Goal: Communication & Community: Answer question/provide support

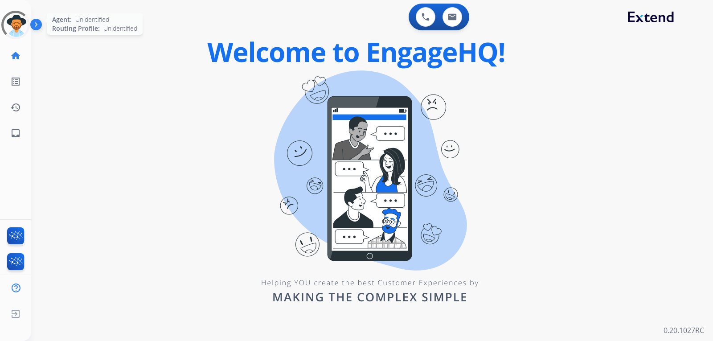
click at [12, 28] on div at bounding box center [15, 25] width 38 height 38
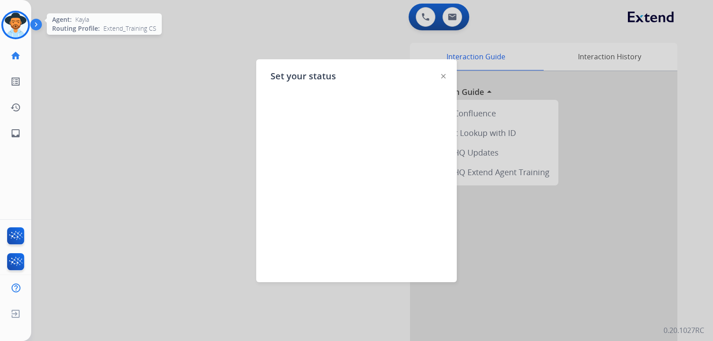
click at [14, 23] on img at bounding box center [15, 24] width 25 height 25
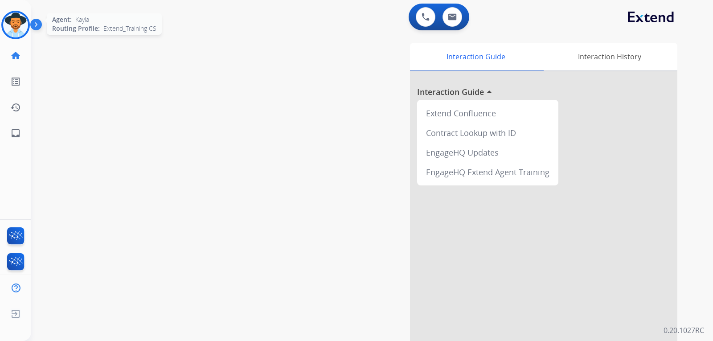
click at [14, 23] on img at bounding box center [15, 24] width 25 height 25
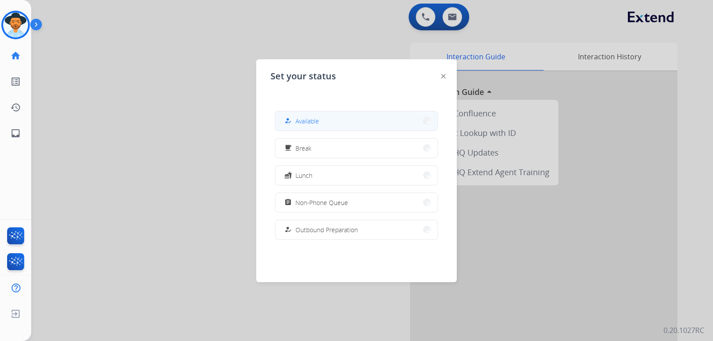
click at [337, 115] on button "how_to_reg Available" at bounding box center [356, 120] width 162 height 19
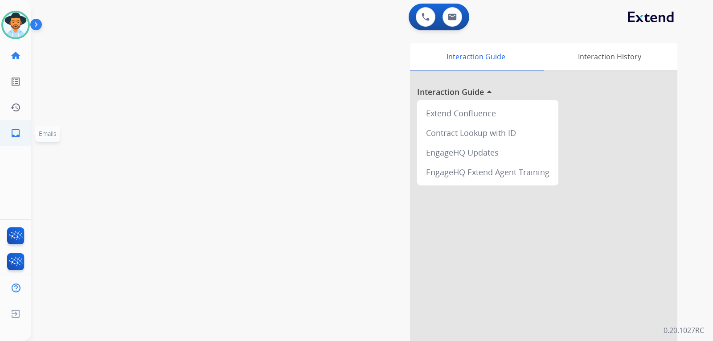
click at [16, 132] on mat-icon "inbox" at bounding box center [15, 133] width 11 height 11
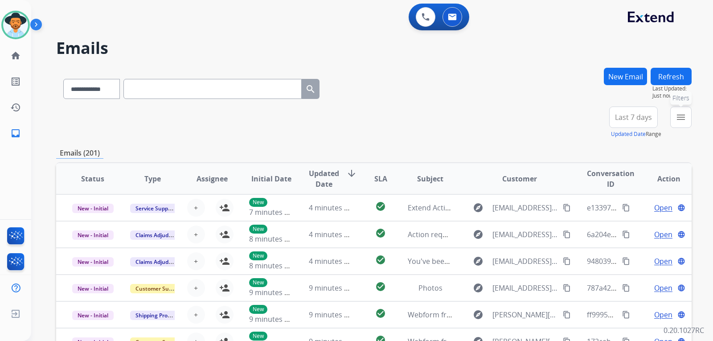
click at [469, 112] on mat-icon "menu" at bounding box center [681, 117] width 11 height 11
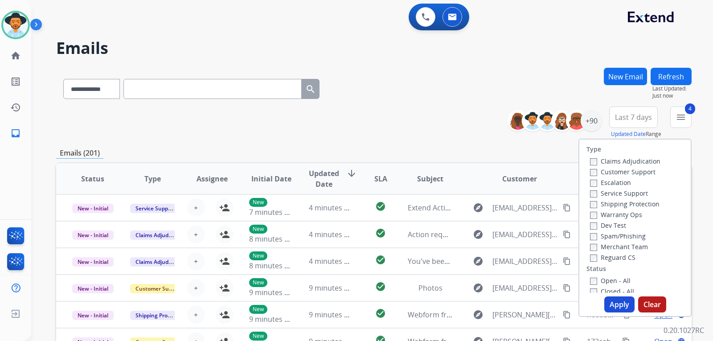
click at [469, 304] on button "Apply" at bounding box center [619, 304] width 30 height 16
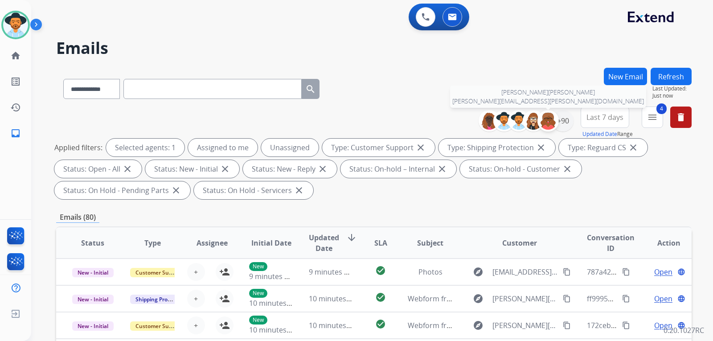
click at [469, 119] on div at bounding box center [548, 120] width 21 height 21
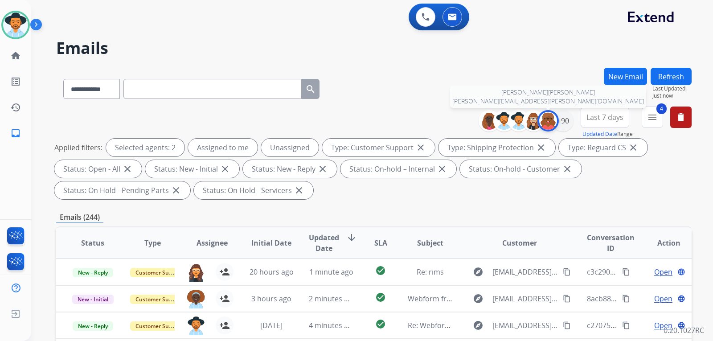
click at [469, 123] on img at bounding box center [548, 121] width 18 height 18
click at [469, 125] on div "+90" at bounding box center [562, 120] width 21 height 21
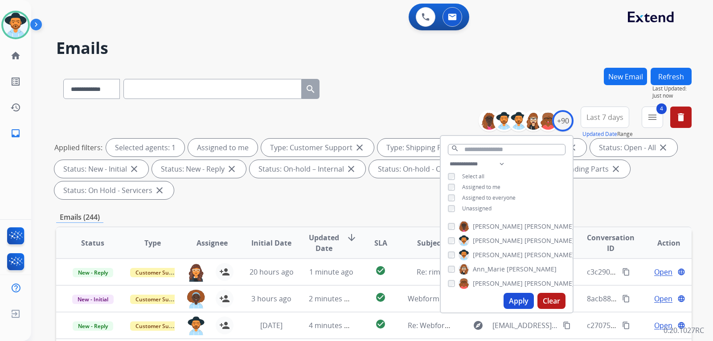
click at [469, 304] on button "Apply" at bounding box center [519, 301] width 30 height 16
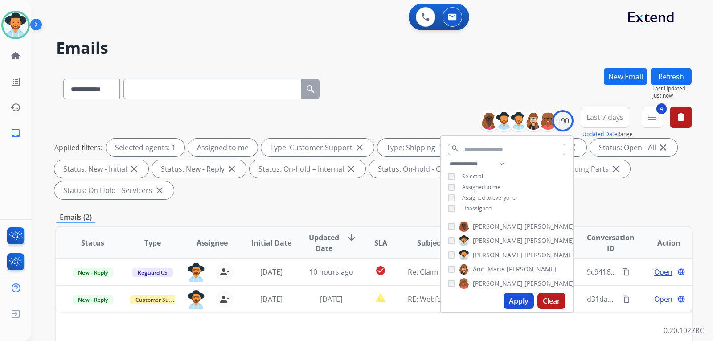
click at [469, 205] on div "**********" at bounding box center [374, 320] width 636 height 504
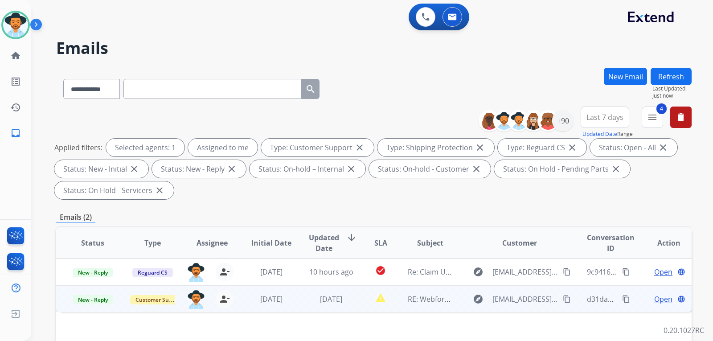
click at [469, 305] on td "Open language" at bounding box center [662, 298] width 60 height 27
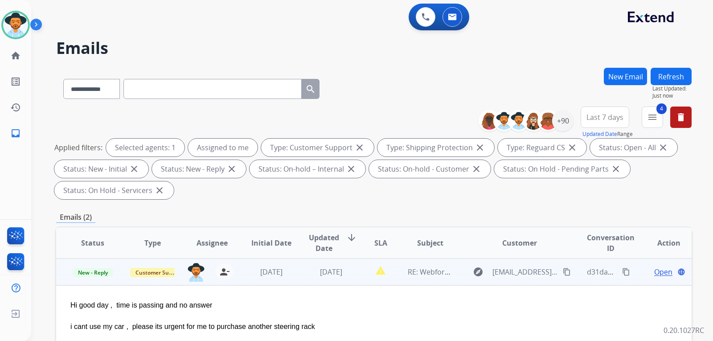
click at [469, 271] on span "Open" at bounding box center [663, 272] width 18 height 11
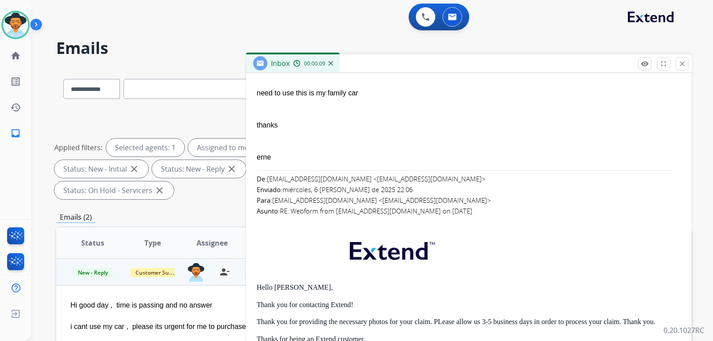
scroll to position [267, 0]
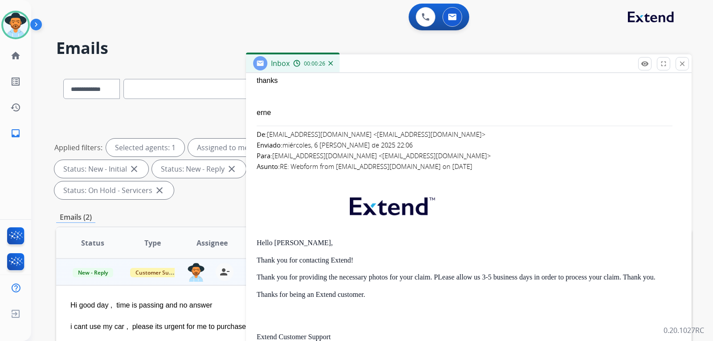
click at [469, 201] on p at bounding box center [469, 208] width 424 height 43
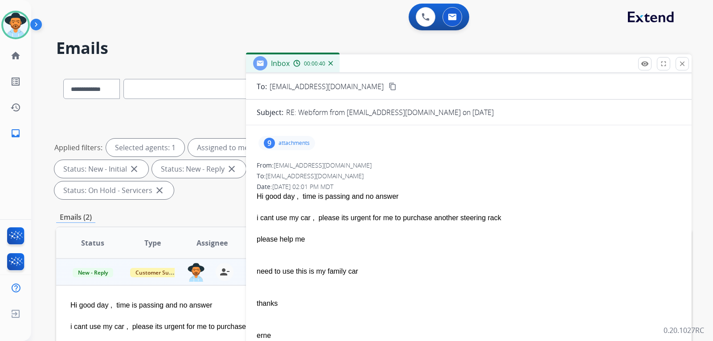
scroll to position [0, 0]
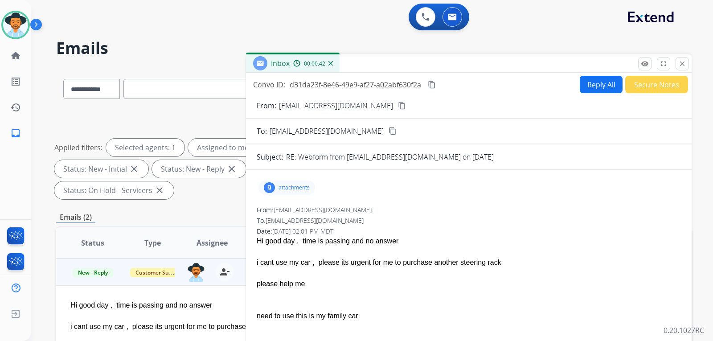
click at [398, 106] on mat-icon "content_copy" at bounding box center [402, 106] width 8 height 8
click at [469, 90] on button "Secure Notes" at bounding box center [656, 84] width 63 height 17
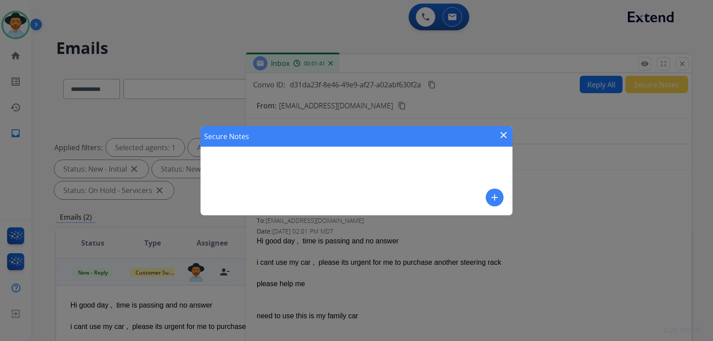
click at [341, 165] on div "Secure Notes close add" at bounding box center [357, 170] width 312 height 89
drag, startPoint x: 306, startPoint y: 163, endPoint x: 488, endPoint y: 193, distance: 184.4
click at [316, 166] on div "Secure Notes close add" at bounding box center [357, 170] width 312 height 89
click at [469, 192] on mat-icon "add" at bounding box center [494, 197] width 11 height 11
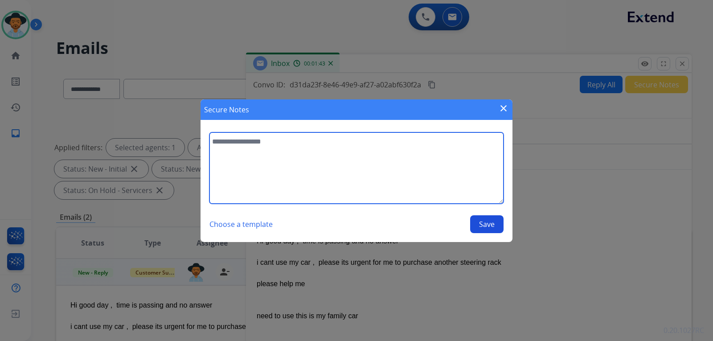
click at [278, 156] on textarea at bounding box center [356, 167] width 294 height 71
type textarea "*"
click at [416, 144] on textarea "**********" at bounding box center [356, 167] width 294 height 71
click at [424, 147] on textarea "**********" at bounding box center [356, 167] width 294 height 71
paste textarea "**********"
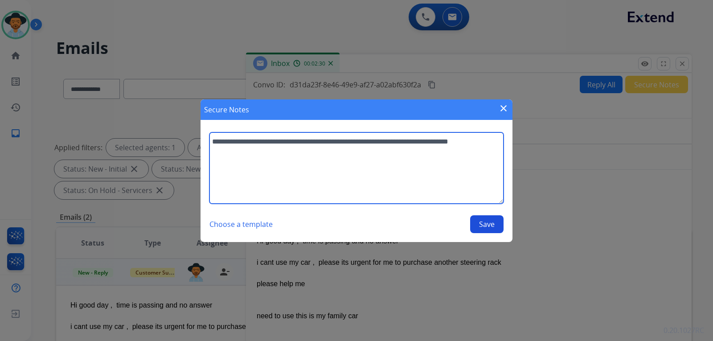
type textarea "**********"
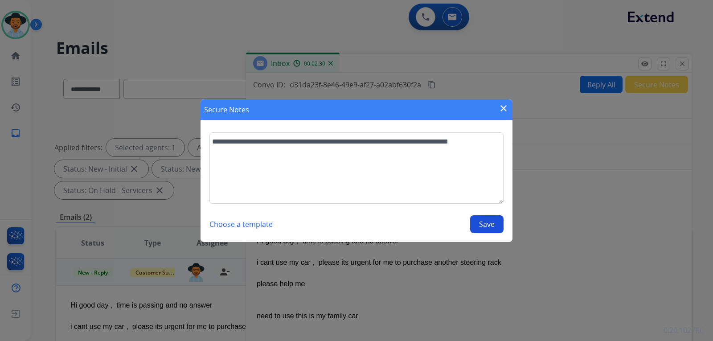
click at [469, 223] on button "Save" at bounding box center [486, 224] width 33 height 18
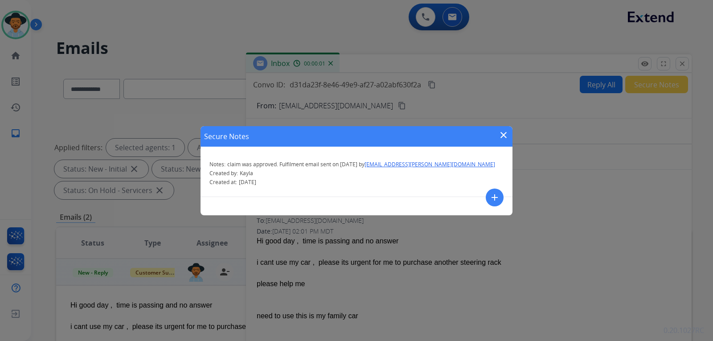
click at [469, 135] on mat-icon "close" at bounding box center [503, 135] width 11 height 11
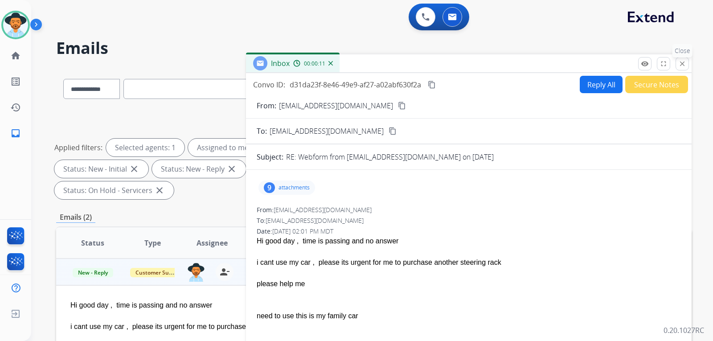
click at [469, 67] on mat-icon "close" at bounding box center [682, 64] width 8 height 8
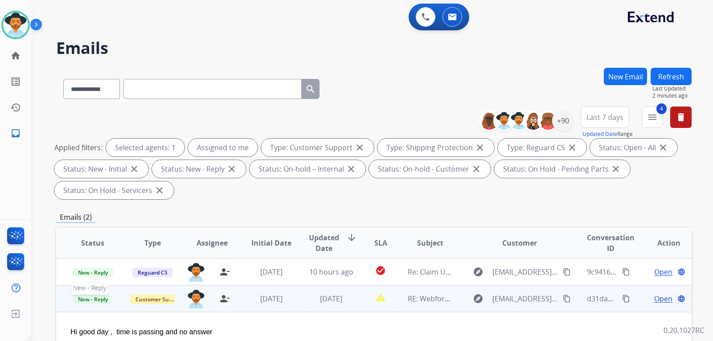
click at [89, 298] on span "New - Reply" at bounding box center [93, 299] width 41 height 9
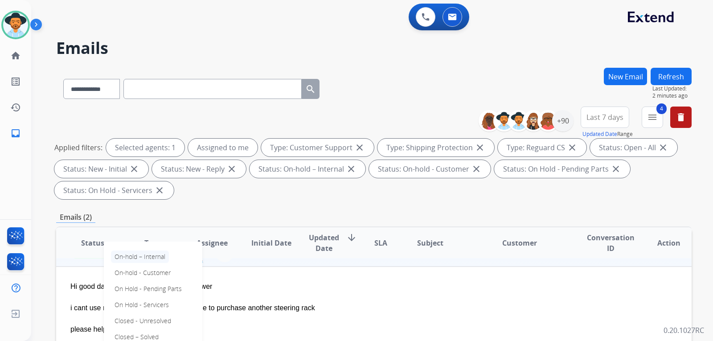
scroll to position [89, 0]
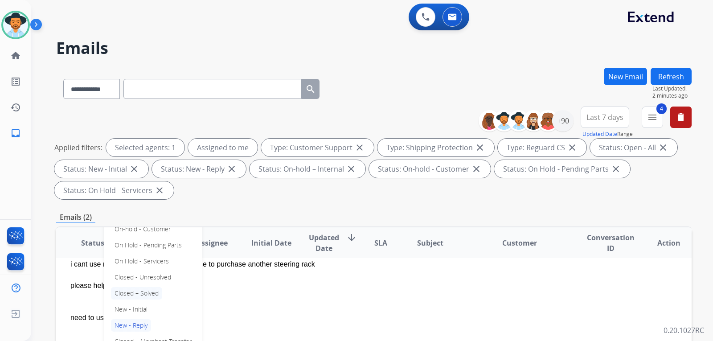
click at [159, 290] on p "Closed – Solved" at bounding box center [136, 293] width 51 height 12
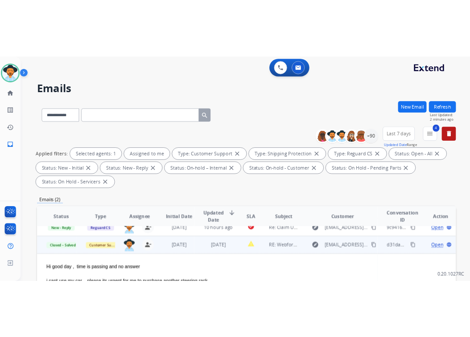
scroll to position [0, 0]
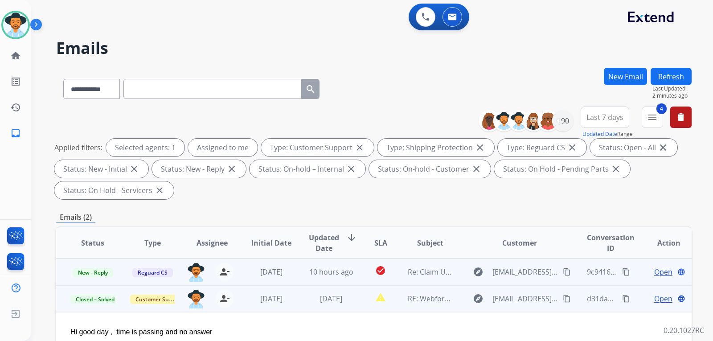
click at [469, 271] on span "Open" at bounding box center [663, 272] width 18 height 11
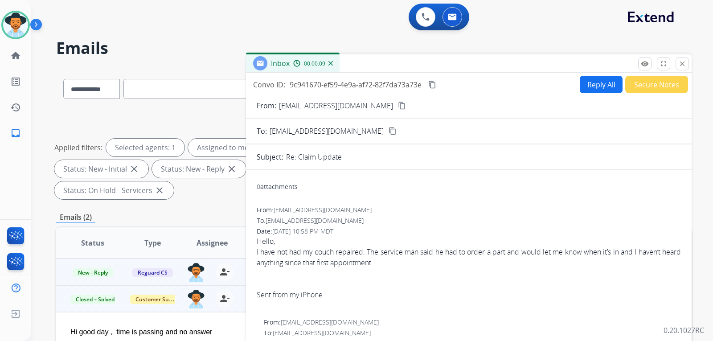
click at [398, 104] on mat-icon "content_copy" at bounding box center [402, 106] width 8 height 8
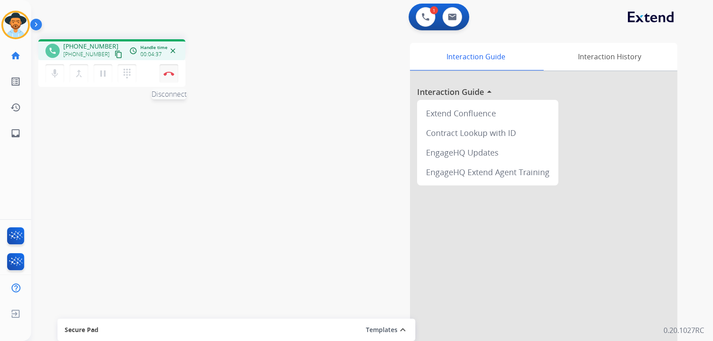
click at [170, 77] on button "Disconnect" at bounding box center [169, 73] width 19 height 19
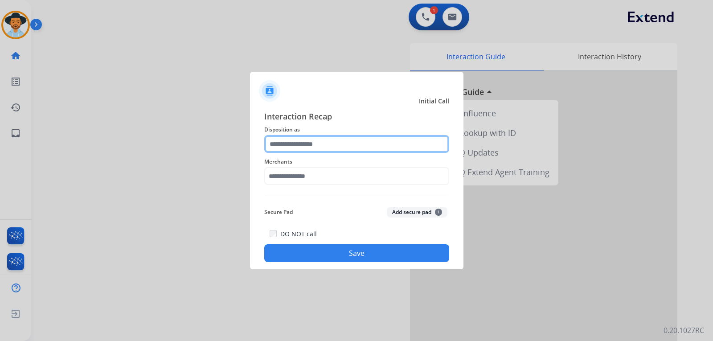
click at [310, 140] on input "text" at bounding box center [356, 144] width 185 height 18
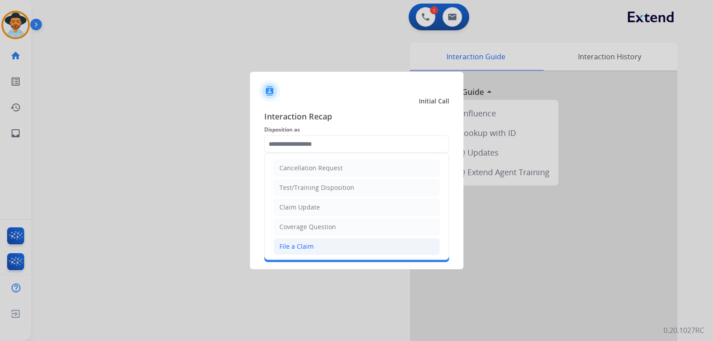
click at [294, 249] on div "File a Claim" at bounding box center [296, 246] width 34 height 9
type input "**********"
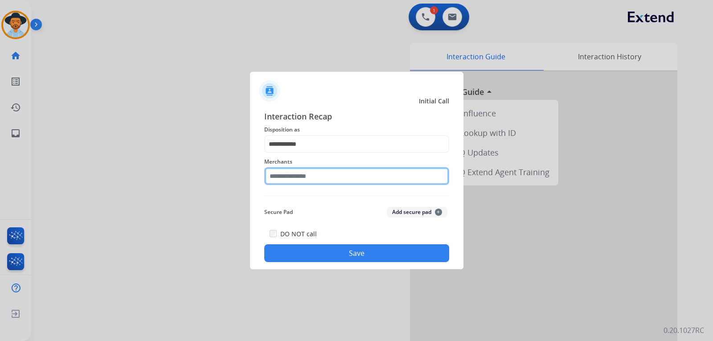
click at [304, 178] on input "text" at bounding box center [356, 176] width 185 height 18
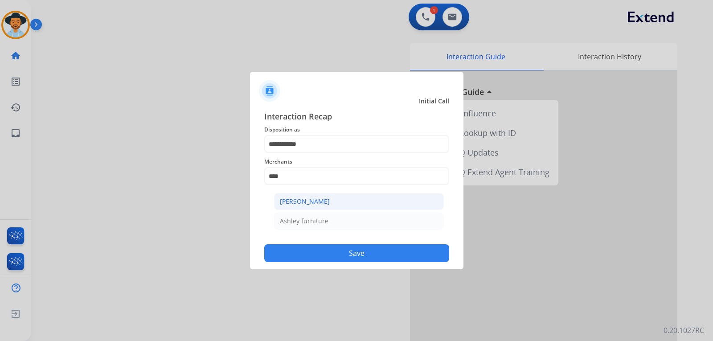
click at [307, 204] on div "[PERSON_NAME]" at bounding box center [305, 201] width 50 height 9
type input "**********"
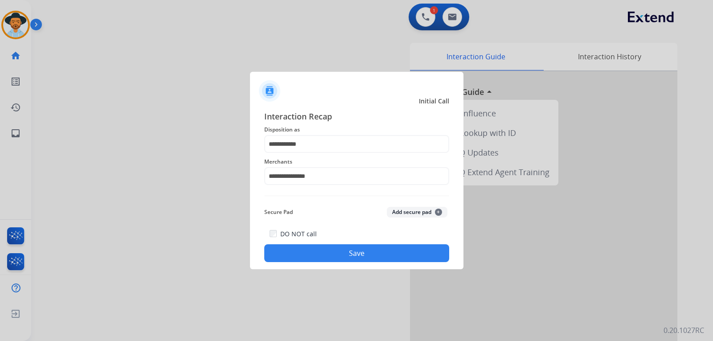
click at [334, 253] on button "Save" at bounding box center [356, 253] width 185 height 18
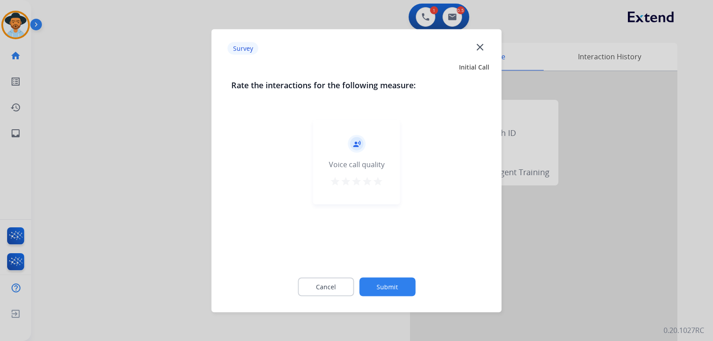
click at [469, 219] on div at bounding box center [356, 170] width 713 height 341
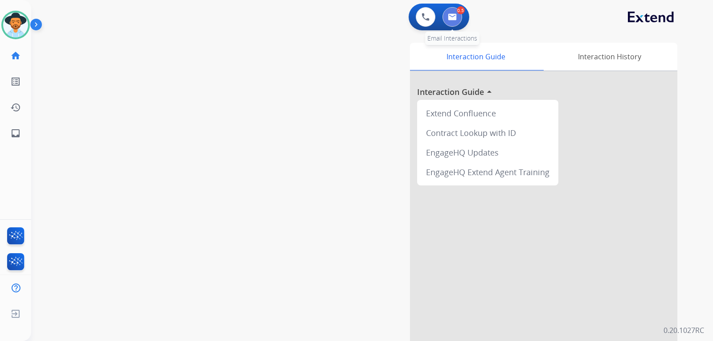
click at [457, 16] on button at bounding box center [453, 17] width 20 height 20
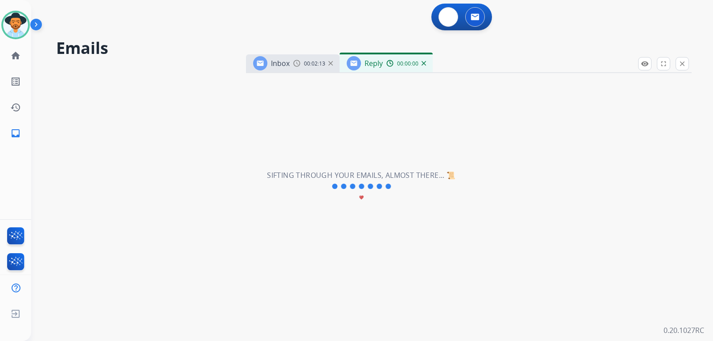
select select "**********"
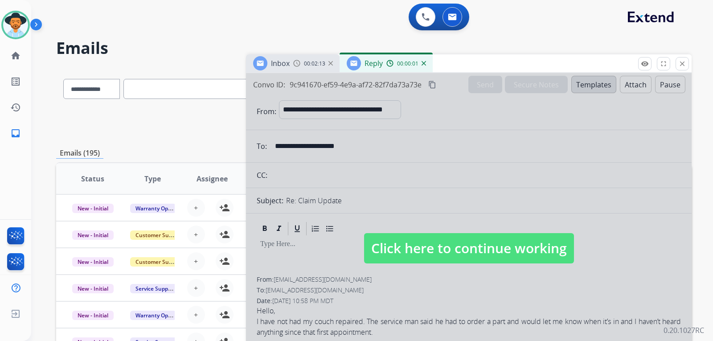
click at [435, 246] on span "Click here to continue working" at bounding box center [469, 248] width 210 height 30
select select
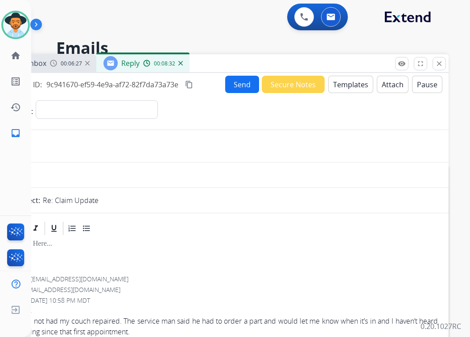
click at [13, 166] on div "Kayla Available Edit Avatar Agent: [PERSON_NAME] Profile: Extend_Training CS ho…" at bounding box center [15, 168] width 31 height 337
click at [345, 86] on button "Templates" at bounding box center [350, 84] width 45 height 17
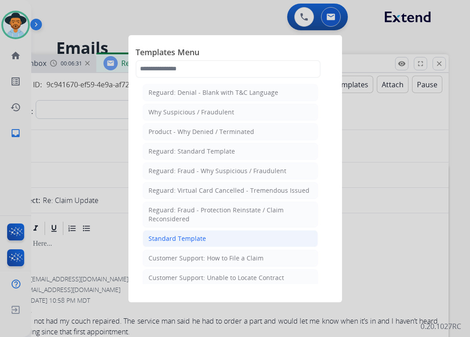
click at [196, 240] on div "Standard Template" at bounding box center [176, 238] width 57 height 9
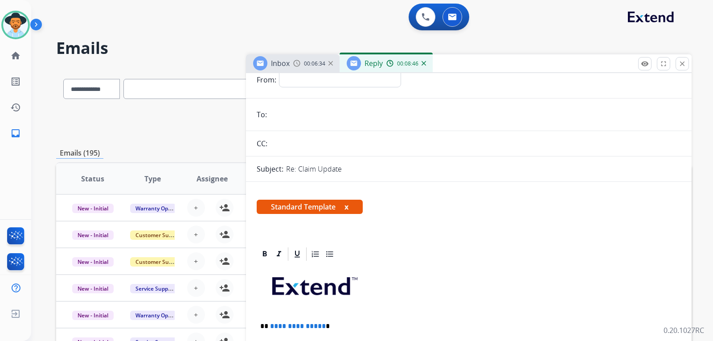
scroll to position [134, 0]
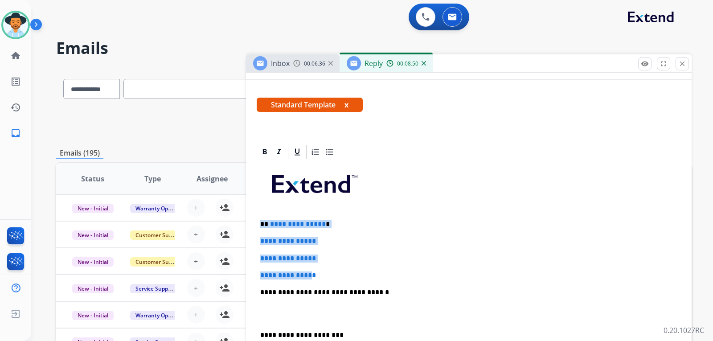
drag, startPoint x: 317, startPoint y: 271, endPoint x: 263, endPoint y: 222, distance: 73.5
click at [263, 222] on div "**********" at bounding box center [469, 313] width 424 height 307
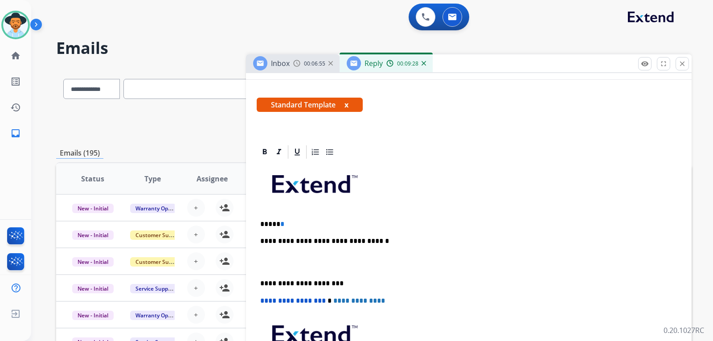
click at [284, 224] on p "***** *" at bounding box center [465, 224] width 410 height 8
click at [424, 63] on img at bounding box center [424, 63] width 4 height 4
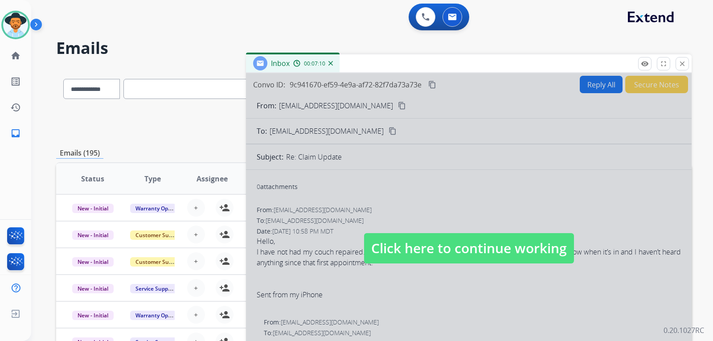
click at [469, 246] on span "Click here to continue working" at bounding box center [469, 248] width 210 height 30
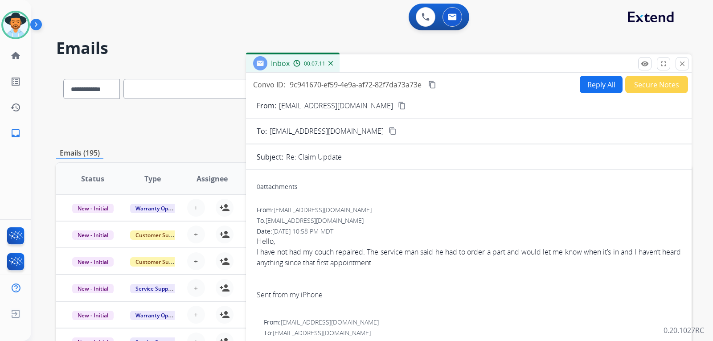
click at [469, 89] on button "Reply All" at bounding box center [601, 84] width 43 height 17
select select "**********"
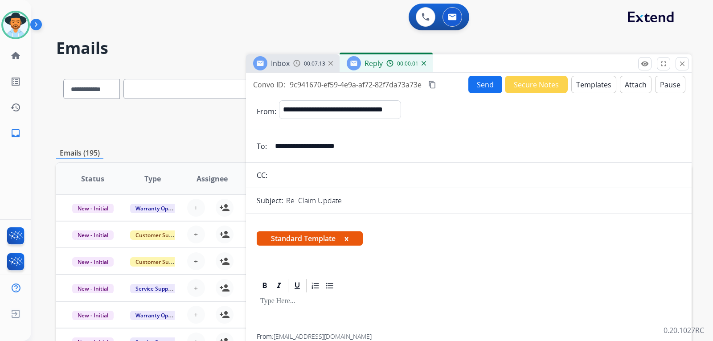
click at [469, 86] on button "Templates" at bounding box center [593, 84] width 45 height 17
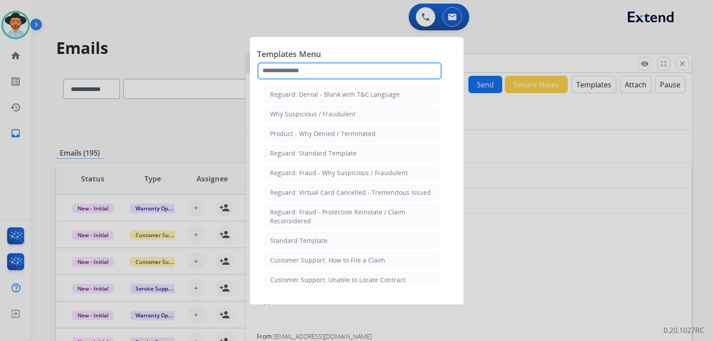
click at [350, 73] on input "text" at bounding box center [349, 71] width 185 height 18
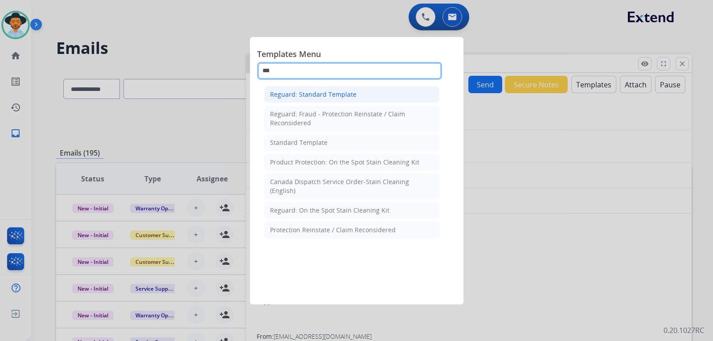
type input "***"
click at [334, 95] on div "Reguard: Standard Template" at bounding box center [313, 94] width 86 height 9
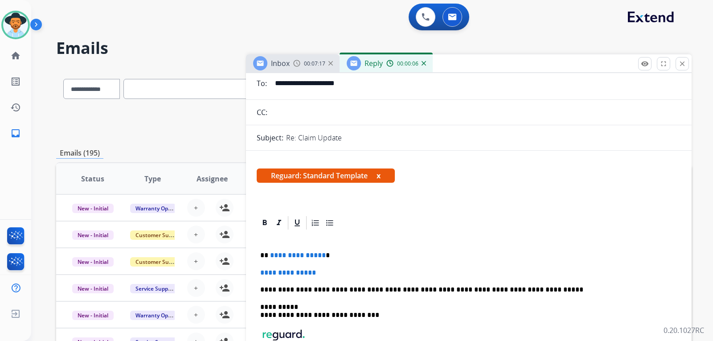
scroll to position [178, 0]
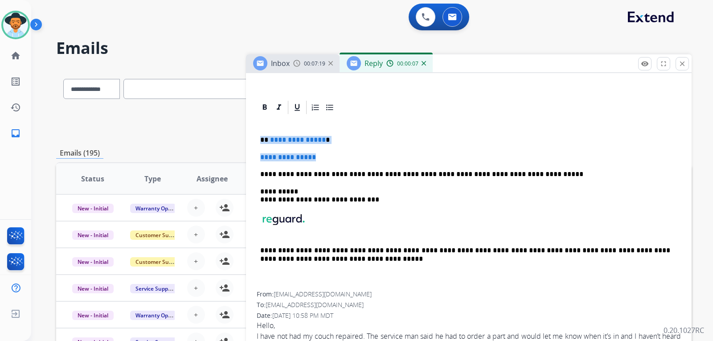
drag, startPoint x: 327, startPoint y: 160, endPoint x: 258, endPoint y: 136, distance: 73.3
click at [258, 136] on div "**********" at bounding box center [469, 203] width 424 height 176
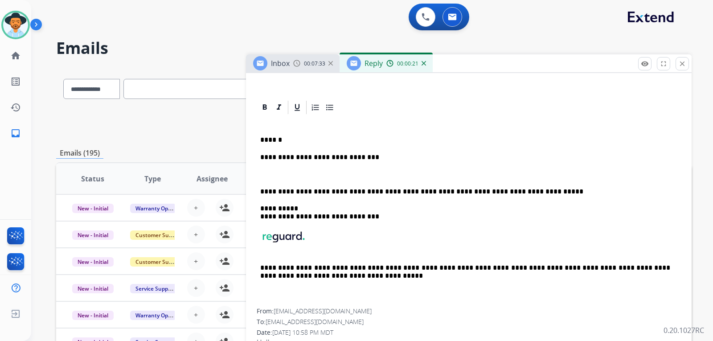
click at [370, 159] on p "**********" at bounding box center [465, 157] width 410 height 8
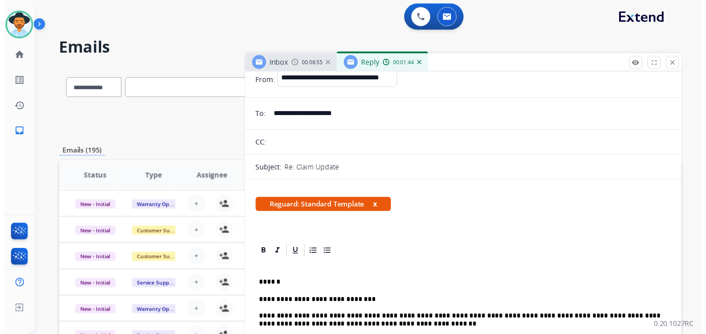
scroll to position [0, 0]
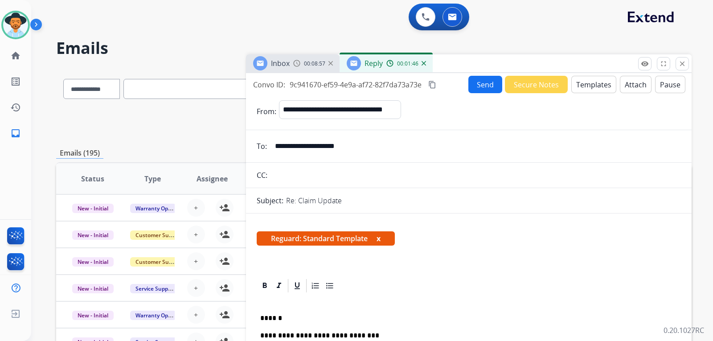
click at [469, 84] on button "Send" at bounding box center [485, 84] width 34 height 17
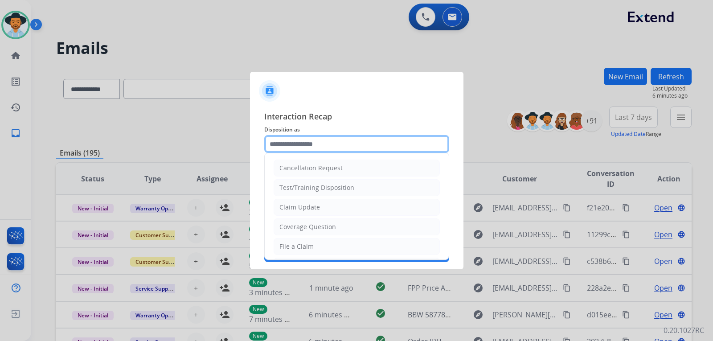
click at [386, 149] on input "text" at bounding box center [356, 144] width 185 height 18
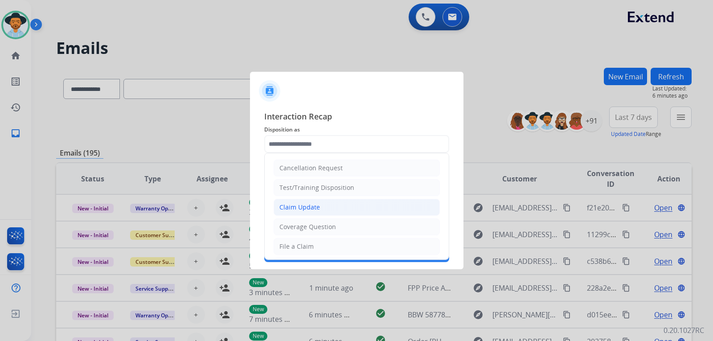
click at [315, 204] on div "Claim Update" at bounding box center [299, 207] width 41 height 9
type input "**********"
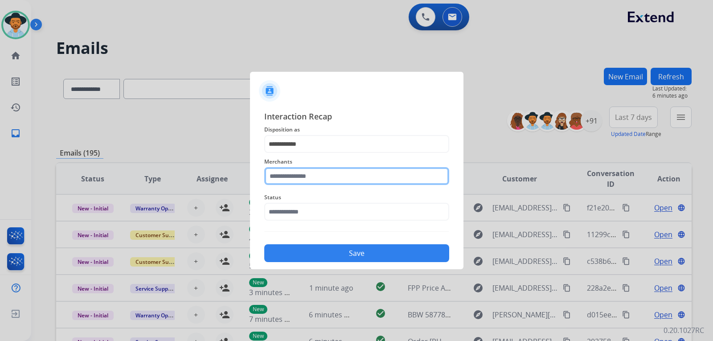
click at [330, 168] on input "text" at bounding box center [356, 176] width 185 height 18
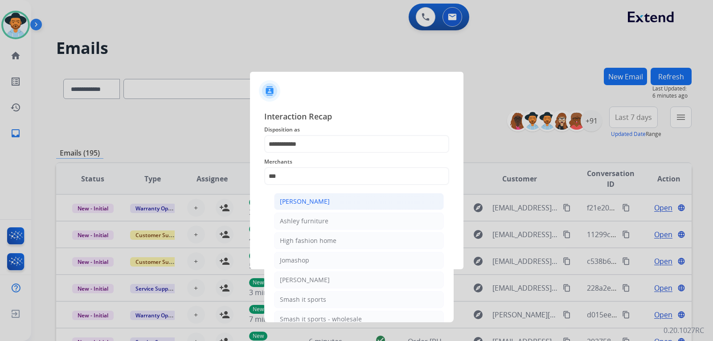
click at [324, 203] on div "[PERSON_NAME]" at bounding box center [305, 201] width 50 height 9
type input "**********"
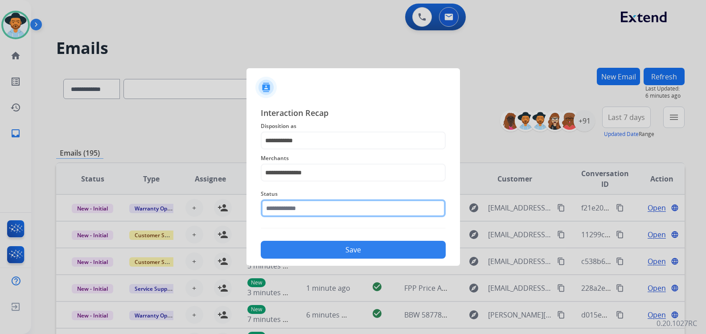
click at [325, 219] on div "Status" at bounding box center [353, 203] width 185 height 36
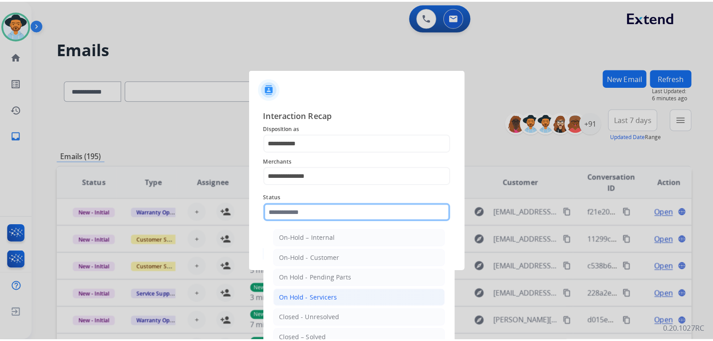
scroll to position [53, 0]
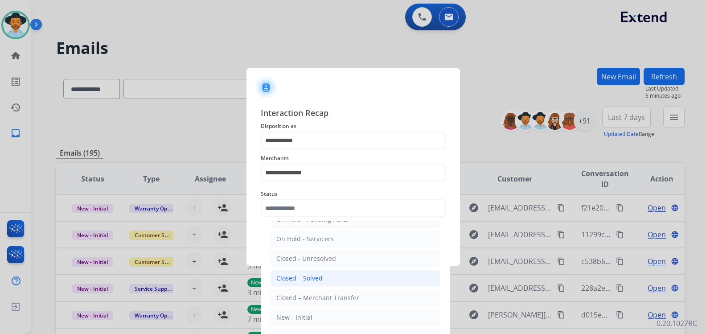
click at [317, 275] on div "Closed – Solved" at bounding box center [299, 278] width 46 height 9
type input "**********"
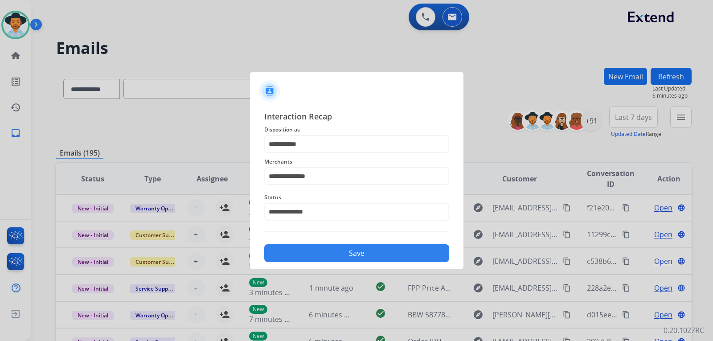
click at [358, 252] on button "Save" at bounding box center [356, 253] width 185 height 18
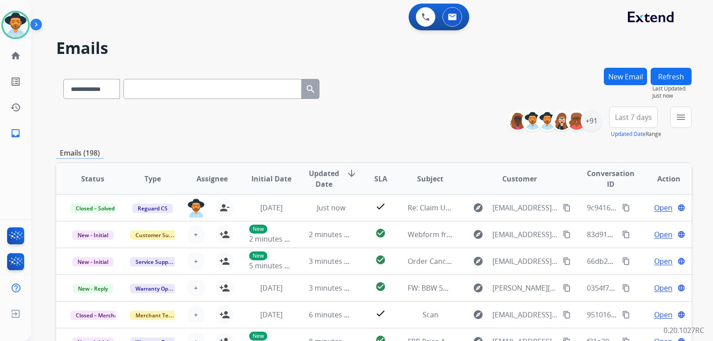
click at [469, 149] on div "Emails (198)" at bounding box center [374, 153] width 636 height 11
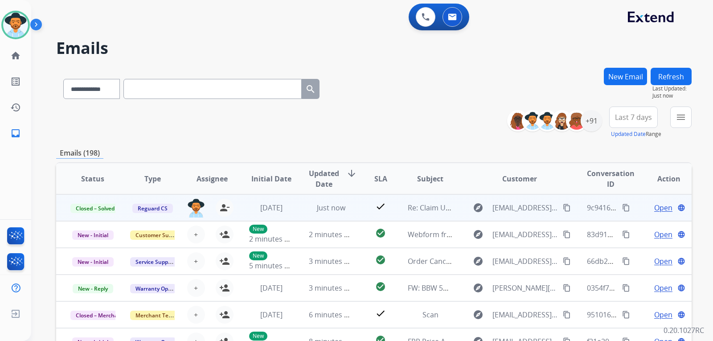
click at [469, 209] on span "Open" at bounding box center [663, 207] width 18 height 11
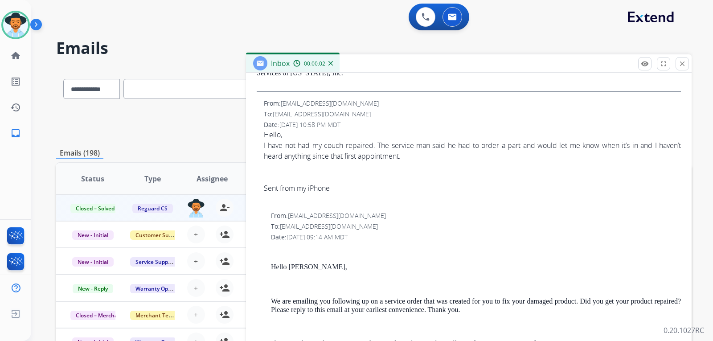
scroll to position [357, 0]
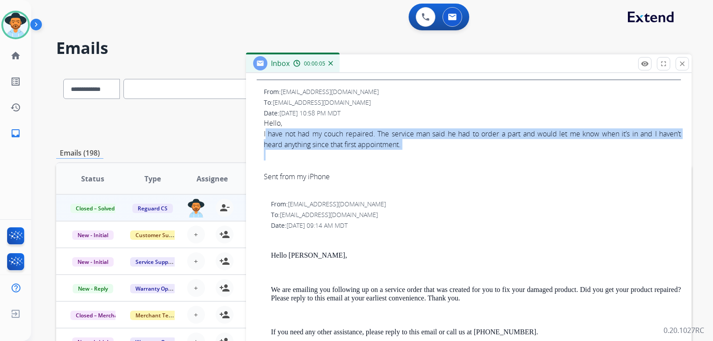
drag, startPoint x: 265, startPoint y: 133, endPoint x: 588, endPoint y: 153, distance: 323.3
click at [469, 153] on span "Hello, I have not had my couch repaired. The service man said he had to order a…" at bounding box center [472, 155] width 417 height 75
copy div "I have not had my couch repaired. The service man said he had to order a part a…"
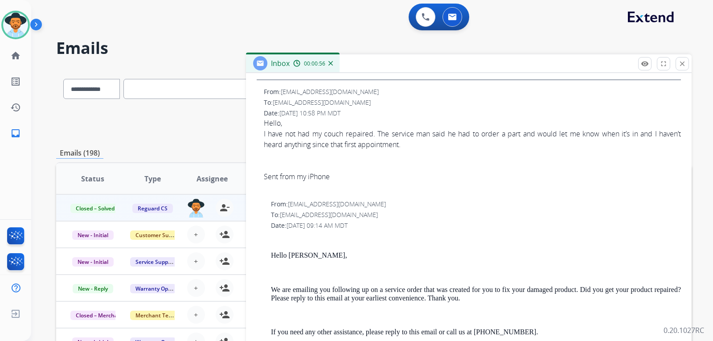
click at [469, 185] on div at bounding box center [472, 187] width 417 height 11
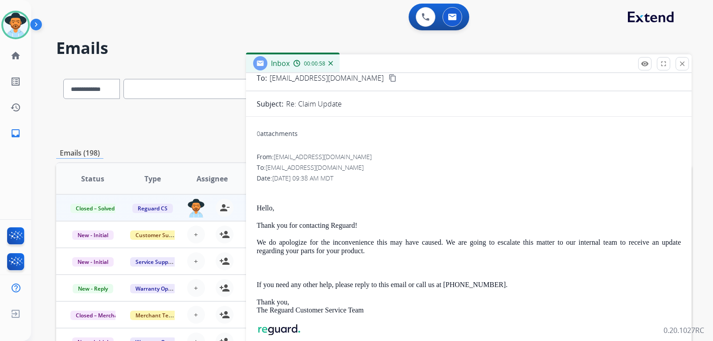
scroll to position [0, 0]
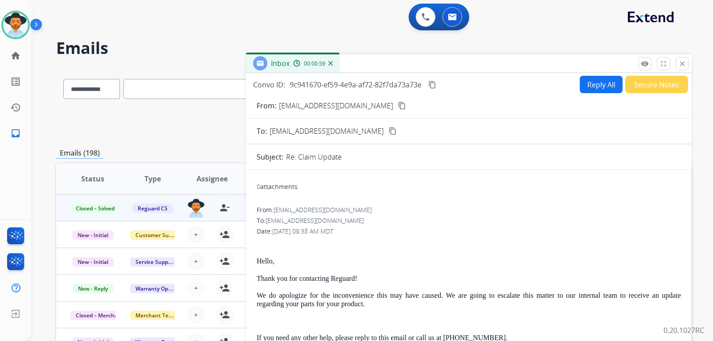
click at [432, 86] on mat-icon "content_copy" at bounding box center [432, 85] width 8 height 8
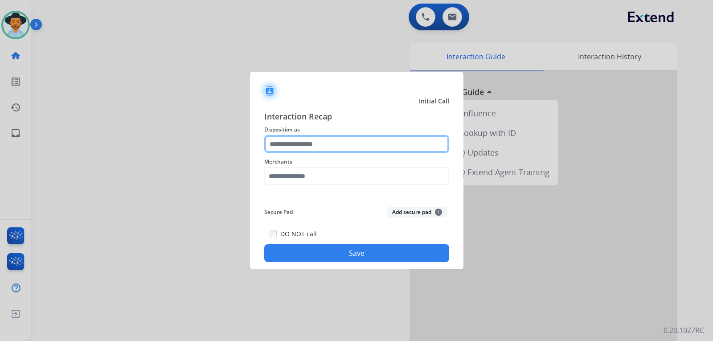
click at [356, 146] on input "text" at bounding box center [356, 144] width 185 height 18
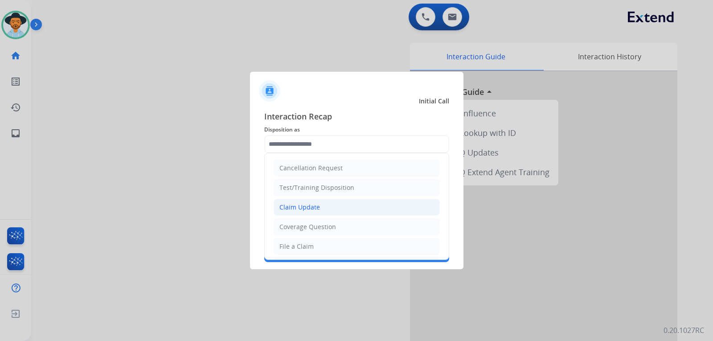
click at [296, 203] on div "Claim Update" at bounding box center [299, 207] width 41 height 9
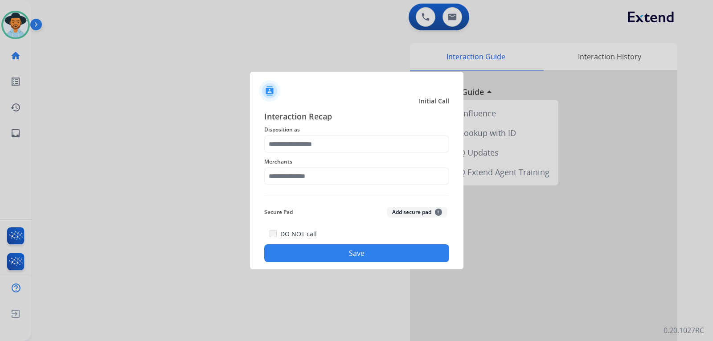
type input "**********"
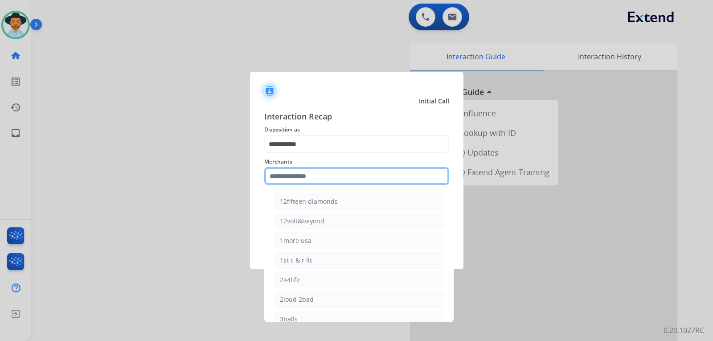
click at [308, 178] on input "text" at bounding box center [356, 176] width 185 height 18
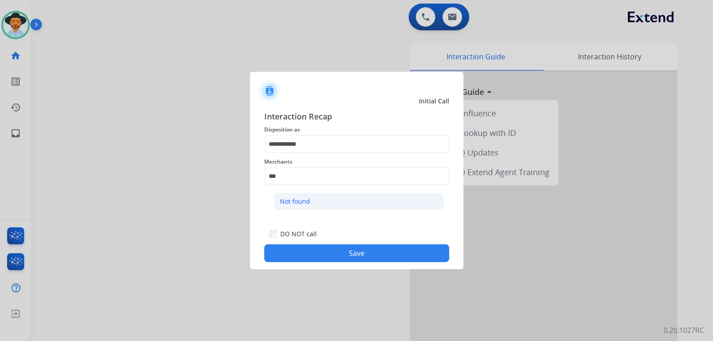
click at [308, 198] on div "Not found" at bounding box center [295, 201] width 30 height 9
type input "*********"
click at [342, 257] on button "Save" at bounding box center [356, 253] width 185 height 18
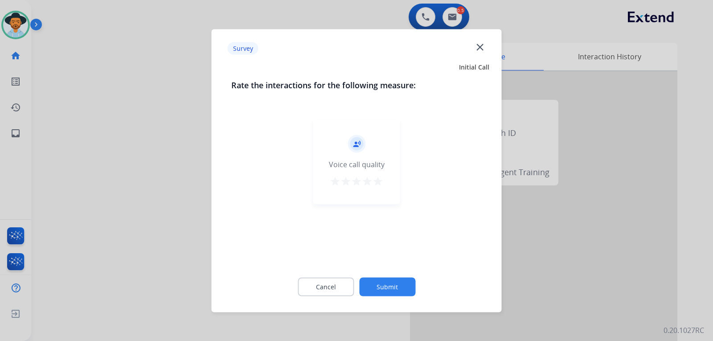
click at [469, 304] on div at bounding box center [356, 170] width 713 height 341
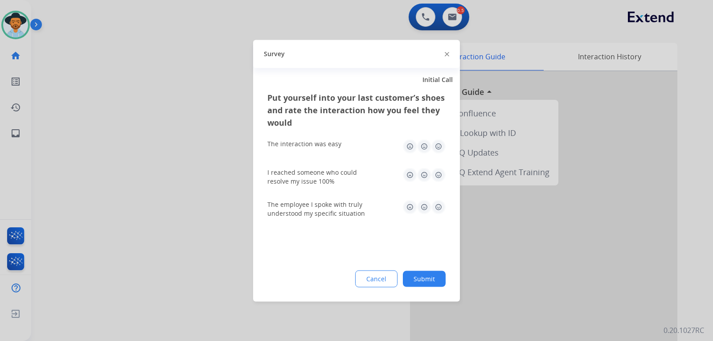
click at [469, 304] on div at bounding box center [356, 170] width 713 height 341
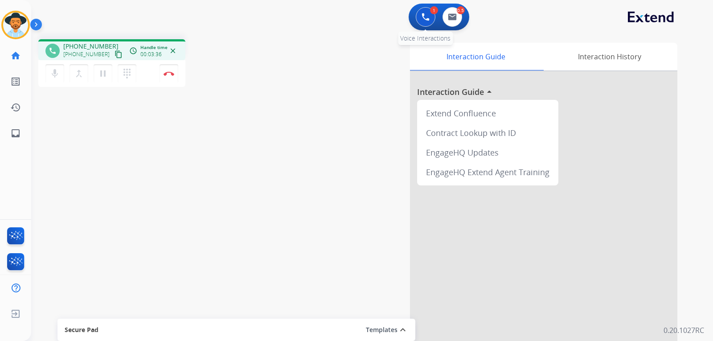
click at [425, 15] on img at bounding box center [426, 17] width 8 height 8
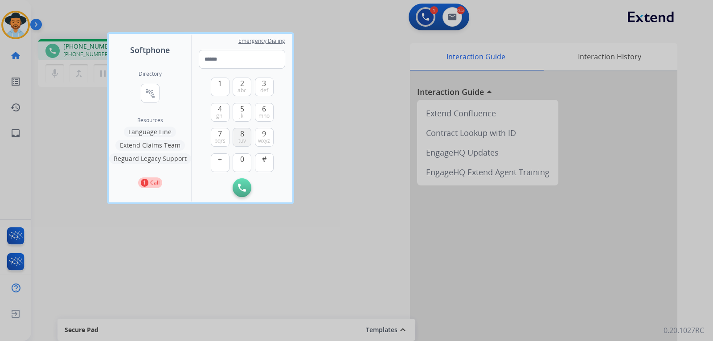
click at [244, 135] on button "8 tuv" at bounding box center [242, 137] width 19 height 19
click at [266, 115] on span "mno" at bounding box center [264, 115] width 11 height 7
click at [226, 111] on button "4 ghi" at bounding box center [220, 112] width 19 height 19
click at [268, 85] on button "3 def" at bounding box center [264, 87] width 19 height 19
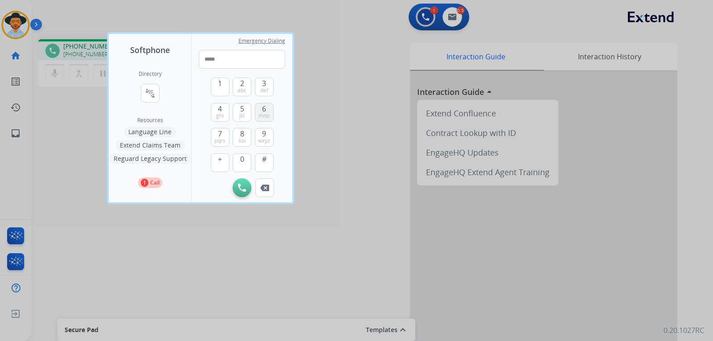
click at [271, 111] on button "6 mno" at bounding box center [264, 112] width 19 height 19
click at [267, 85] on button "3 def" at bounding box center [264, 87] width 19 height 19
click at [267, 137] on span "wxyz" at bounding box center [264, 140] width 12 height 7
click at [268, 90] on span "def" at bounding box center [264, 90] width 8 height 7
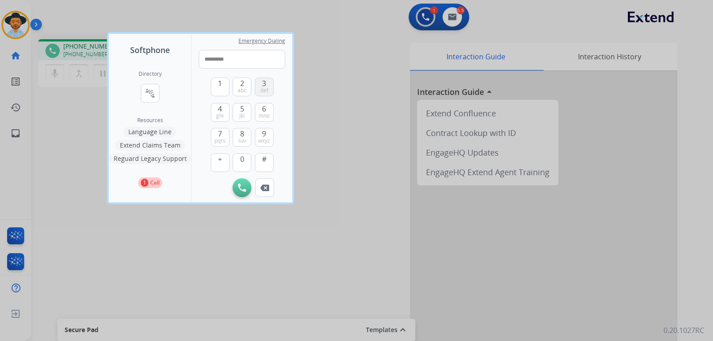
type input "**********"
click at [243, 184] on button "Initiate Call" at bounding box center [242, 187] width 19 height 19
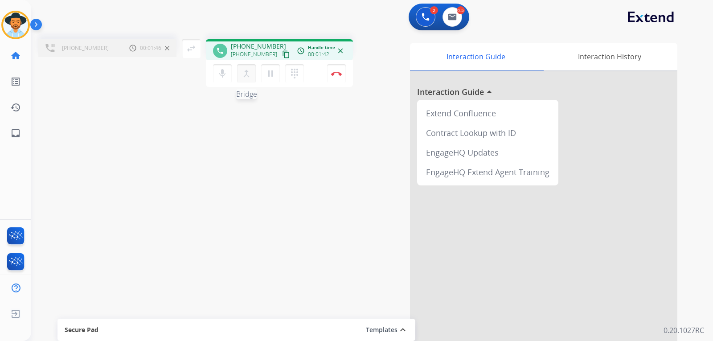
click at [248, 77] on mat-icon "merge_type" at bounding box center [246, 73] width 11 height 11
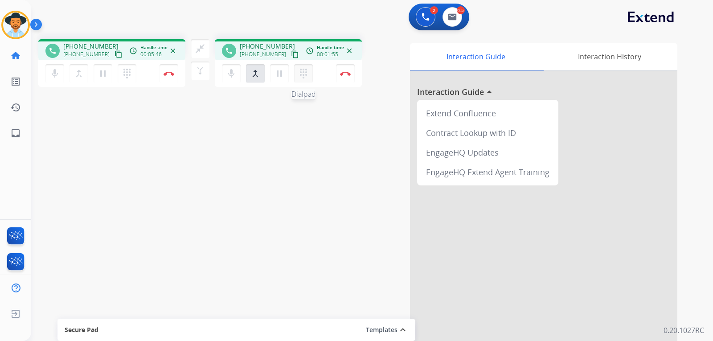
click at [132, 74] on mat-icon "dialpad" at bounding box center [127, 73] width 11 height 11
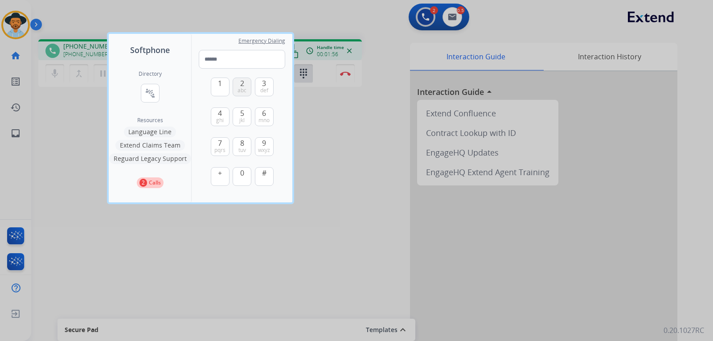
click at [248, 84] on button "2 abc" at bounding box center [242, 87] width 19 height 19
type input "*"
click at [359, 131] on div at bounding box center [356, 170] width 713 height 341
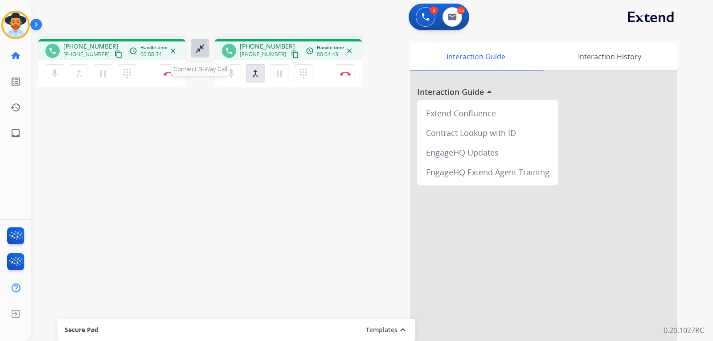
click at [200, 48] on mat-icon "close_fullscreen" at bounding box center [200, 48] width 11 height 11
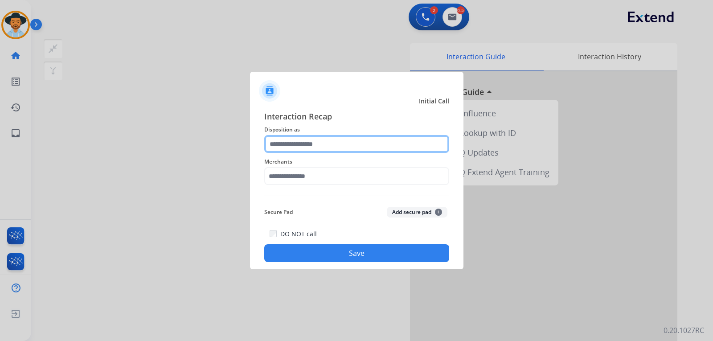
click at [331, 143] on input "text" at bounding box center [356, 144] width 185 height 18
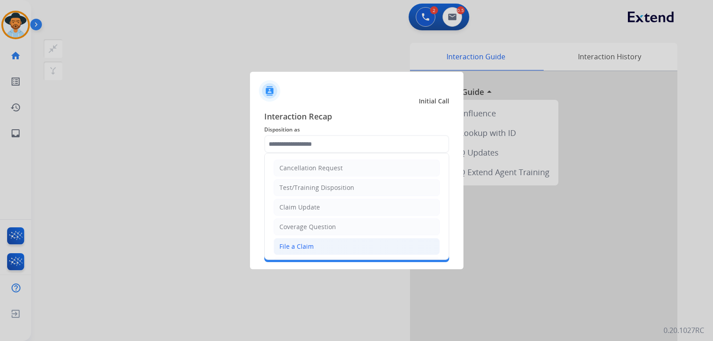
click at [318, 247] on li "File a Claim" at bounding box center [357, 246] width 166 height 17
type input "**********"
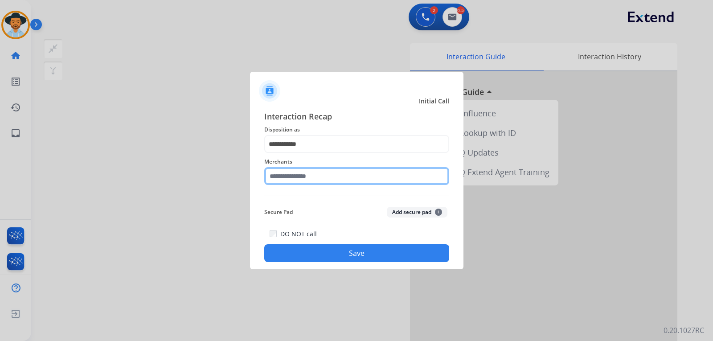
click at [324, 177] on input "text" at bounding box center [356, 176] width 185 height 18
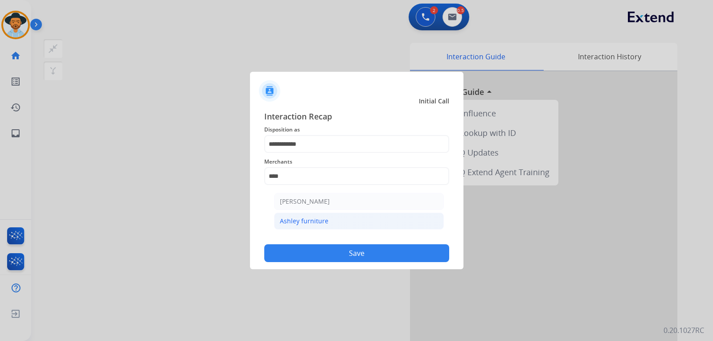
click at [339, 220] on li "Ashley furniture" at bounding box center [359, 221] width 170 height 17
type input "**********"
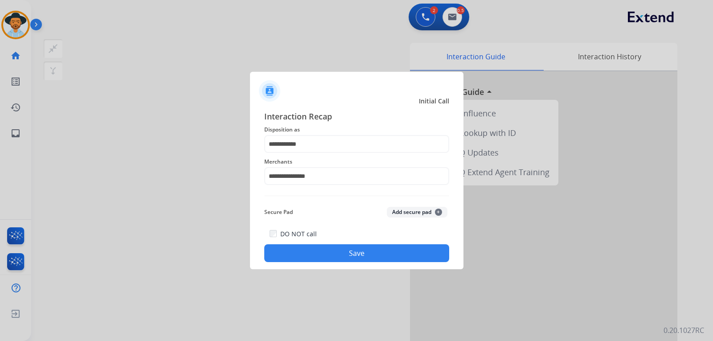
click at [365, 250] on button "Save" at bounding box center [356, 253] width 185 height 18
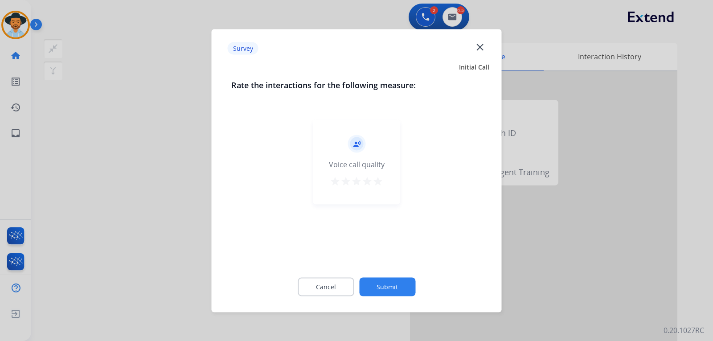
click at [469, 281] on div at bounding box center [356, 170] width 713 height 341
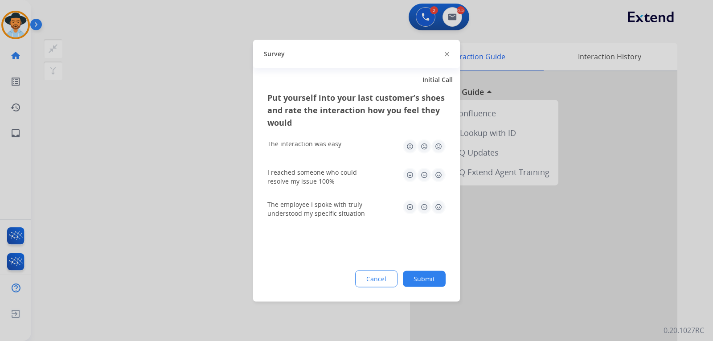
click at [469, 281] on div at bounding box center [356, 170] width 713 height 341
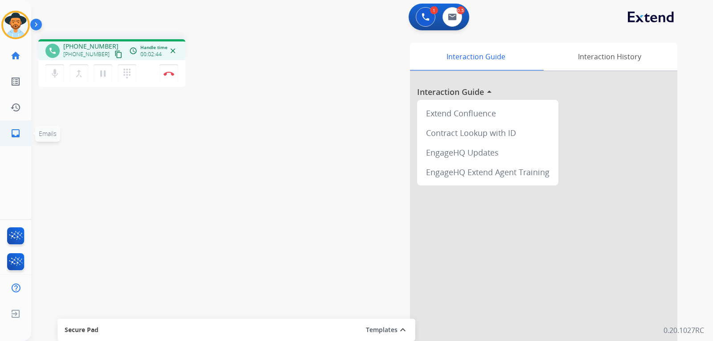
click at [16, 133] on mat-icon "inbox" at bounding box center [15, 133] width 11 height 11
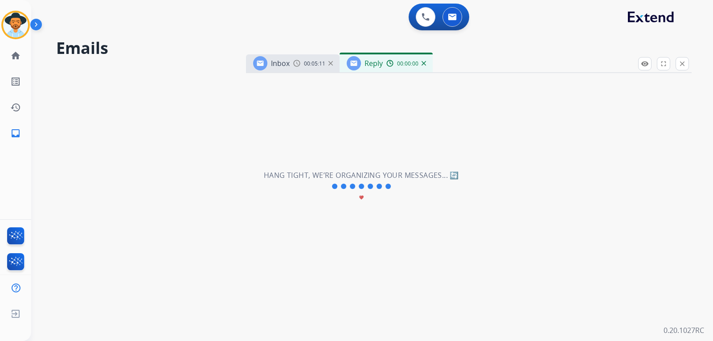
select select "**********"
click at [328, 64] on div "00:05:11" at bounding box center [312, 63] width 39 height 8
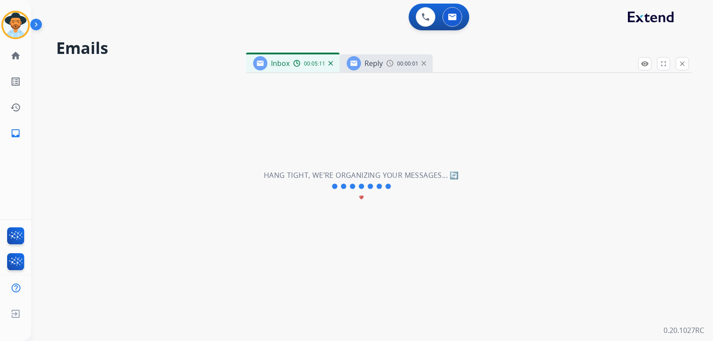
click at [329, 64] on img at bounding box center [330, 63] width 4 height 4
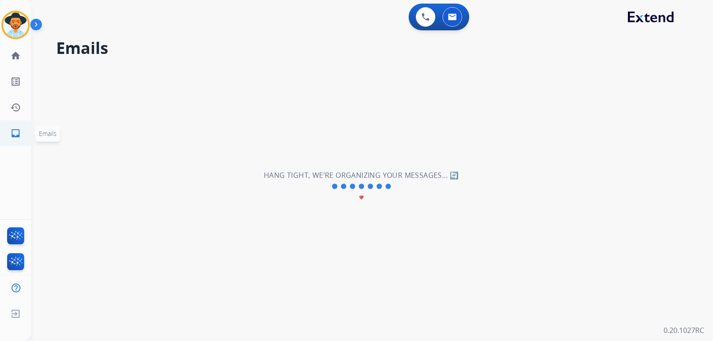
click at [11, 133] on mat-icon "inbox" at bounding box center [15, 133] width 11 height 11
click at [21, 26] on img at bounding box center [15, 24] width 25 height 25
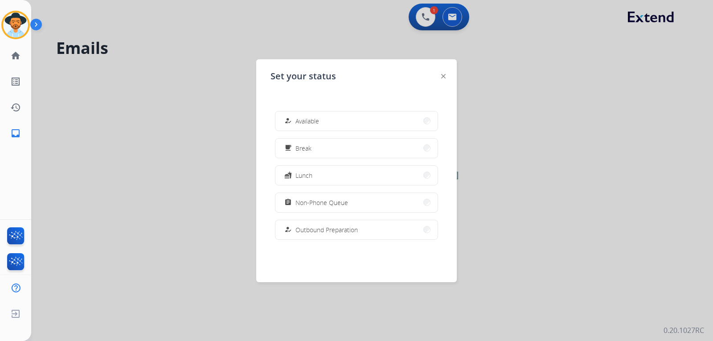
click at [469, 163] on div at bounding box center [356, 170] width 713 height 341
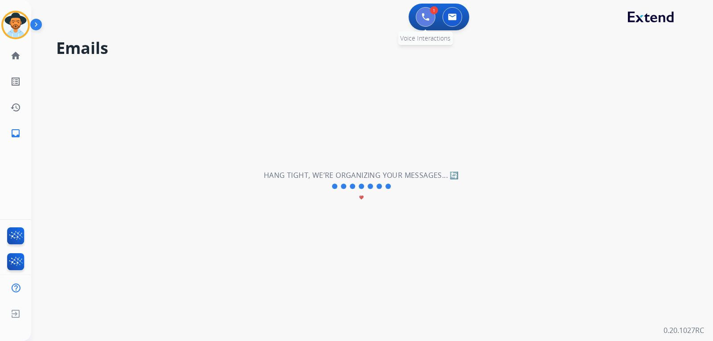
click at [422, 24] on button at bounding box center [426, 17] width 20 height 20
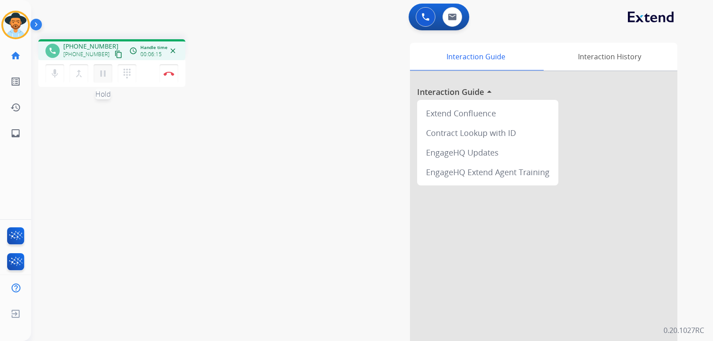
click at [109, 77] on button "pause Hold" at bounding box center [103, 73] width 19 height 19
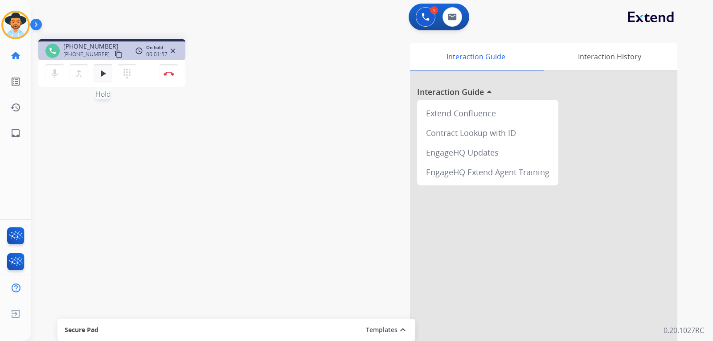
click at [103, 76] on mat-icon "play_arrow" at bounding box center [103, 73] width 11 height 11
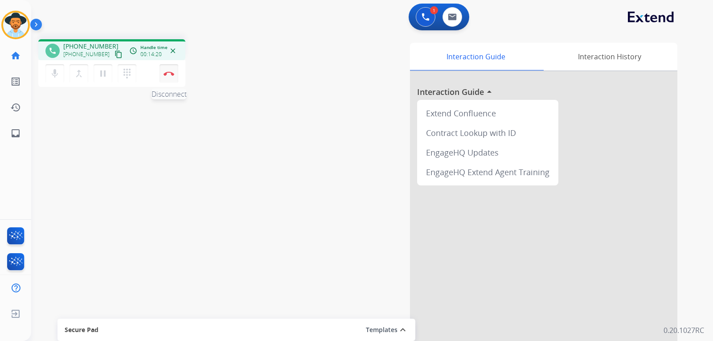
click at [170, 78] on button "Disconnect" at bounding box center [169, 73] width 19 height 19
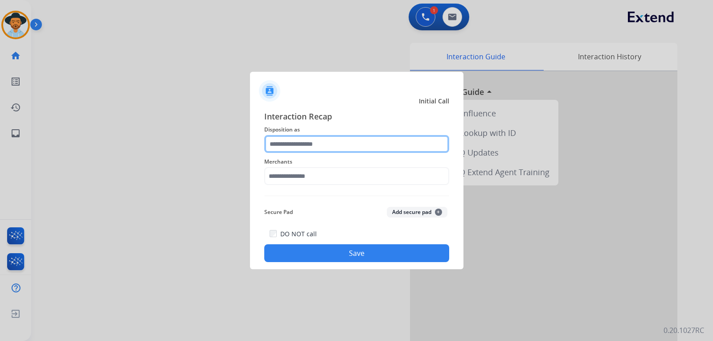
click at [313, 149] on input "text" at bounding box center [356, 144] width 185 height 18
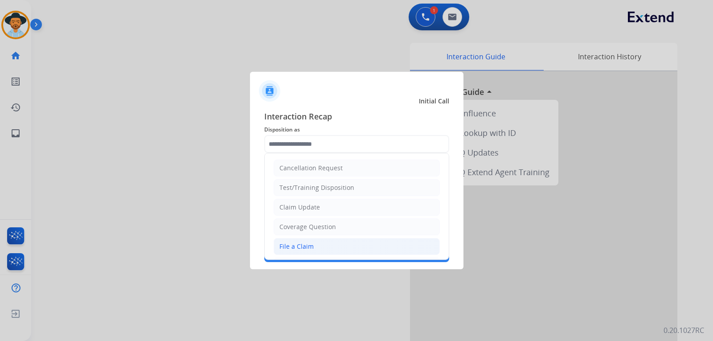
click at [306, 248] on div "File a Claim" at bounding box center [296, 246] width 34 height 9
type input "**********"
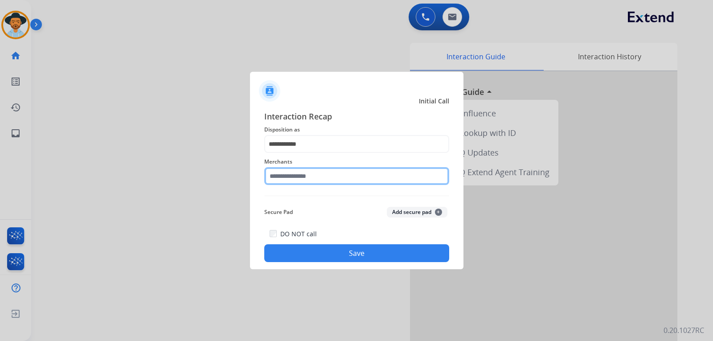
click at [299, 174] on input "text" at bounding box center [356, 176] width 185 height 18
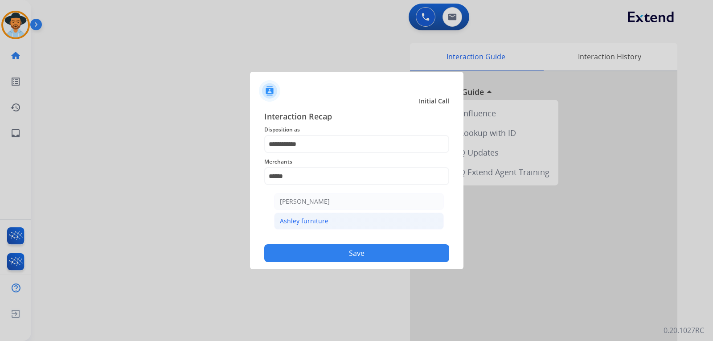
click at [314, 222] on div "Ashley furniture" at bounding box center [304, 221] width 49 height 9
type input "**********"
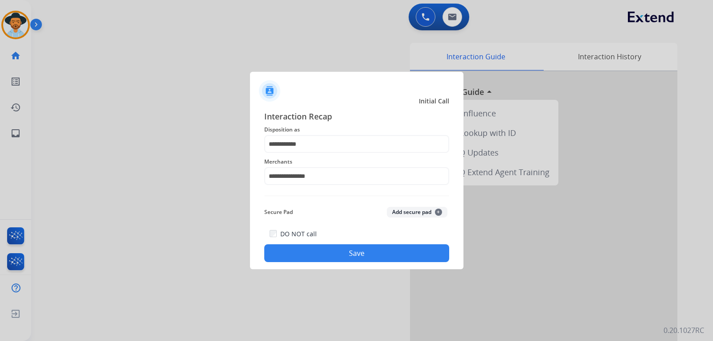
click at [321, 251] on button "Save" at bounding box center [356, 253] width 185 height 18
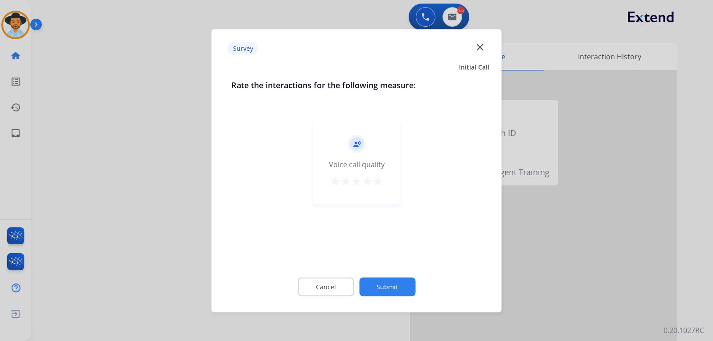
click at [469, 273] on div at bounding box center [356, 170] width 713 height 341
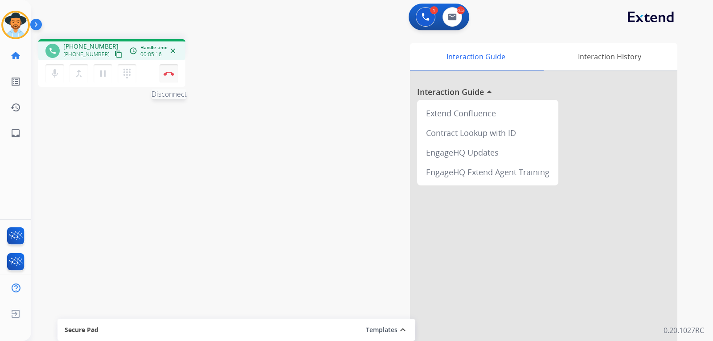
click at [169, 77] on button "Disconnect" at bounding box center [169, 73] width 19 height 19
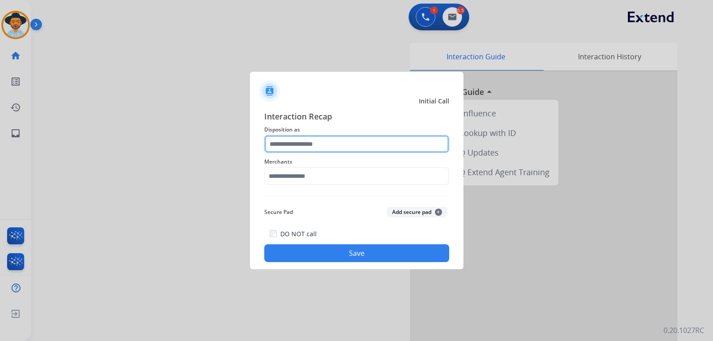
click at [345, 152] on input "text" at bounding box center [356, 144] width 185 height 18
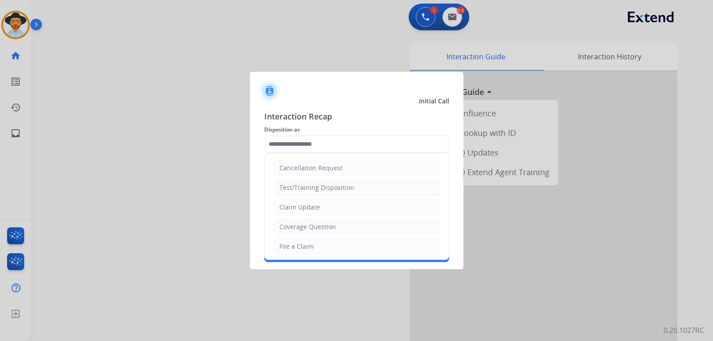
drag, startPoint x: 301, startPoint y: 248, endPoint x: 312, endPoint y: 197, distance: 52.1
click at [300, 248] on div "File a Claim" at bounding box center [296, 246] width 34 height 9
type input "**********"
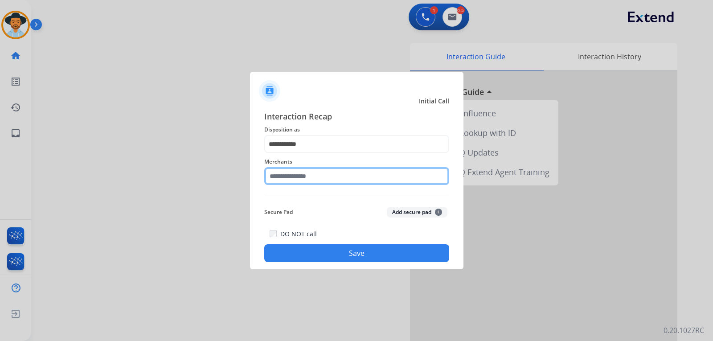
click at [309, 179] on input "text" at bounding box center [356, 176] width 185 height 18
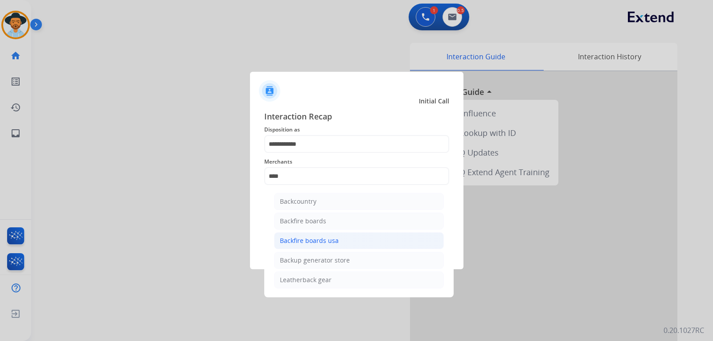
click at [325, 237] on div "Backfire boards usa" at bounding box center [309, 240] width 59 height 9
type input "**********"
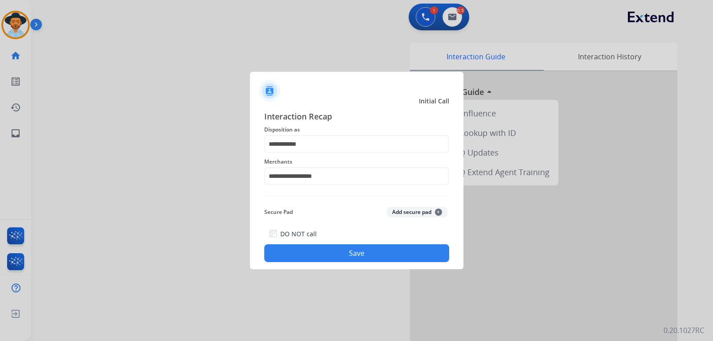
click at [334, 260] on button "Save" at bounding box center [356, 253] width 185 height 18
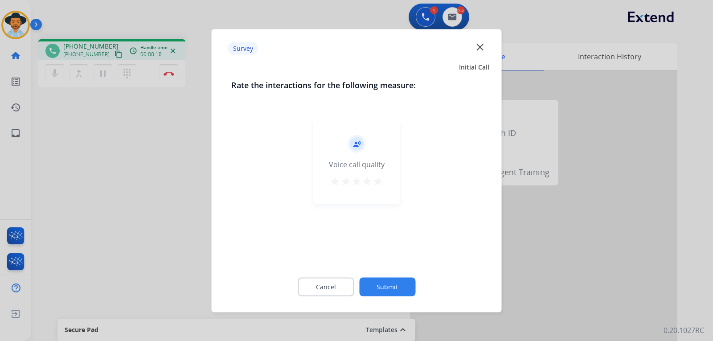
click at [469, 50] on mat-icon "close" at bounding box center [480, 47] width 12 height 12
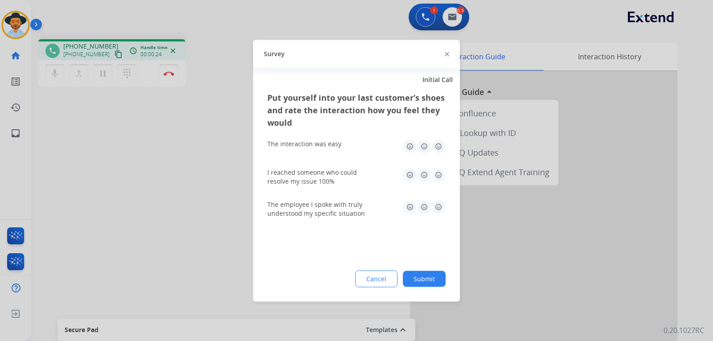
click at [449, 54] on div "Survey" at bounding box center [356, 54] width 207 height 28
click at [447, 54] on img at bounding box center [447, 54] width 4 height 4
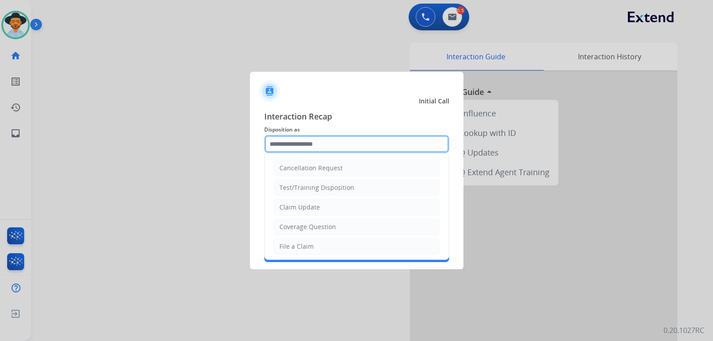
click at [308, 148] on input "text" at bounding box center [356, 144] width 185 height 18
drag, startPoint x: 312, startPoint y: 227, endPoint x: 309, endPoint y: 218, distance: 10.1
click at [312, 228] on div "Coverage Question" at bounding box center [307, 226] width 57 height 9
type input "**********"
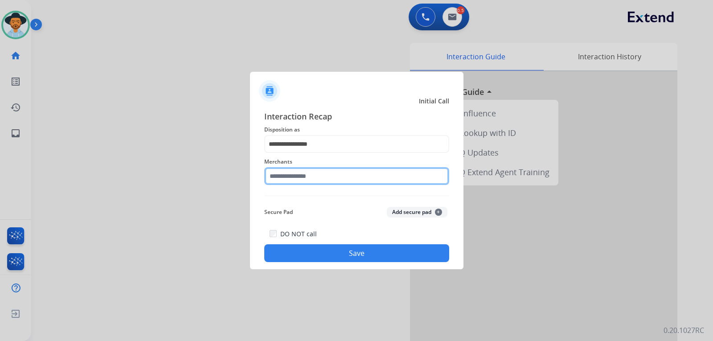
click at [309, 177] on input "text" at bounding box center [356, 176] width 185 height 18
click at [300, 177] on input "text" at bounding box center [356, 176] width 185 height 18
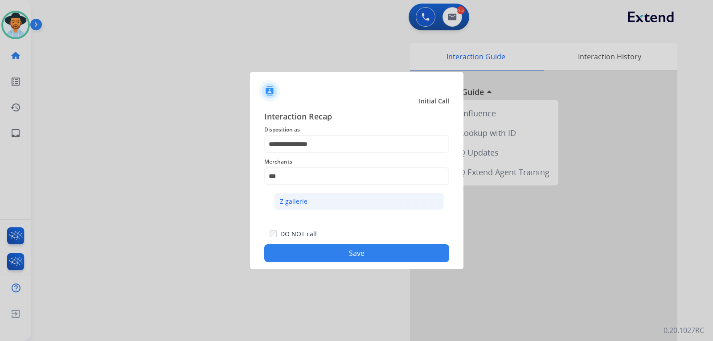
click at [294, 199] on div "Z gallerie" at bounding box center [294, 201] width 28 height 9
type input "**********"
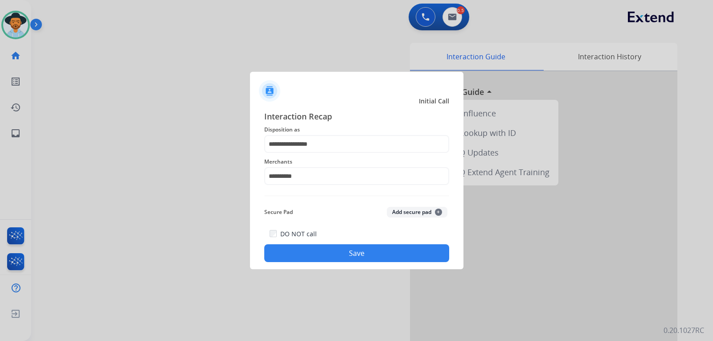
click at [321, 253] on button "Save" at bounding box center [356, 253] width 185 height 18
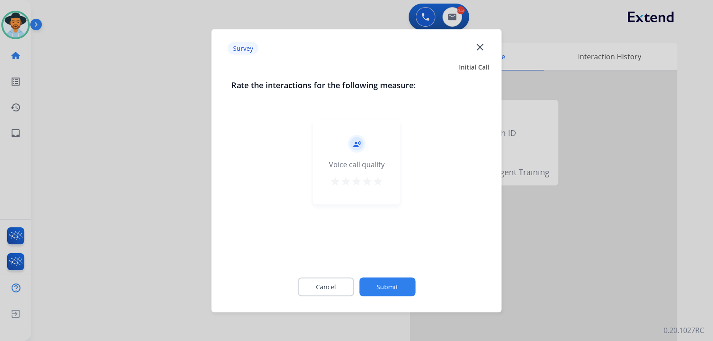
click at [469, 249] on div at bounding box center [356, 170] width 713 height 341
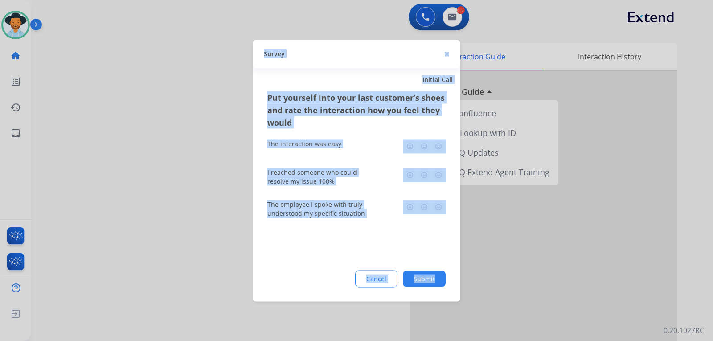
click at [469, 249] on div at bounding box center [356, 170] width 713 height 341
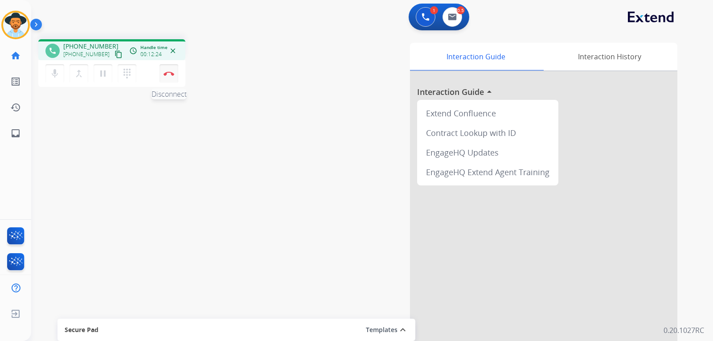
click at [170, 79] on button "Disconnect" at bounding box center [169, 73] width 19 height 19
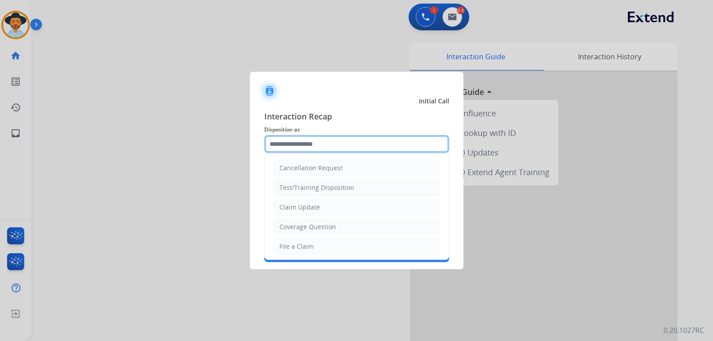
click at [292, 141] on input "text" at bounding box center [356, 144] width 185 height 18
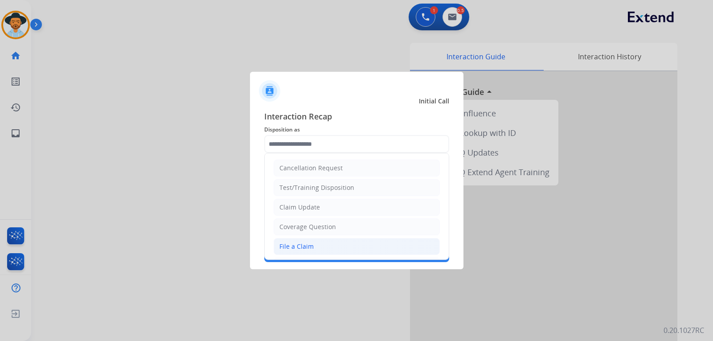
click at [303, 248] on div "File a Claim" at bounding box center [296, 246] width 34 height 9
type input "**********"
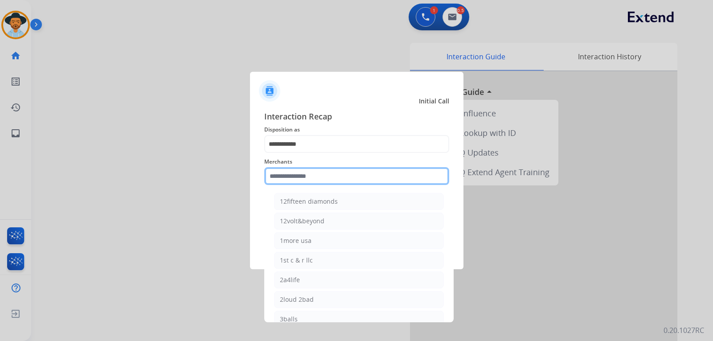
click at [321, 175] on input "text" at bounding box center [356, 176] width 185 height 18
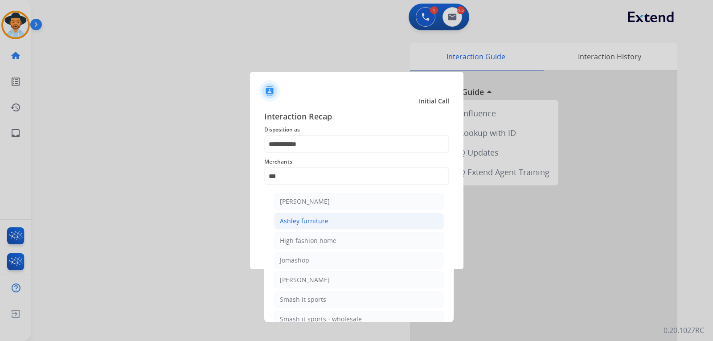
click at [319, 222] on div "Ashley furniture" at bounding box center [304, 221] width 49 height 9
type input "**********"
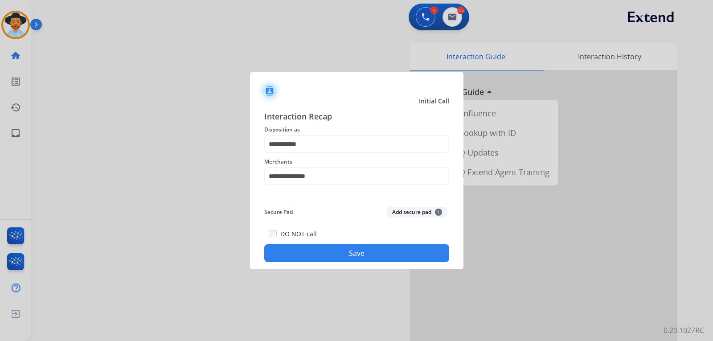
click at [365, 253] on button "Save" at bounding box center [356, 253] width 185 height 18
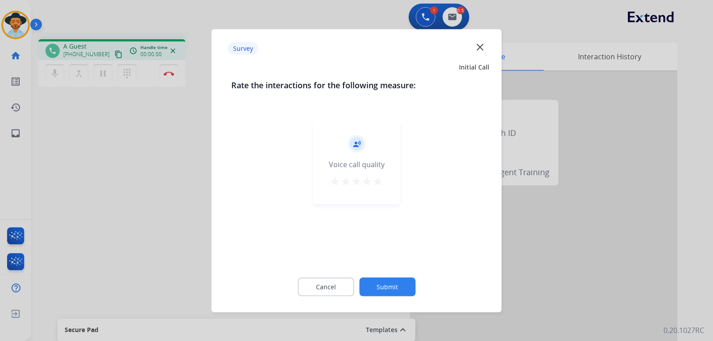
click at [469, 42] on mat-icon "close" at bounding box center [480, 47] width 12 height 12
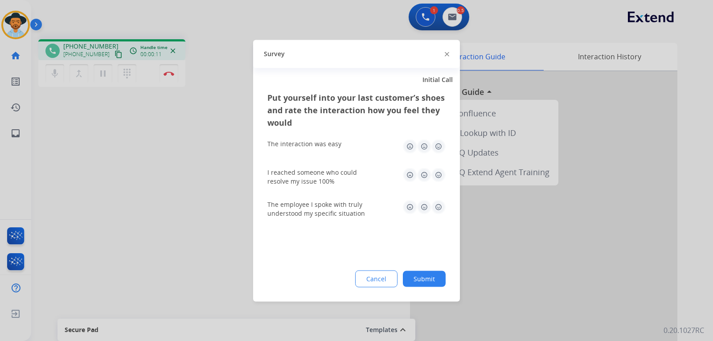
click at [443, 53] on div "Survey" at bounding box center [356, 54] width 207 height 28
click at [447, 53] on img at bounding box center [447, 54] width 4 height 4
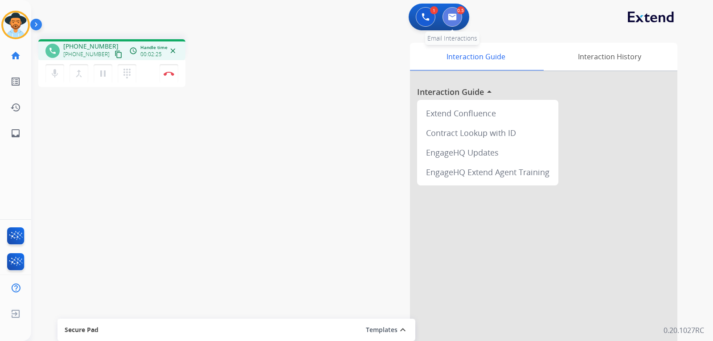
click at [456, 20] on img at bounding box center [452, 16] width 9 height 7
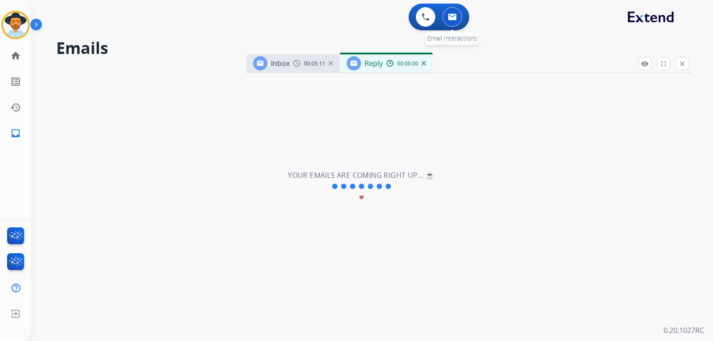
select select "**********"
click at [447, 19] on button at bounding box center [453, 17] width 20 height 20
click at [423, 16] on img at bounding box center [426, 17] width 8 height 8
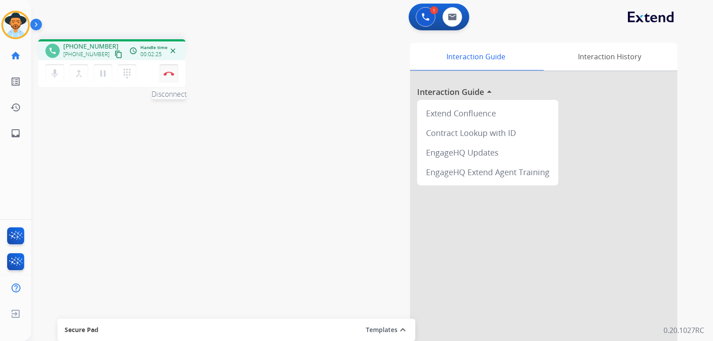
click at [166, 67] on button "Disconnect" at bounding box center [169, 73] width 19 height 19
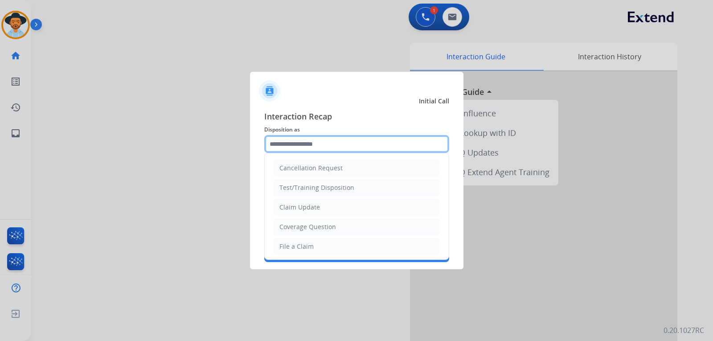
click at [300, 142] on input "text" at bounding box center [356, 144] width 185 height 18
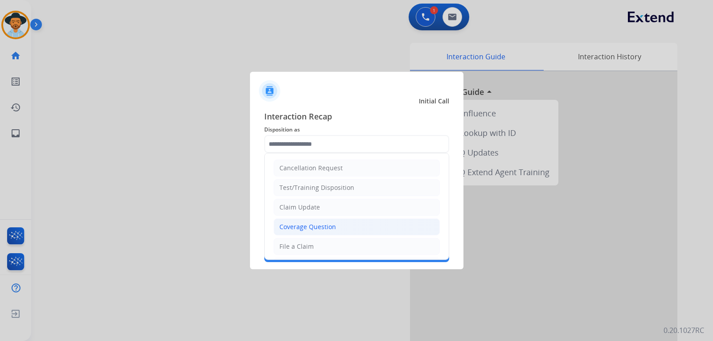
click at [316, 227] on div "Coverage Question" at bounding box center [307, 226] width 57 height 9
type input "**********"
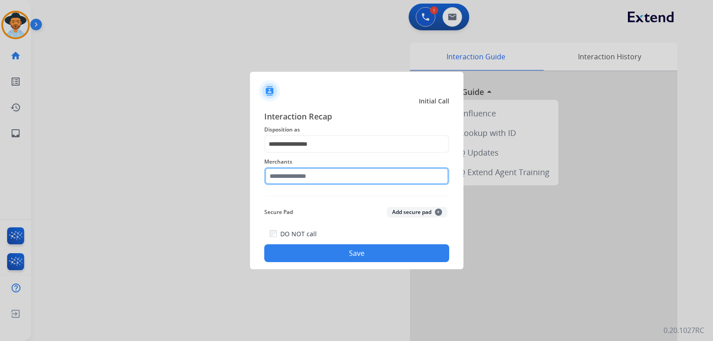
click at [315, 180] on input "text" at bounding box center [356, 176] width 185 height 18
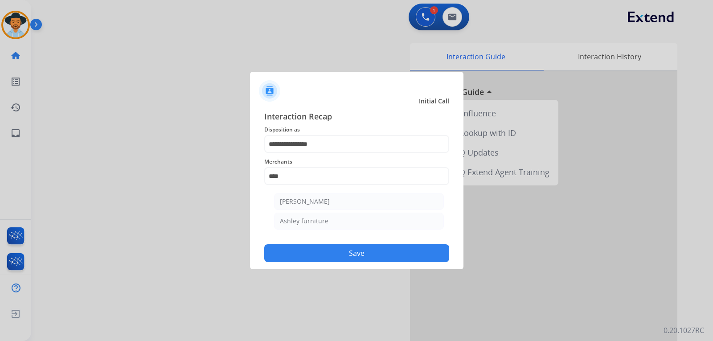
click at [314, 195] on li "[PERSON_NAME]" at bounding box center [359, 201] width 170 height 17
type input "**********"
click at [339, 256] on button "Save" at bounding box center [356, 253] width 185 height 18
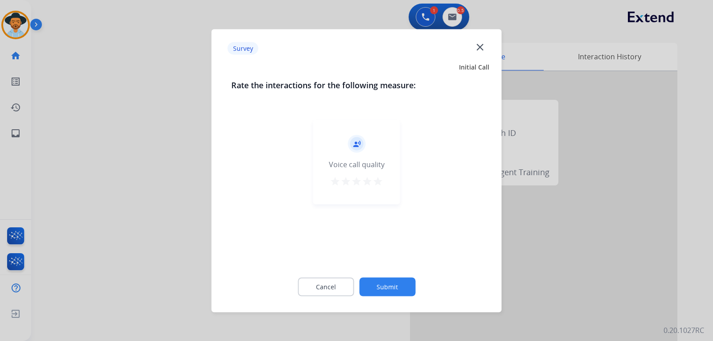
click at [469, 47] on div "Survey close" at bounding box center [356, 48] width 279 height 28
click at [469, 47] on mat-icon "close" at bounding box center [480, 47] width 12 height 12
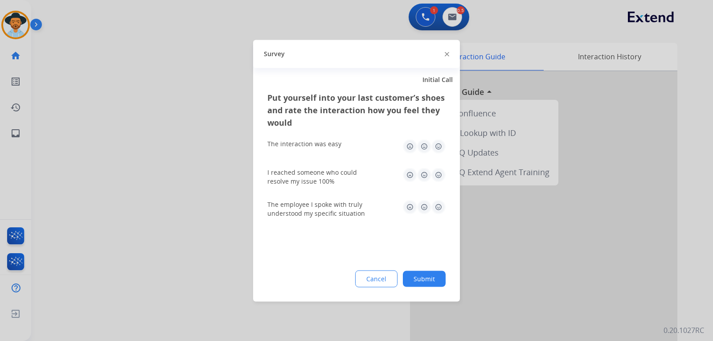
click at [448, 55] on img at bounding box center [447, 54] width 4 height 4
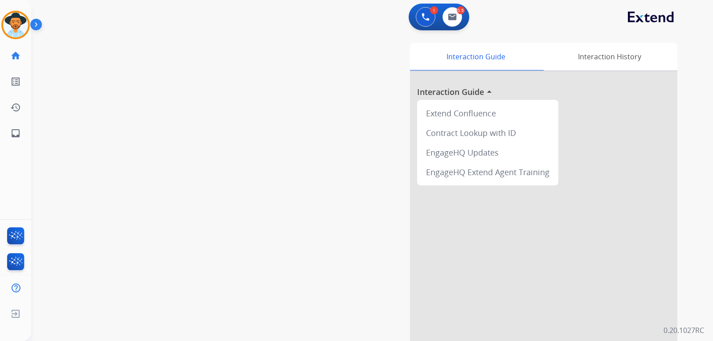
click at [451, 27] on div "1 Voice Interactions 0.5 Email Interactions" at bounding box center [439, 17] width 61 height 27
click at [452, 23] on button at bounding box center [453, 17] width 20 height 20
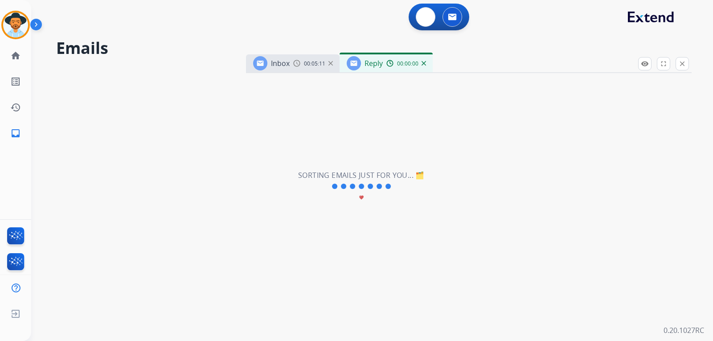
select select "**********"
click at [424, 66] on div "00:00:28" at bounding box center [405, 63] width 39 height 8
click at [423, 63] on img at bounding box center [424, 63] width 4 height 4
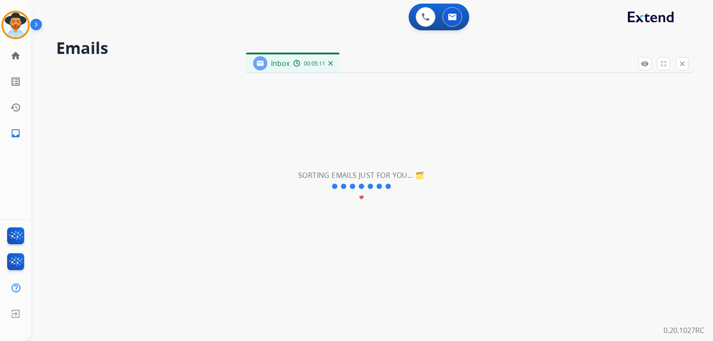
click at [332, 63] on img at bounding box center [330, 63] width 4 height 4
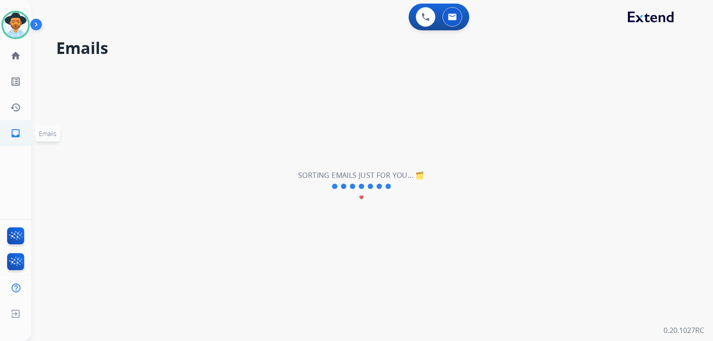
click at [20, 128] on mat-icon "inbox" at bounding box center [15, 133] width 11 height 11
click at [18, 62] on link "home Home" at bounding box center [15, 55] width 25 height 25
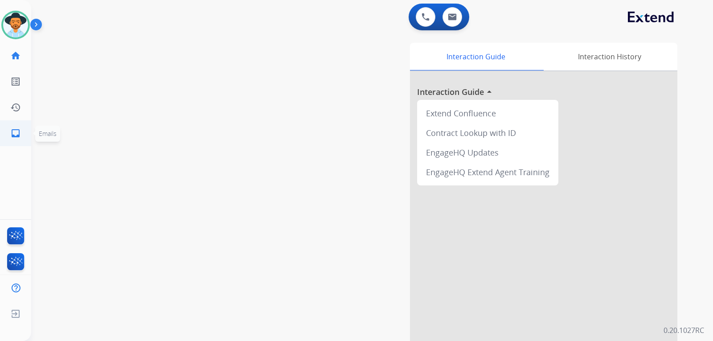
click at [16, 128] on mat-icon "inbox" at bounding box center [15, 133] width 11 height 11
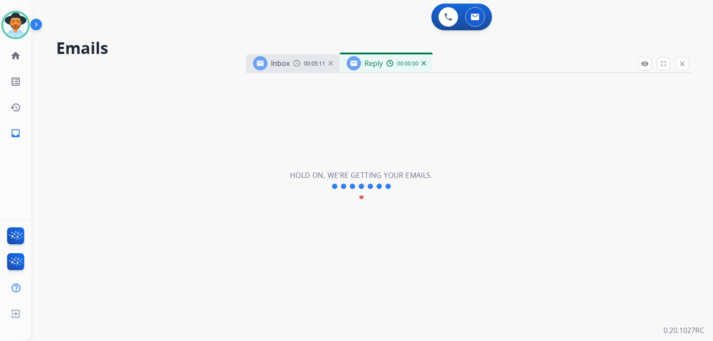
select select "**********"
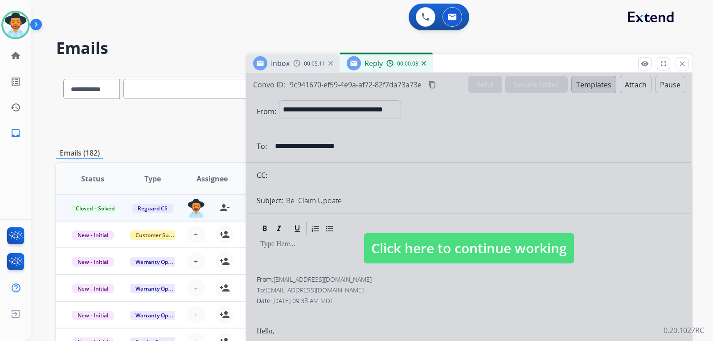
click at [425, 242] on span "Click here to continue working" at bounding box center [469, 248] width 210 height 30
select select
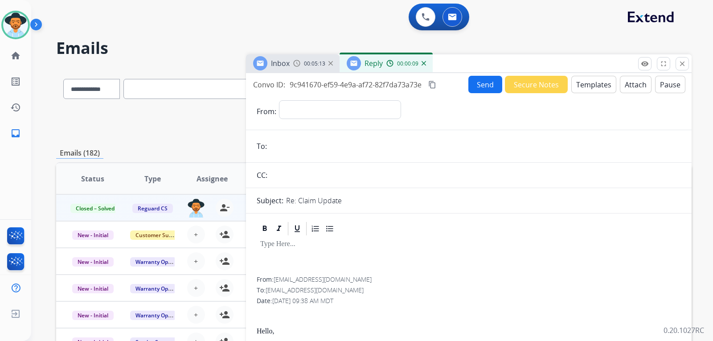
click at [386, 120] on div "**********" at bounding box center [340, 111] width 122 height 22
click at [390, 112] on select "**********" at bounding box center [339, 109] width 121 height 18
select select "**********"
click at [279, 100] on select "**********" at bounding box center [339, 109] width 121 height 18
click at [312, 66] on span "00:05:16" at bounding box center [314, 63] width 21 height 7
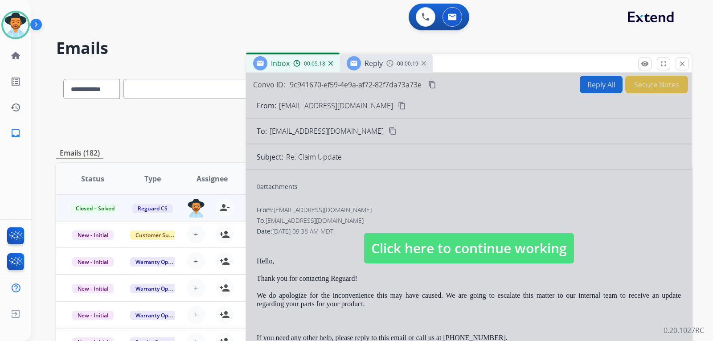
click at [393, 242] on span "Click here to continue working" at bounding box center [469, 248] width 210 height 30
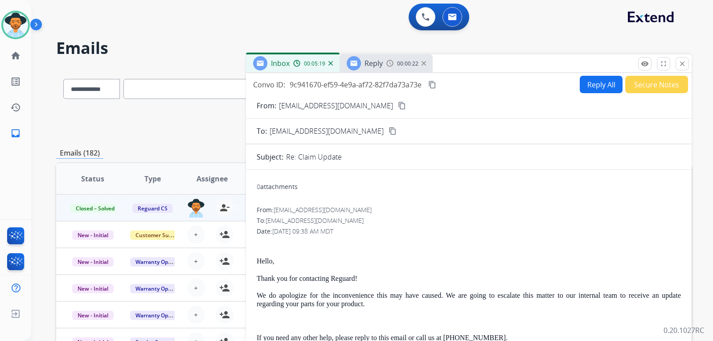
click at [389, 129] on mat-icon "content_copy" at bounding box center [393, 131] width 8 height 8
click at [393, 63] on img at bounding box center [389, 63] width 7 height 7
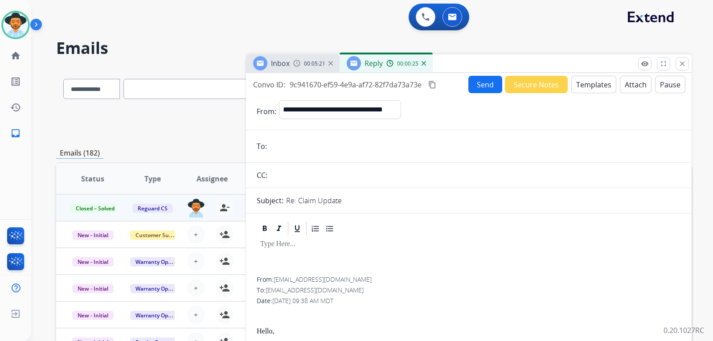
click at [316, 148] on input "email" at bounding box center [475, 146] width 411 height 18
paste input "**********"
type input "**********"
click at [469, 86] on button "Send" at bounding box center [485, 84] width 34 height 17
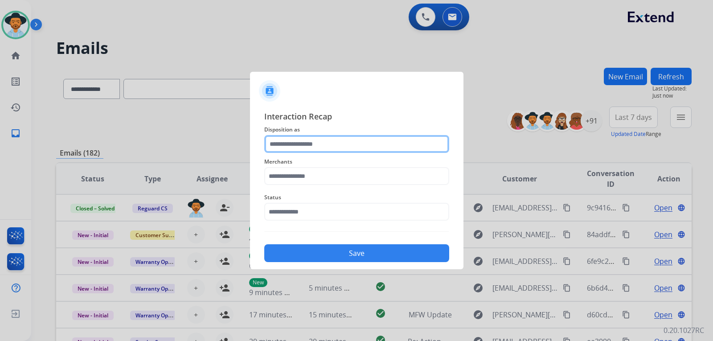
click at [371, 146] on input "text" at bounding box center [356, 144] width 185 height 18
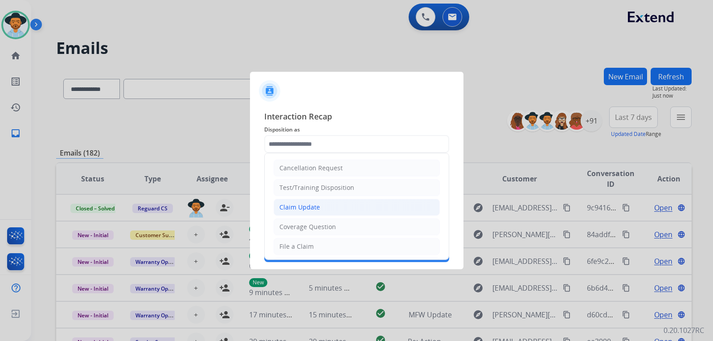
click at [312, 205] on div "Claim Update" at bounding box center [299, 207] width 41 height 9
type input "**********"
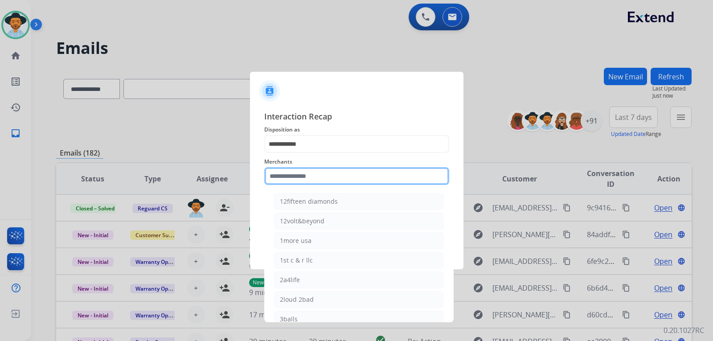
click at [331, 171] on input "text" at bounding box center [356, 176] width 185 height 18
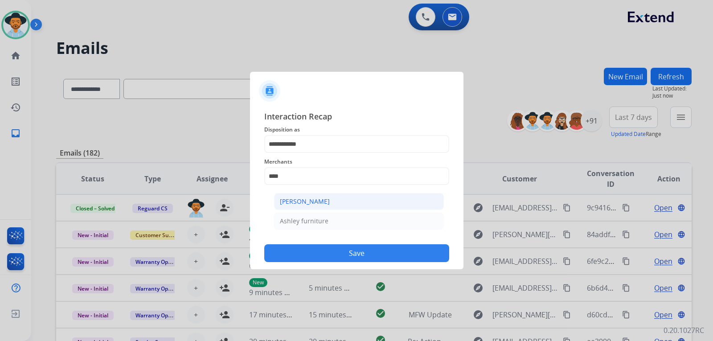
click at [333, 203] on li "[PERSON_NAME]" at bounding box center [359, 201] width 170 height 17
type input "**********"
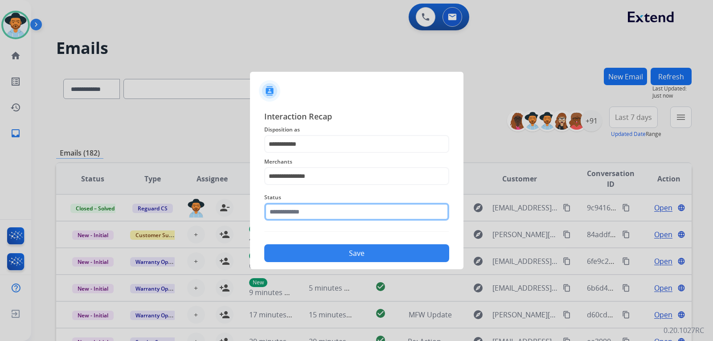
click at [323, 214] on input "text" at bounding box center [356, 212] width 185 height 18
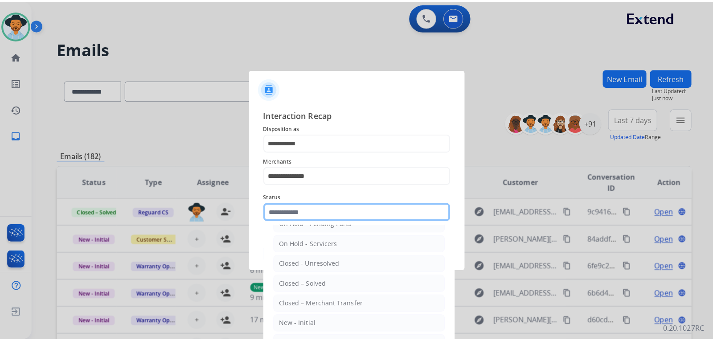
scroll to position [53, 0]
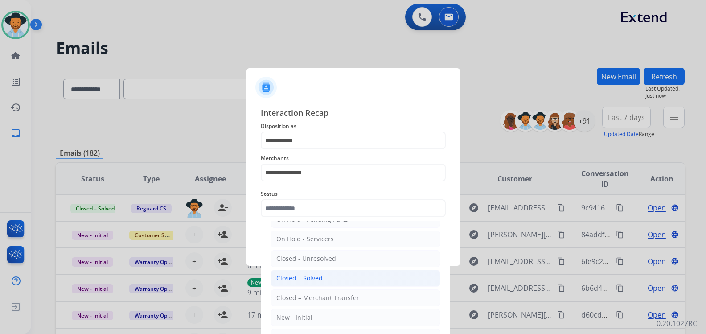
click at [302, 284] on li "Closed – Solved" at bounding box center [356, 278] width 170 height 17
type input "**********"
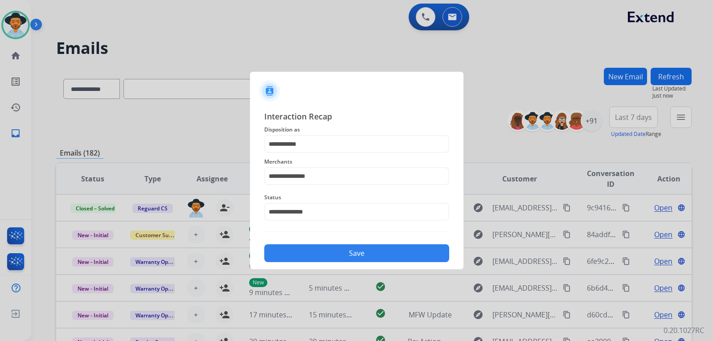
click at [305, 252] on button "Save" at bounding box center [356, 253] width 185 height 18
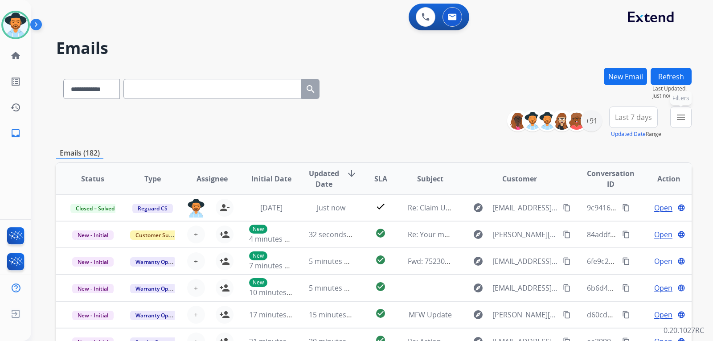
click at [469, 119] on mat-icon "menu" at bounding box center [681, 117] width 11 height 11
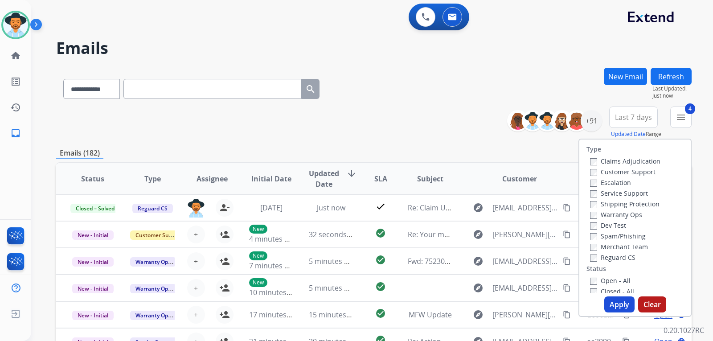
click at [469, 309] on button "Apply" at bounding box center [619, 304] width 30 height 16
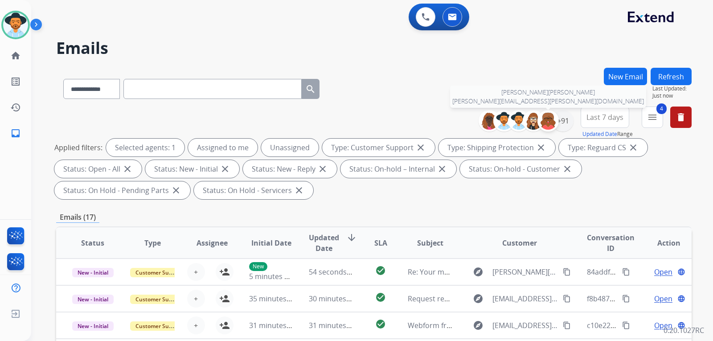
click at [469, 128] on div at bounding box center [548, 120] width 21 height 21
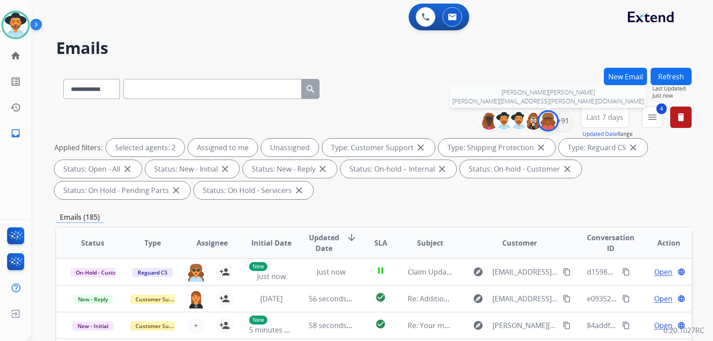
click at [469, 121] on img at bounding box center [548, 121] width 18 height 18
click at [469, 126] on div "+91" at bounding box center [562, 120] width 21 height 21
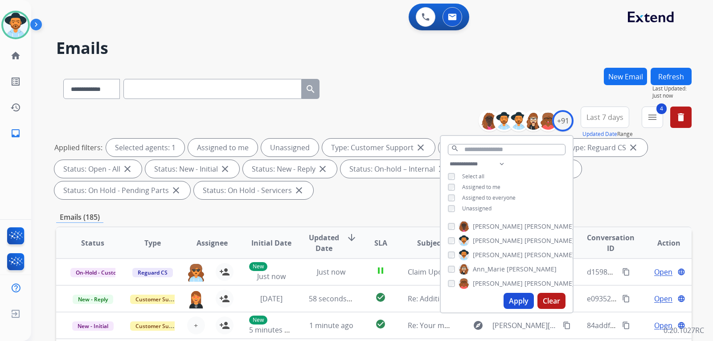
click at [446, 207] on div "**********" at bounding box center [507, 187] width 132 height 57
click at [469, 305] on button "Apply" at bounding box center [519, 301] width 30 height 16
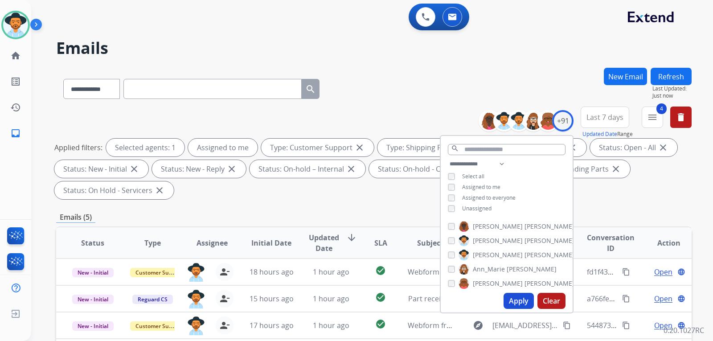
click at [469, 193] on div "Applied filters: Selected agents: 1 Assigned to me Type: Customer Support close…" at bounding box center [372, 169] width 636 height 61
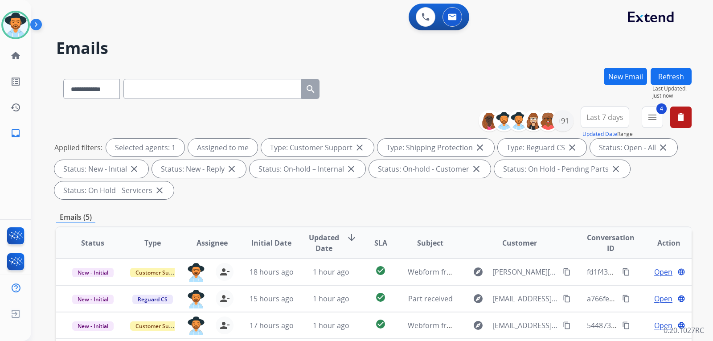
scroll to position [178, 0]
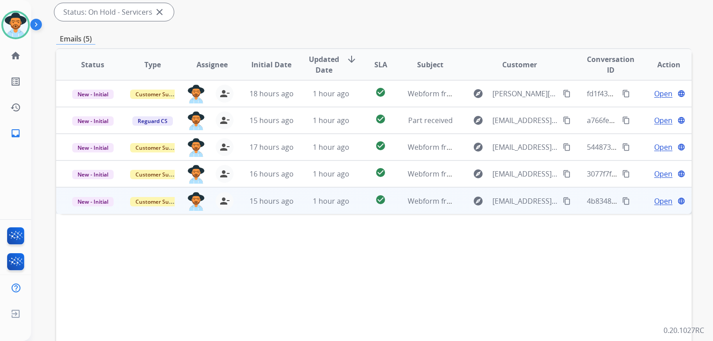
click at [469, 204] on span "Open" at bounding box center [663, 201] width 18 height 11
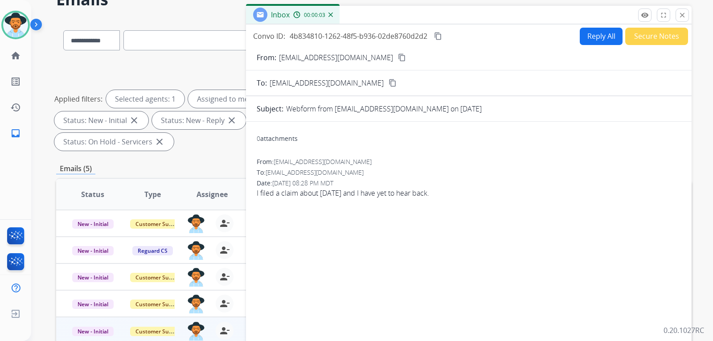
scroll to position [0, 0]
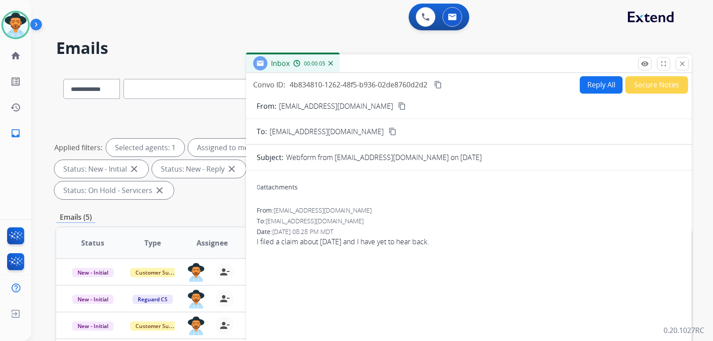
click at [349, 105] on div "From: [EMAIL_ADDRESS][DOMAIN_NAME] content_copy" at bounding box center [469, 106] width 446 height 11
click at [398, 105] on mat-icon "content_copy" at bounding box center [402, 106] width 8 height 8
click at [469, 84] on button "Reply All" at bounding box center [601, 84] width 43 height 17
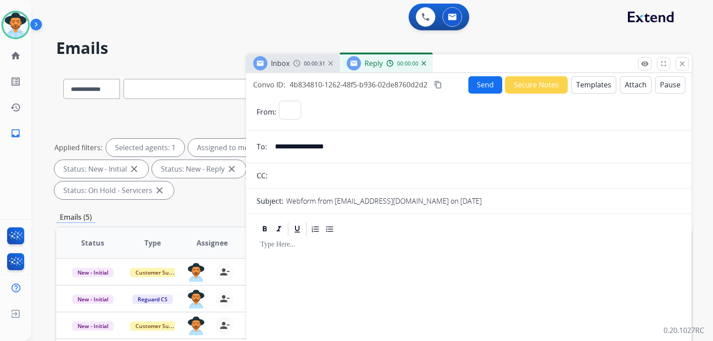
select select "**********"
click at [469, 90] on button "Templates" at bounding box center [593, 84] width 45 height 17
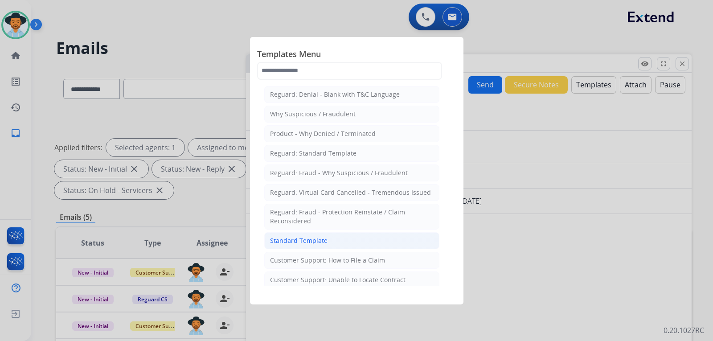
click at [348, 238] on li "Standard Template" at bounding box center [351, 240] width 175 height 17
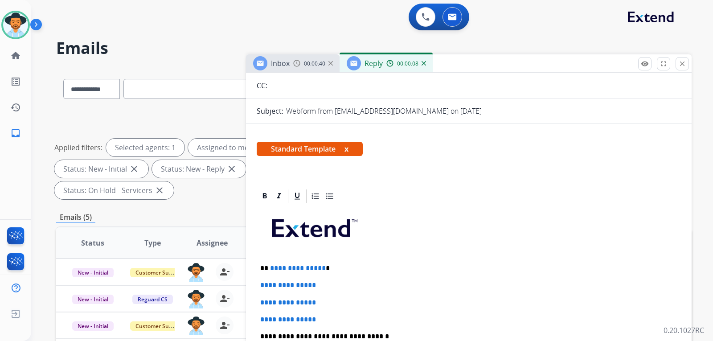
scroll to position [196, 0]
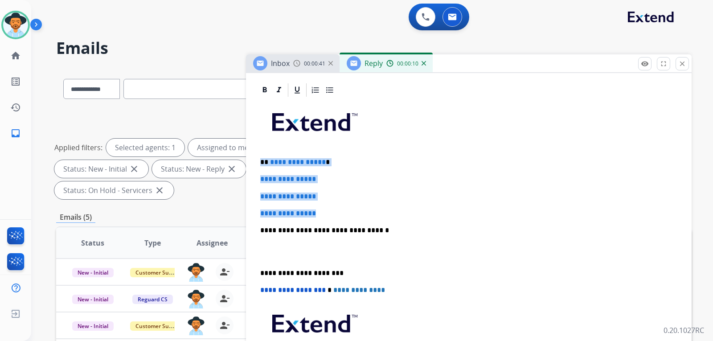
drag, startPoint x: 305, startPoint y: 207, endPoint x: 261, endPoint y: 152, distance: 70.0
click at [261, 152] on div "**********" at bounding box center [469, 251] width 424 height 307
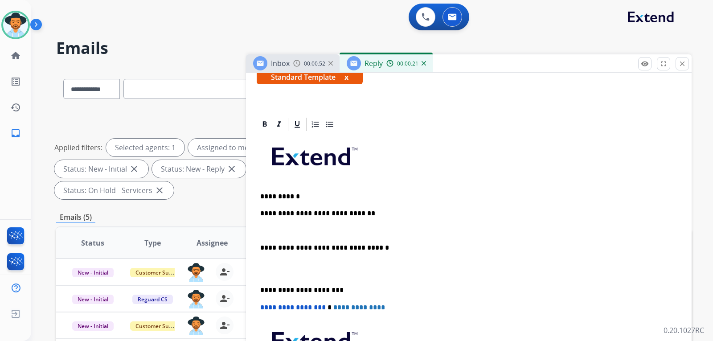
scroll to position [179, 0]
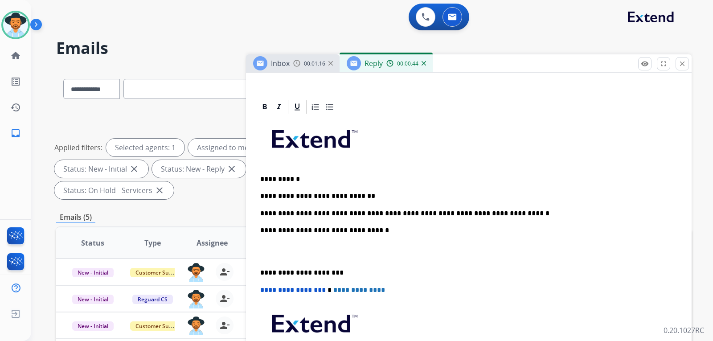
click at [469, 233] on p "**********" at bounding box center [465, 230] width 410 height 8
click at [260, 230] on p "**********" at bounding box center [465, 230] width 410 height 8
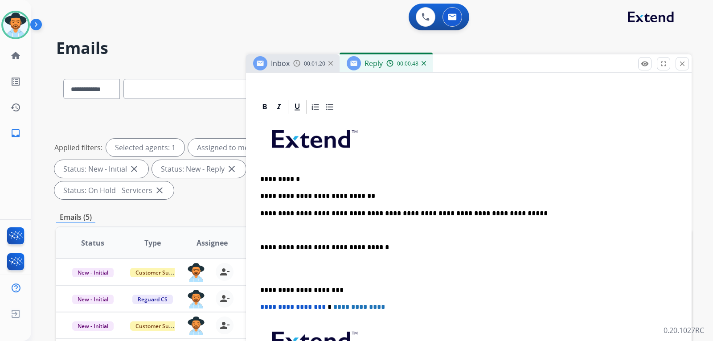
scroll to position [196, 0]
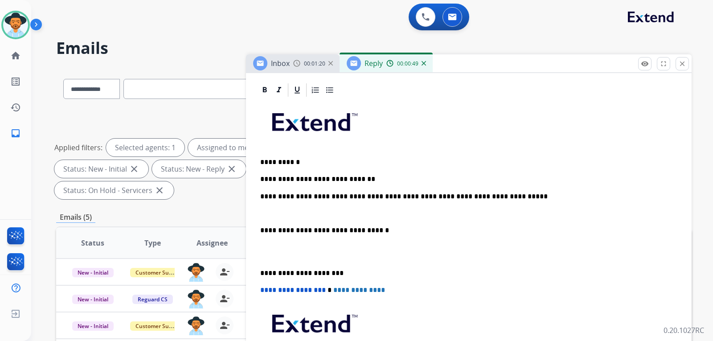
click at [262, 195] on p "**********" at bounding box center [465, 197] width 410 height 8
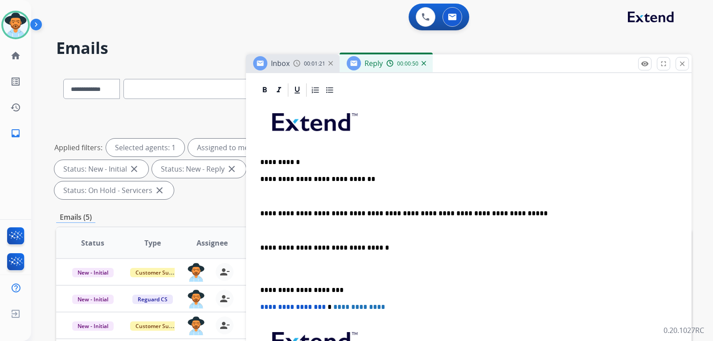
click at [260, 180] on div "**********" at bounding box center [469, 260] width 424 height 324
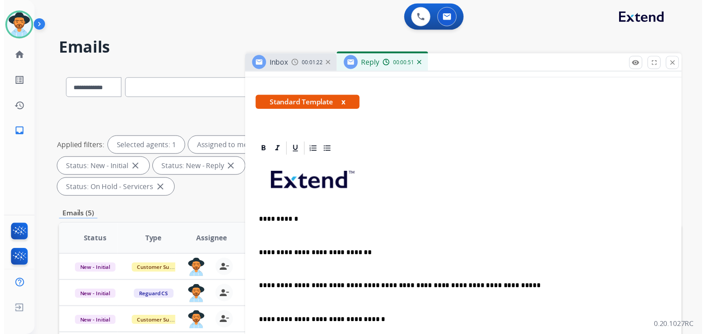
scroll to position [0, 0]
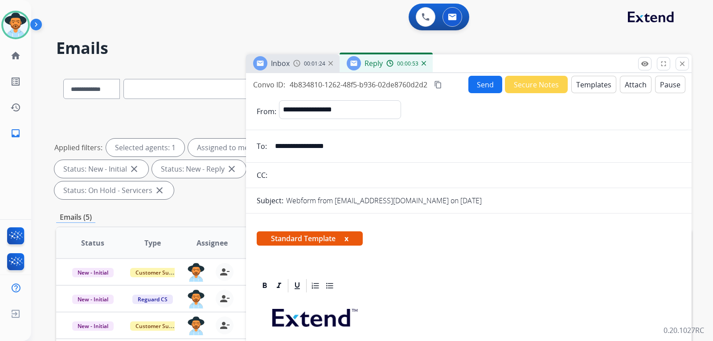
click at [469, 88] on button "Send" at bounding box center [485, 84] width 34 height 17
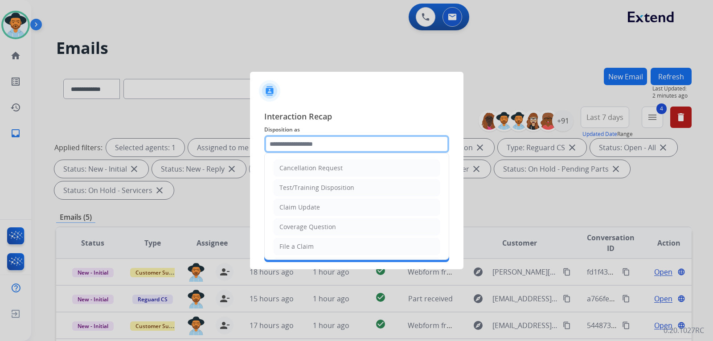
click at [343, 143] on input "text" at bounding box center [356, 144] width 185 height 18
click at [316, 146] on input "text" at bounding box center [356, 144] width 185 height 18
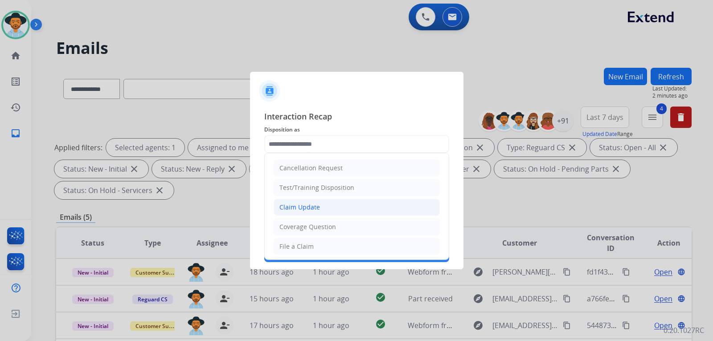
click at [293, 206] on div "Claim Update" at bounding box center [299, 207] width 41 height 9
type input "**********"
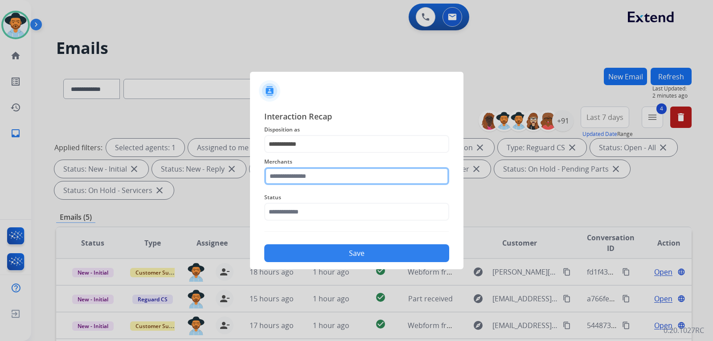
click at [299, 177] on input "text" at bounding box center [356, 176] width 185 height 18
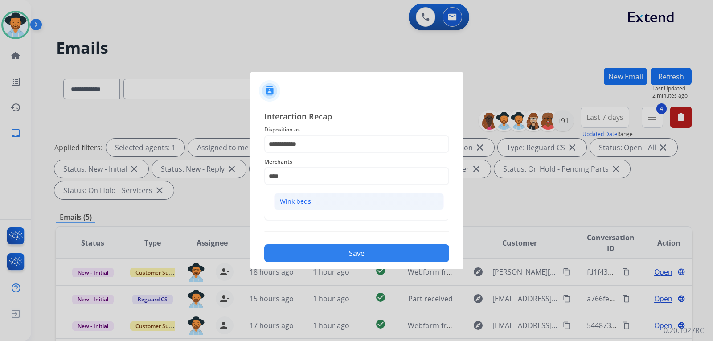
click at [298, 200] on div "Wink beds" at bounding box center [295, 201] width 31 height 9
type input "*********"
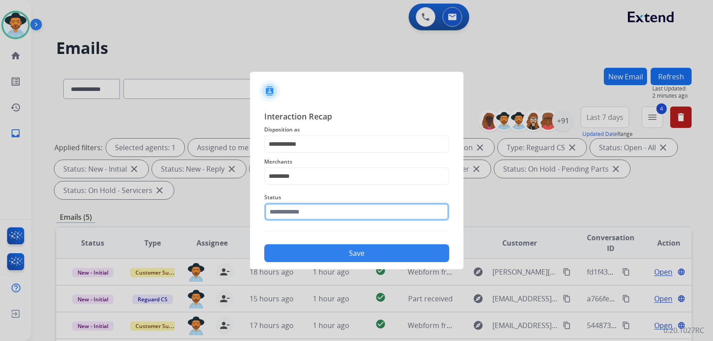
drag, startPoint x: 300, startPoint y: 213, endPoint x: 300, endPoint y: 220, distance: 6.7
click at [300, 214] on input "text" at bounding box center [356, 212] width 185 height 18
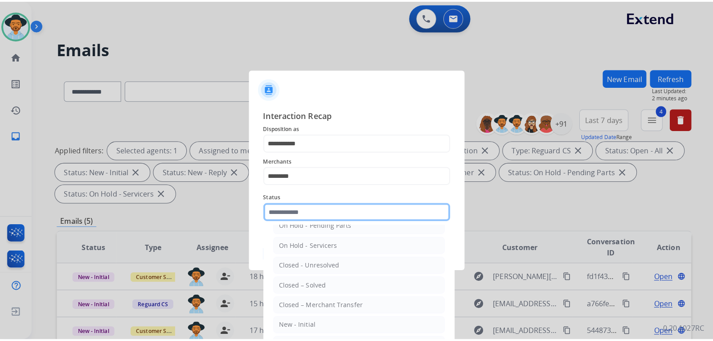
scroll to position [53, 0]
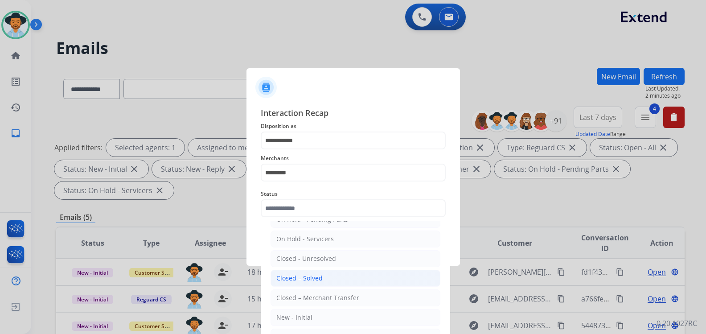
click at [314, 276] on div "Closed – Solved" at bounding box center [299, 278] width 46 height 9
type input "**********"
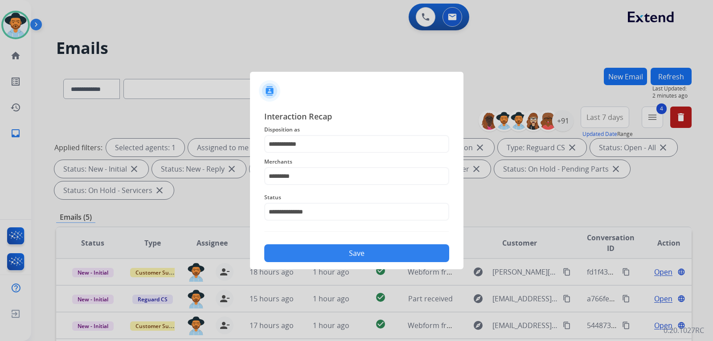
click at [333, 255] on button "Save" at bounding box center [356, 253] width 185 height 18
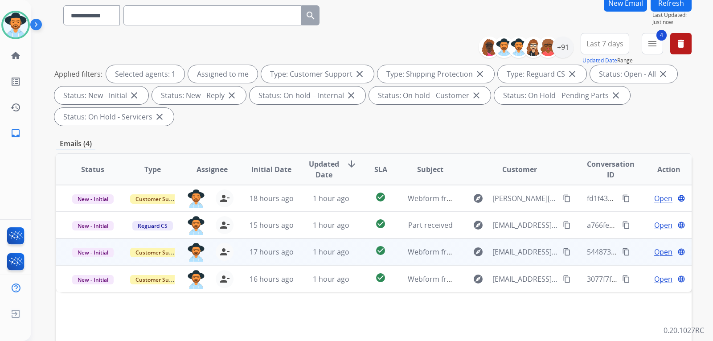
scroll to position [89, 0]
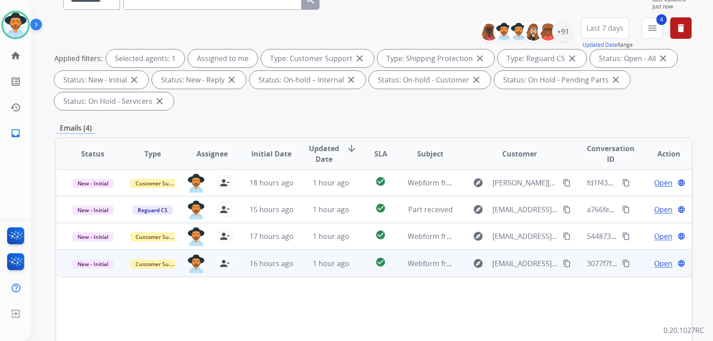
click at [469, 264] on span "Open" at bounding box center [663, 263] width 18 height 11
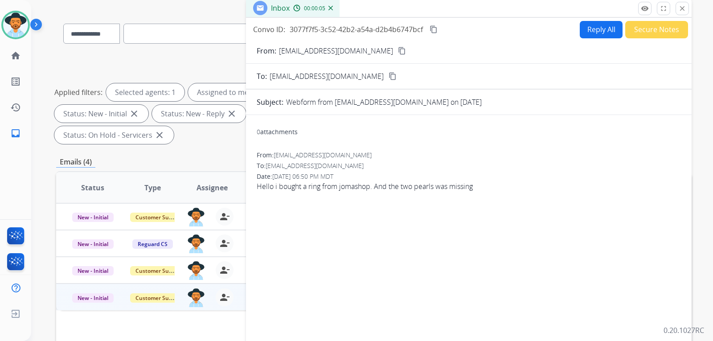
scroll to position [0, 0]
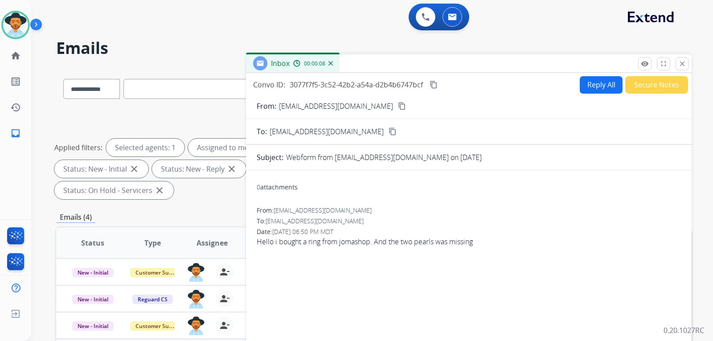
click at [469, 86] on button "Reply All" at bounding box center [601, 84] width 43 height 17
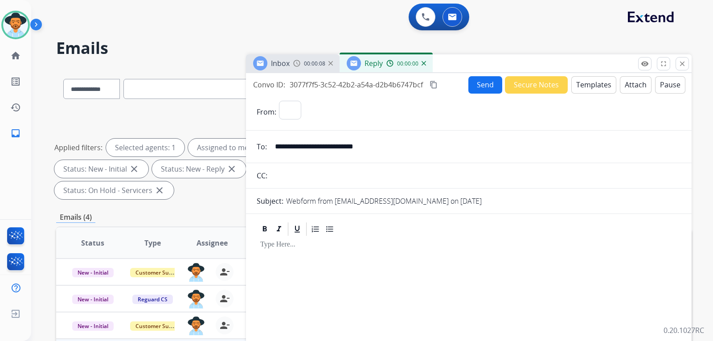
select select "**********"
click at [469, 86] on button "Templates" at bounding box center [593, 84] width 45 height 17
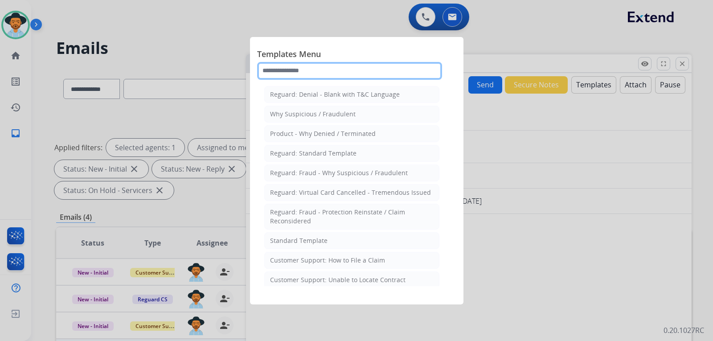
click at [334, 70] on input "text" at bounding box center [349, 71] width 185 height 18
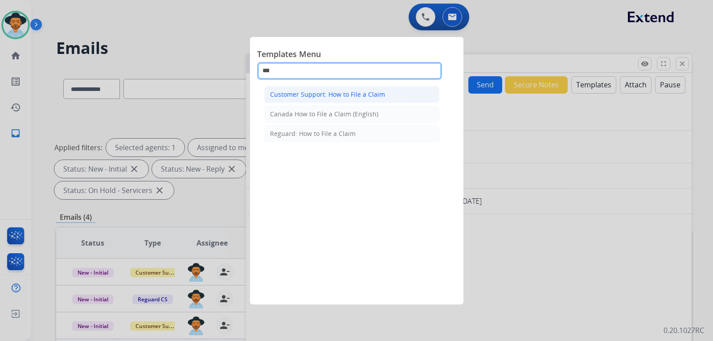
type input "***"
click at [335, 93] on div "Customer Support: How to File a Claim" at bounding box center [327, 94] width 115 height 9
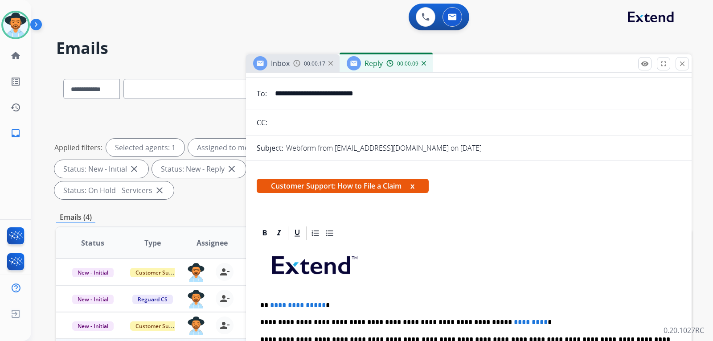
scroll to position [161, 0]
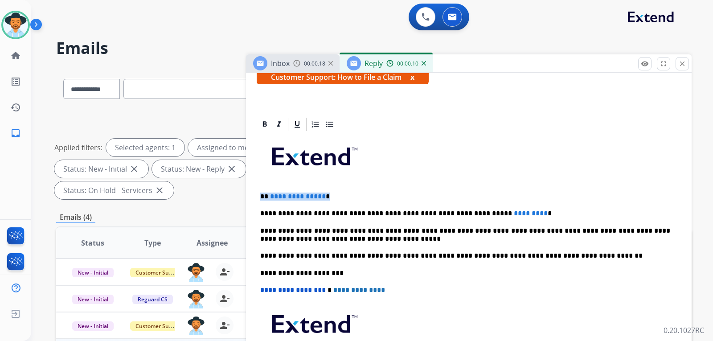
drag, startPoint x: 329, startPoint y: 197, endPoint x: 236, endPoint y: 185, distance: 93.5
click at [234, 185] on div "**********" at bounding box center [374, 320] width 636 height 504
drag, startPoint x: 529, startPoint y: 217, endPoint x: 466, endPoint y: 213, distance: 63.4
click at [466, 213] on p "**********" at bounding box center [465, 213] width 410 height 8
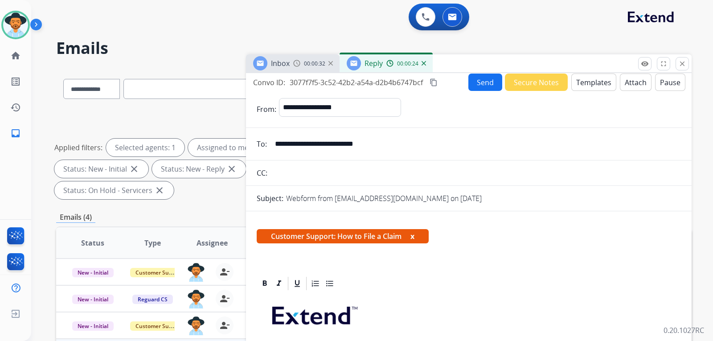
scroll to position [0, 0]
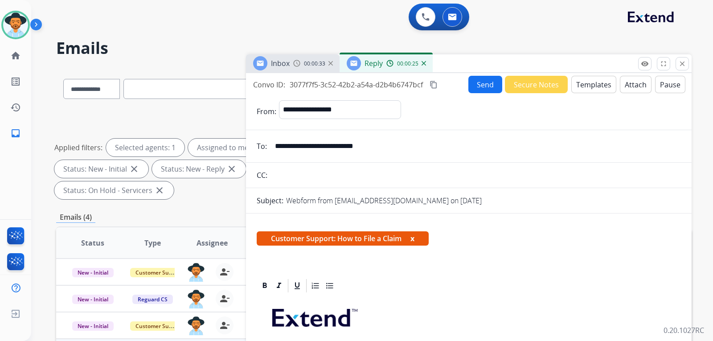
click at [391, 146] on input "**********" at bounding box center [475, 146] width 411 height 18
drag, startPoint x: 388, startPoint y: 146, endPoint x: 292, endPoint y: 146, distance: 95.8
click at [267, 146] on div "**********" at bounding box center [469, 146] width 446 height 18
click at [469, 87] on button "Send" at bounding box center [485, 84] width 34 height 17
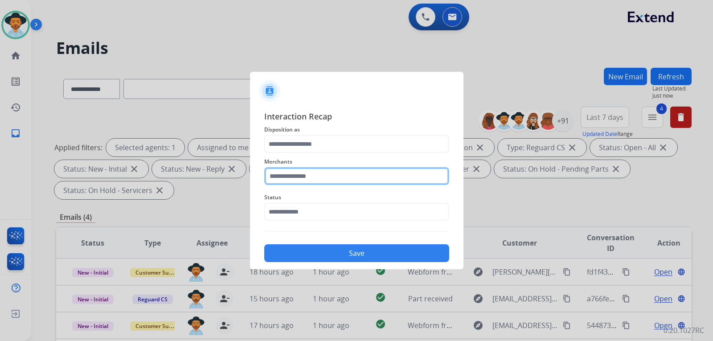
click at [328, 176] on input "text" at bounding box center [356, 176] width 185 height 18
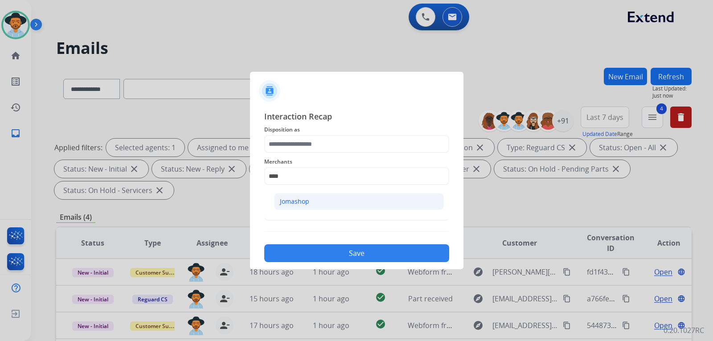
click at [347, 193] on li "Jomashop" at bounding box center [359, 201] width 170 height 17
type input "********"
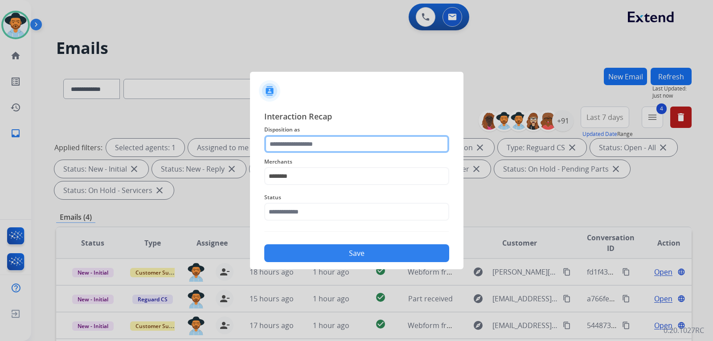
click at [331, 148] on input "text" at bounding box center [356, 144] width 185 height 18
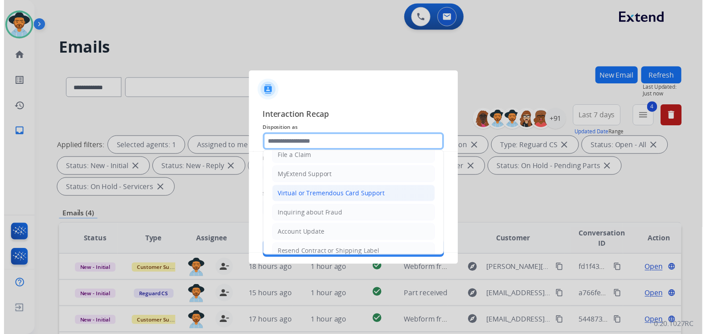
scroll to position [89, 0]
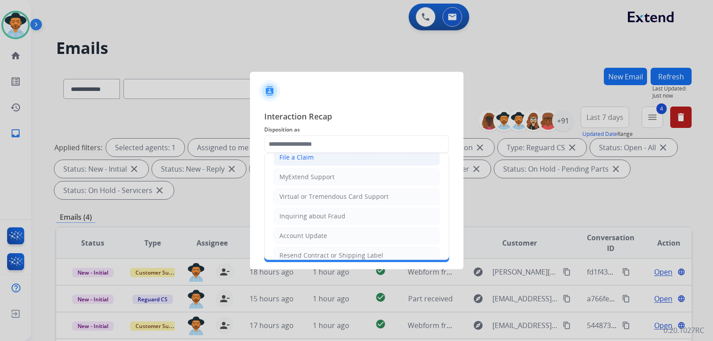
click at [313, 158] on li "File a Claim" at bounding box center [357, 157] width 166 height 17
type input "**********"
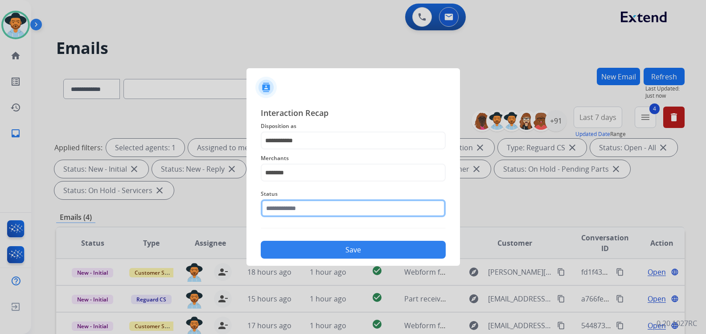
click at [318, 217] on input "text" at bounding box center [353, 208] width 185 height 18
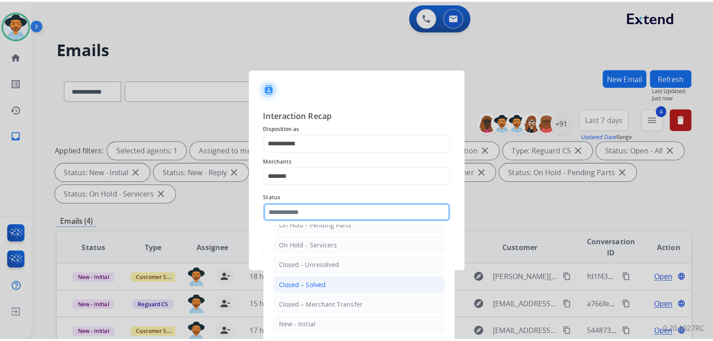
scroll to position [53, 0]
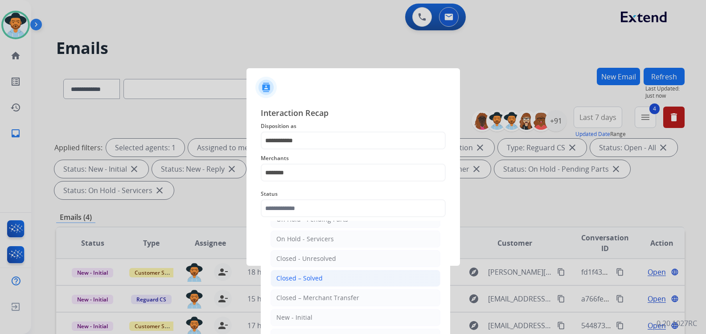
click at [321, 279] on li "Closed – Solved" at bounding box center [356, 278] width 170 height 17
type input "**********"
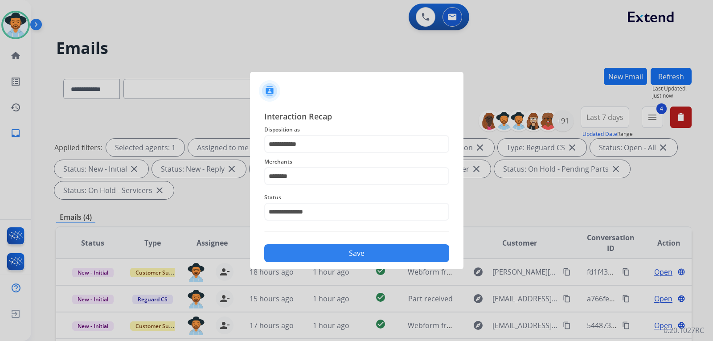
click at [360, 255] on button "Save" at bounding box center [356, 253] width 185 height 18
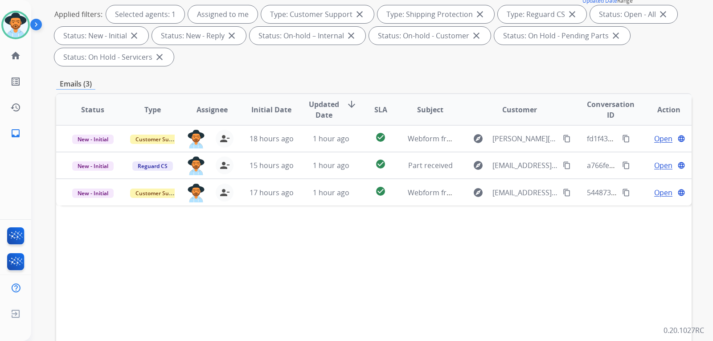
scroll to position [134, 0]
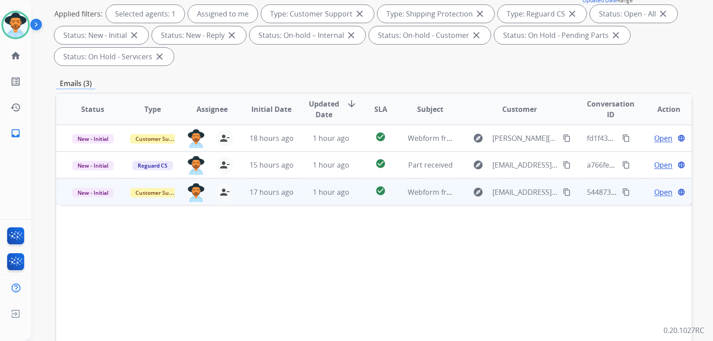
click at [469, 193] on span "Open" at bounding box center [663, 192] width 18 height 11
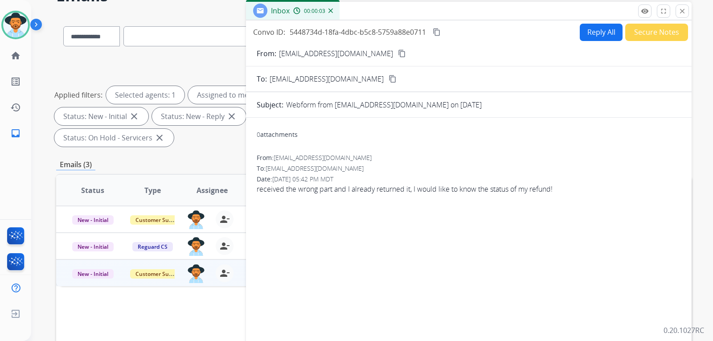
scroll to position [45, 0]
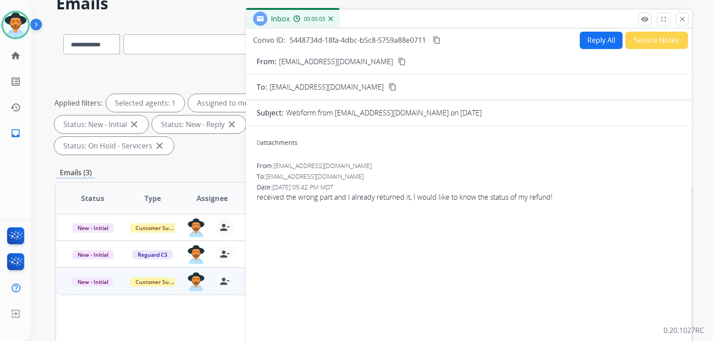
click at [398, 61] on mat-icon "content_copy" at bounding box center [402, 61] width 8 height 8
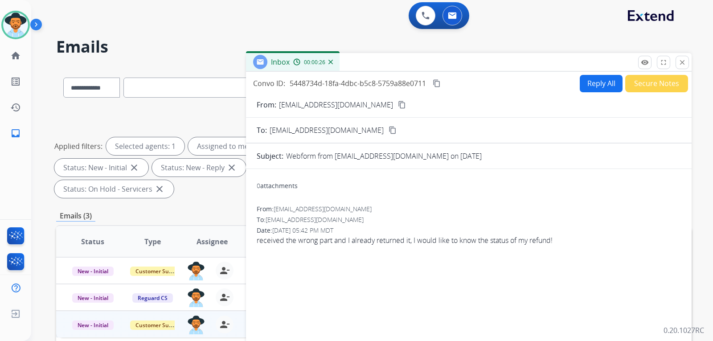
scroll to position [0, 0]
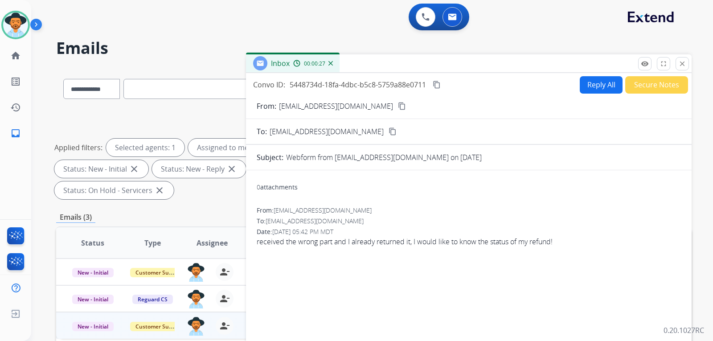
click at [469, 90] on button "Reply All" at bounding box center [601, 84] width 43 height 17
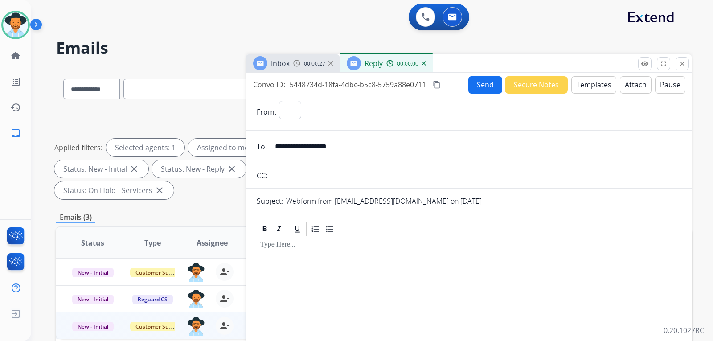
select select "**********"
click at [469, 87] on button "Templates" at bounding box center [593, 84] width 45 height 17
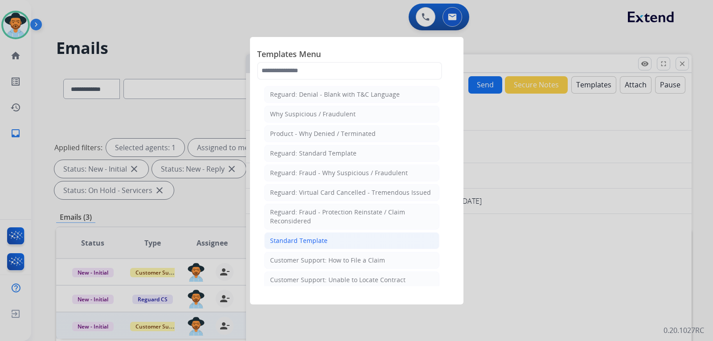
click at [320, 242] on div "Standard Template" at bounding box center [298, 240] width 57 height 9
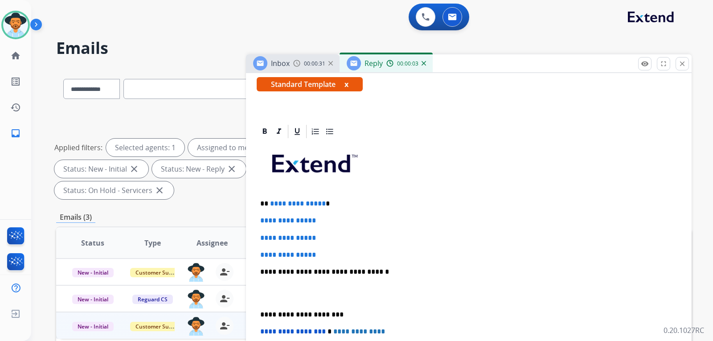
scroll to position [178, 0]
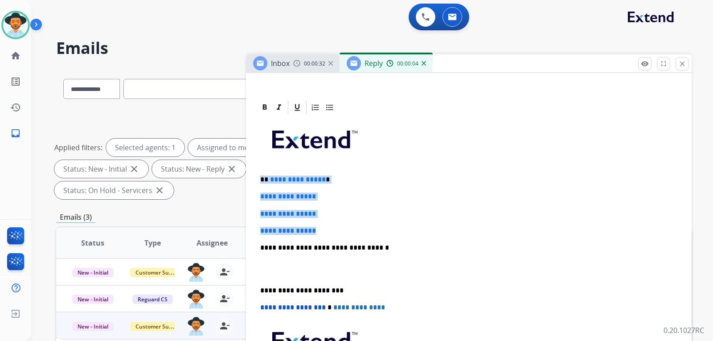
drag, startPoint x: 337, startPoint y: 227, endPoint x: 250, endPoint y: 166, distance: 106.0
click at [247, 172] on div "**********" at bounding box center [469, 283] width 446 height 369
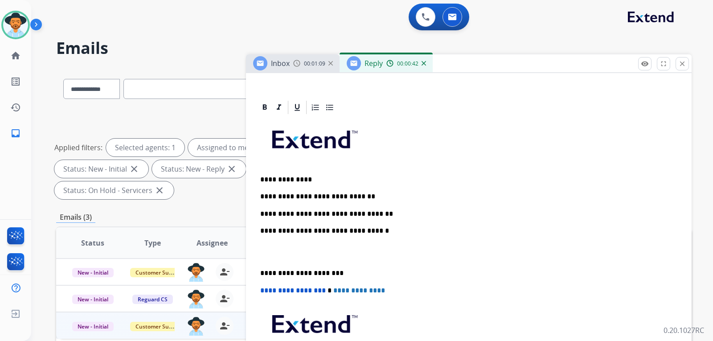
click at [378, 214] on p "**********" at bounding box center [465, 214] width 410 height 8
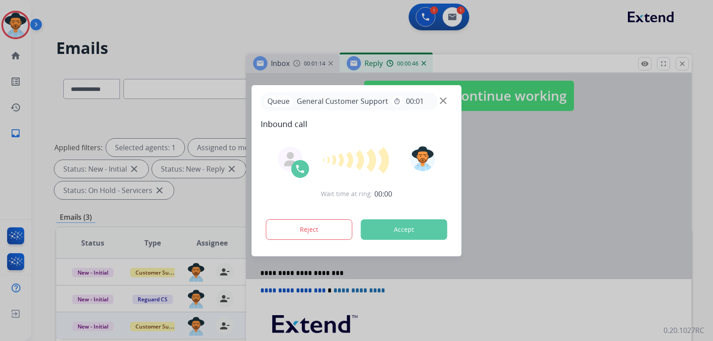
click at [444, 106] on div "Queue General Customer Support timer 00:01" at bounding box center [357, 101] width 192 height 18
click at [444, 103] on img at bounding box center [443, 100] width 7 height 7
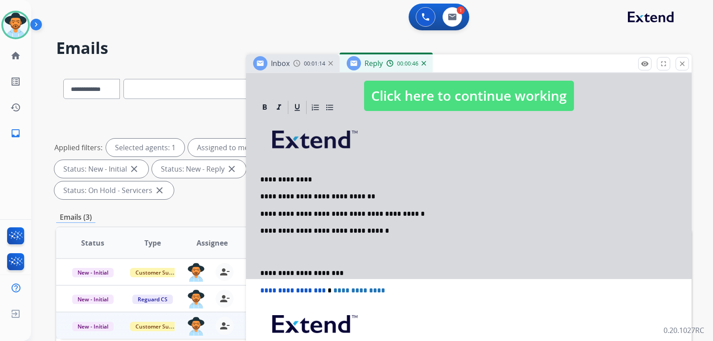
click at [406, 212] on div at bounding box center [469, 87] width 446 height 384
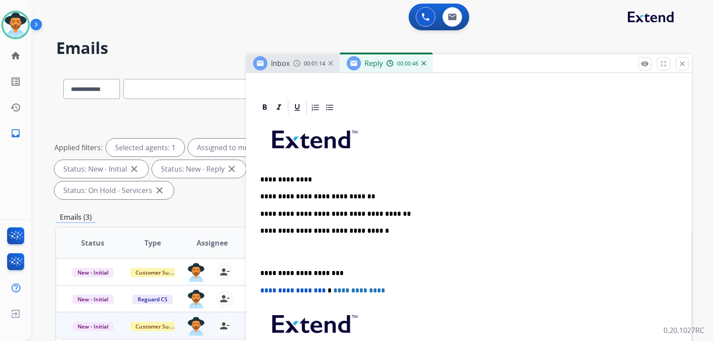
click at [389, 214] on p "**********" at bounding box center [465, 214] width 410 height 8
click at [262, 231] on p "**********" at bounding box center [465, 231] width 410 height 8
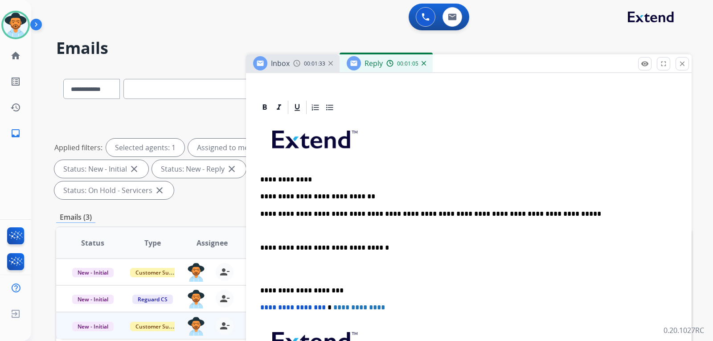
click at [259, 216] on div "**********" at bounding box center [469, 268] width 424 height 307
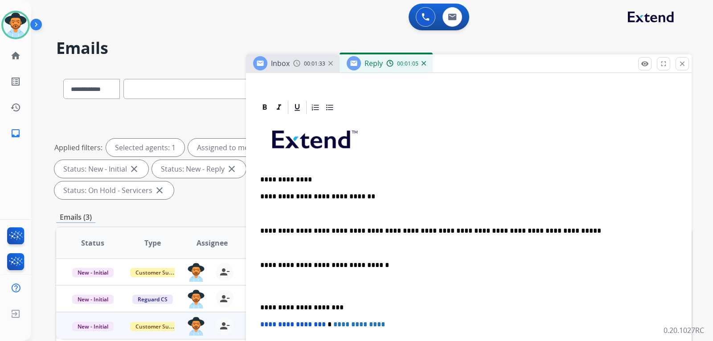
click at [260, 197] on p "**********" at bounding box center [465, 197] width 410 height 8
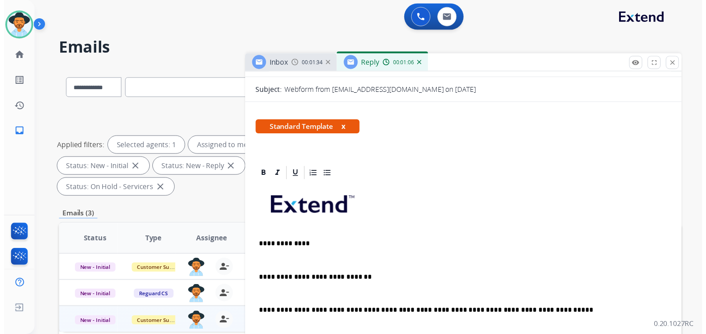
scroll to position [0, 0]
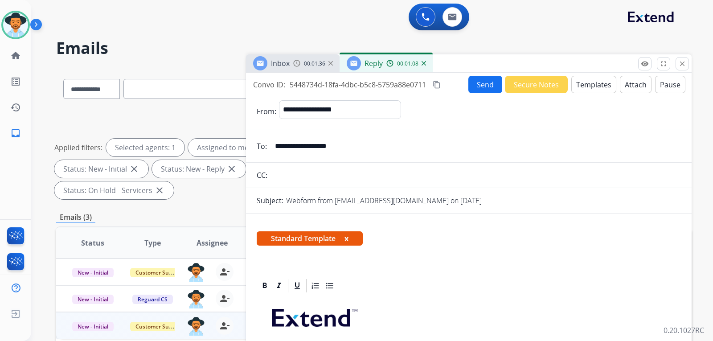
click at [469, 92] on button "Send" at bounding box center [485, 84] width 34 height 17
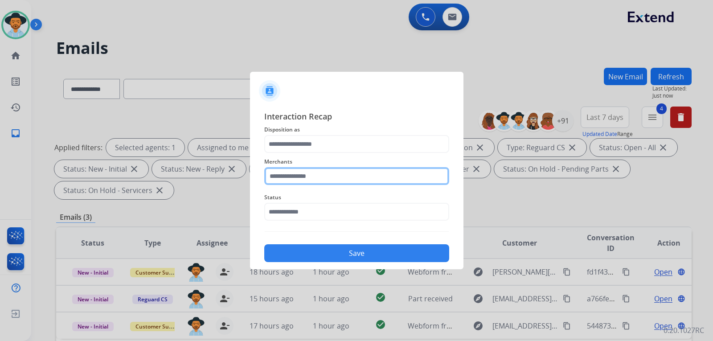
click at [359, 177] on input "text" at bounding box center [356, 176] width 185 height 18
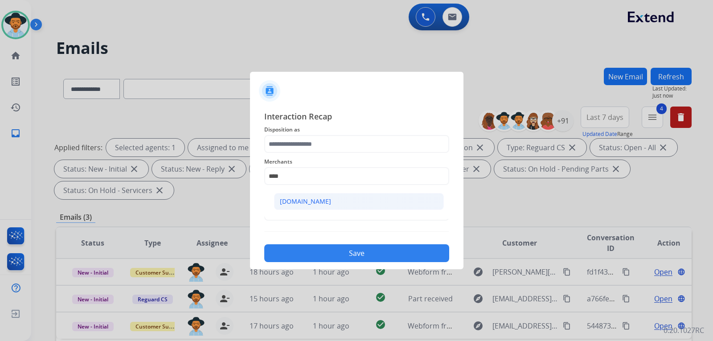
click at [337, 197] on li "[DOMAIN_NAME]" at bounding box center [359, 201] width 170 height 17
type input "**********"
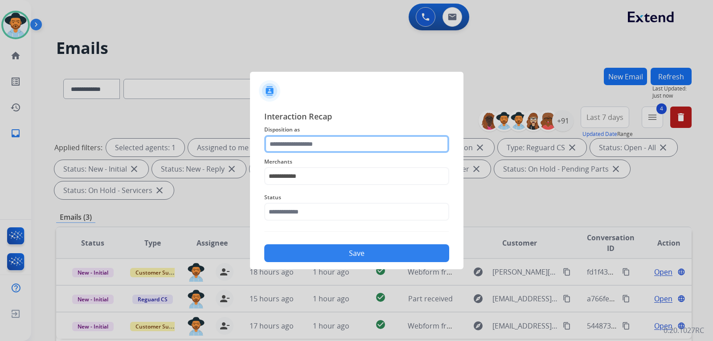
click at [326, 145] on input "text" at bounding box center [356, 144] width 185 height 18
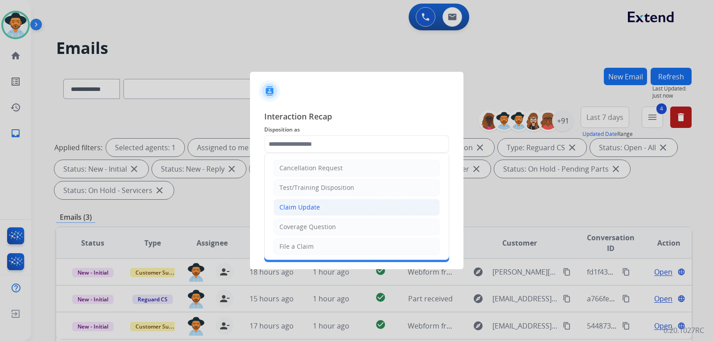
click at [315, 205] on div "Claim Update" at bounding box center [299, 207] width 41 height 9
type input "**********"
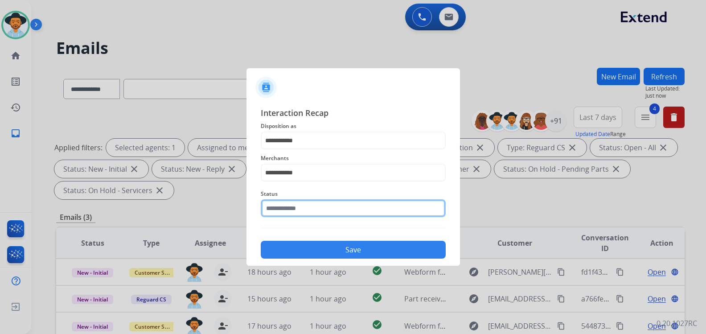
click at [314, 213] on input "text" at bounding box center [353, 208] width 185 height 18
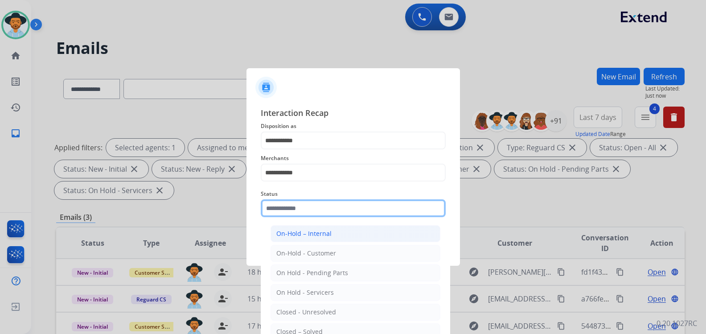
scroll to position [21, 0]
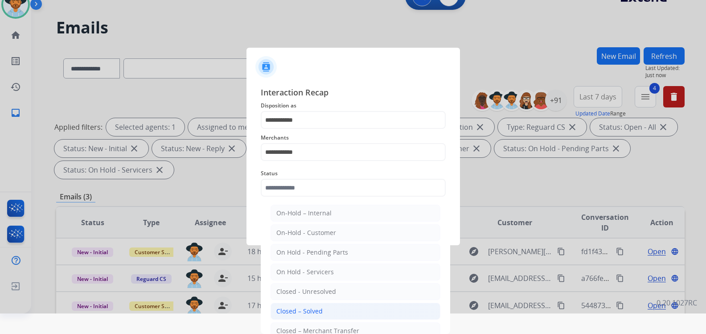
click at [311, 307] on div "Closed – Solved" at bounding box center [299, 311] width 46 height 9
type input "**********"
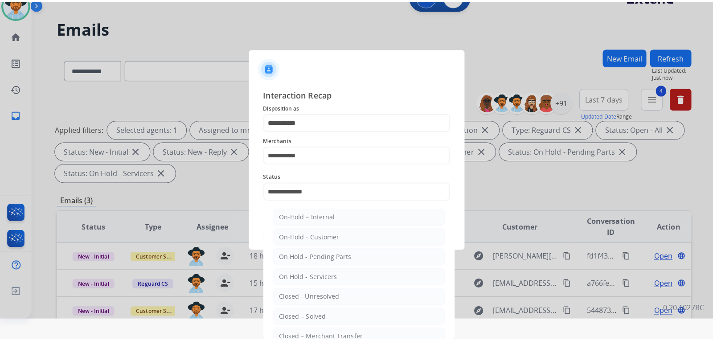
scroll to position [0, 0]
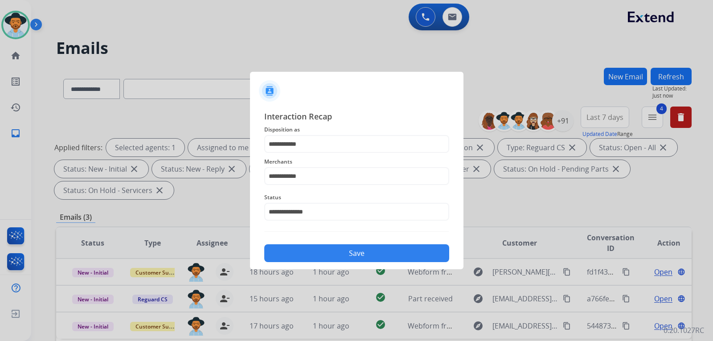
click at [346, 251] on button "Save" at bounding box center [356, 253] width 185 height 18
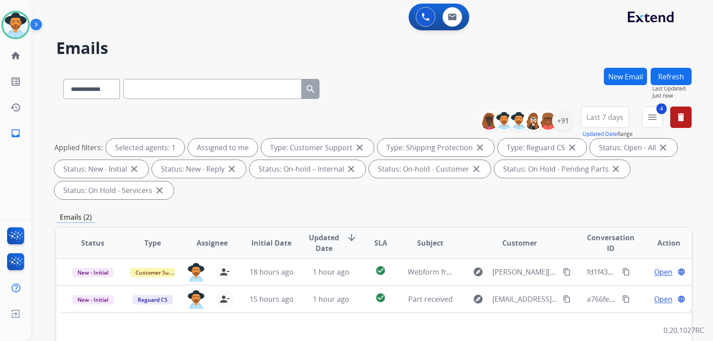
scroll to position [45, 0]
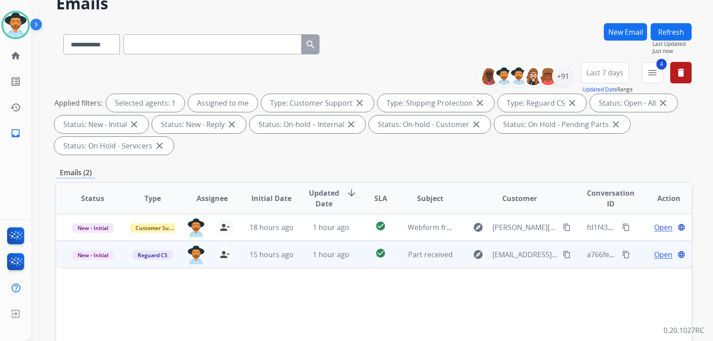
click at [469, 250] on span "Open" at bounding box center [663, 254] width 18 height 11
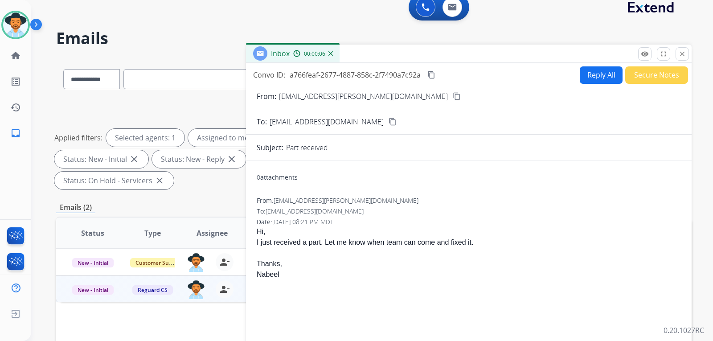
scroll to position [0, 0]
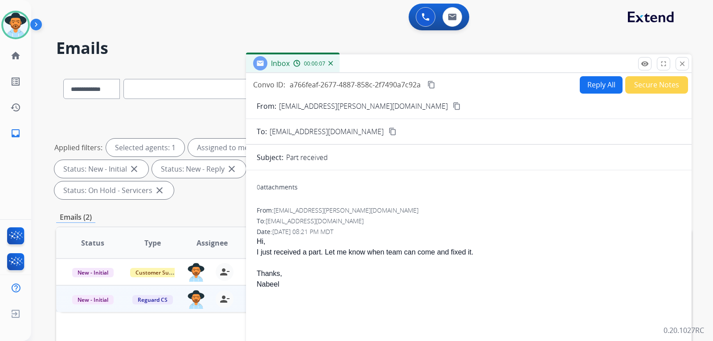
click at [453, 106] on mat-icon "content_copy" at bounding box center [457, 106] width 8 height 8
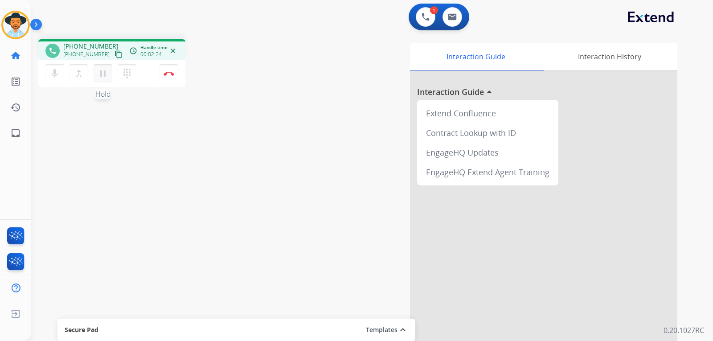
click at [99, 71] on mat-icon "pause" at bounding box center [103, 73] width 11 height 11
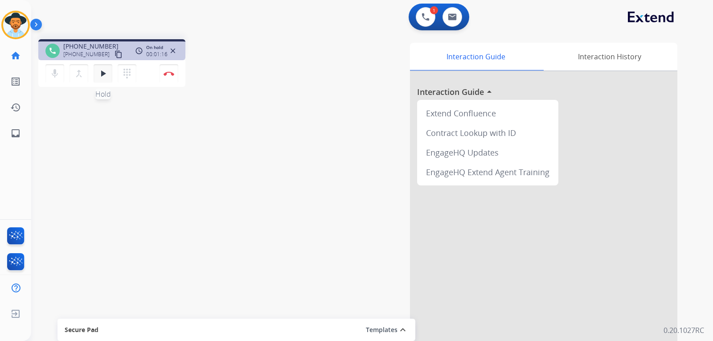
click at [104, 77] on mat-icon "play_arrow" at bounding box center [103, 73] width 11 height 11
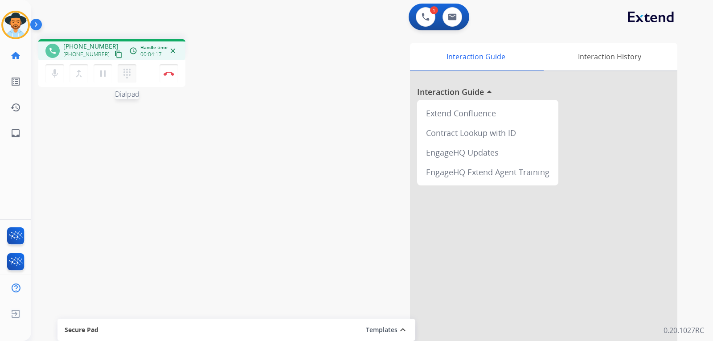
click at [126, 73] on mat-icon "dialpad" at bounding box center [127, 73] width 11 height 11
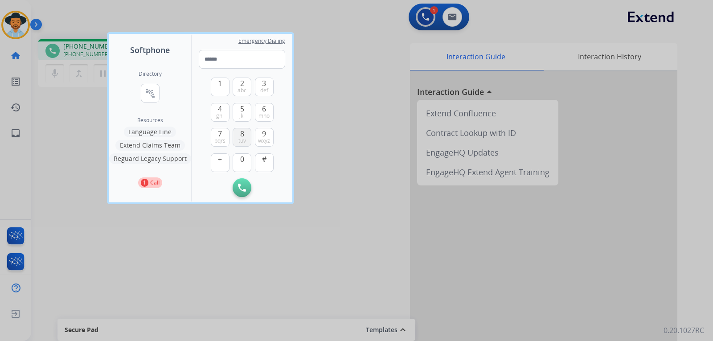
click at [241, 135] on span "8" at bounding box center [242, 133] width 4 height 11
click at [242, 158] on span "0" at bounding box center [242, 159] width 4 height 11
click at [241, 133] on span "8" at bounding box center [242, 133] width 4 height 11
click at [218, 110] on span "4" at bounding box center [220, 108] width 4 height 11
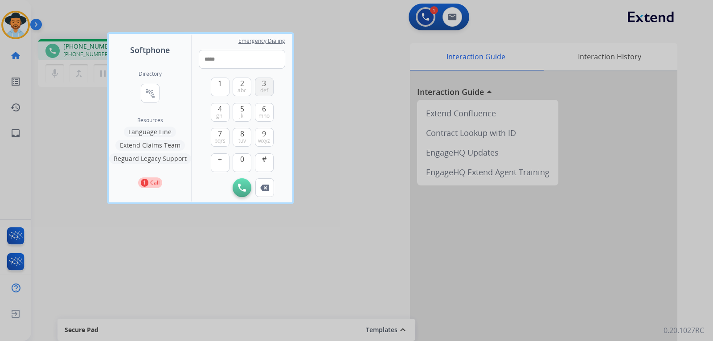
click at [259, 82] on button "3 def" at bounding box center [264, 87] width 19 height 19
click at [243, 88] on span "abc" at bounding box center [242, 90] width 9 height 7
click at [220, 109] on span "4" at bounding box center [220, 108] width 4 height 11
drag, startPoint x: 220, startPoint y: 109, endPoint x: 246, endPoint y: 113, distance: 26.2
click at [220, 110] on span "4" at bounding box center [220, 108] width 4 height 11
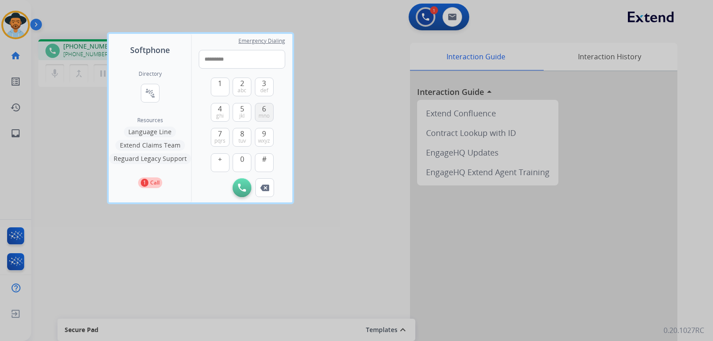
click at [262, 111] on span "6" at bounding box center [264, 108] width 4 height 11
type input "**********"
click at [241, 185] on img at bounding box center [242, 188] width 8 height 8
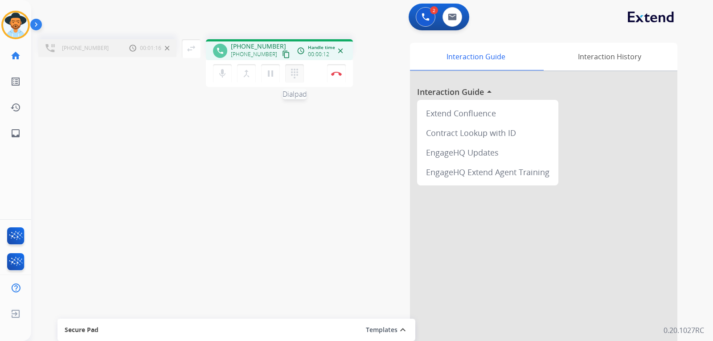
click at [294, 77] on mat-icon "dialpad" at bounding box center [294, 73] width 11 height 11
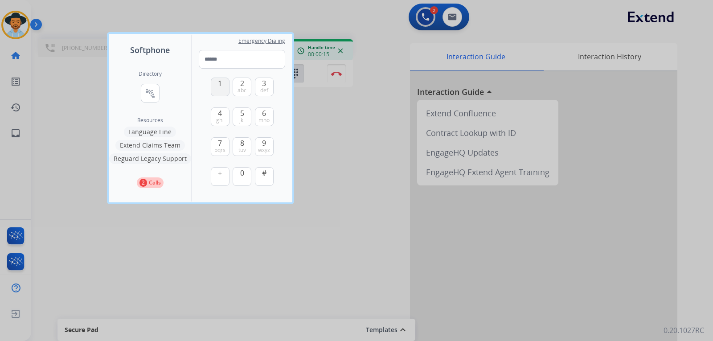
click at [220, 87] on span "1" at bounding box center [220, 83] width 4 height 11
click at [220, 143] on span "7" at bounding box center [220, 143] width 4 height 11
click at [220, 117] on span "ghi" at bounding box center [220, 120] width 8 height 7
drag, startPoint x: 222, startPoint y: 142, endPoint x: 221, endPoint y: 135, distance: 7.7
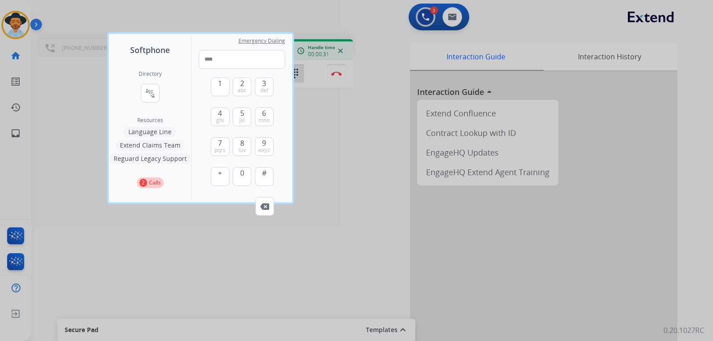
click at [222, 140] on span "7" at bounding box center [220, 143] width 4 height 11
click at [220, 88] on span "1" at bounding box center [220, 83] width 4 height 11
click at [261, 86] on button "3 def" at bounding box center [264, 87] width 19 height 19
drag, startPoint x: 243, startPoint y: 179, endPoint x: 235, endPoint y: 158, distance: 22.6
click at [241, 174] on button "0" at bounding box center [242, 176] width 19 height 19
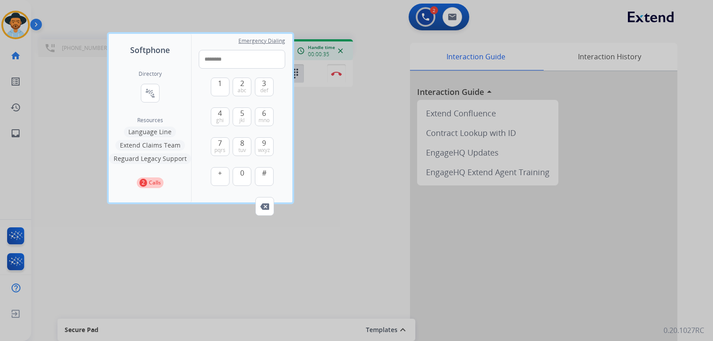
drag, startPoint x: 224, startPoint y: 146, endPoint x: 230, endPoint y: 149, distance: 6.8
click at [229, 148] on div "7 pqrs" at bounding box center [220, 146] width 19 height 19
drag, startPoint x: 242, startPoint y: 174, endPoint x: 238, endPoint y: 164, distance: 10.4
click at [241, 172] on span "0" at bounding box center [242, 173] width 4 height 11
click at [218, 86] on span "1" at bounding box center [220, 83] width 4 height 11
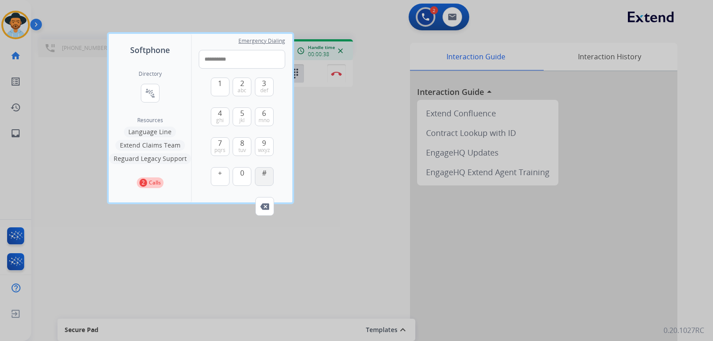
click at [267, 176] on button "#" at bounding box center [264, 176] width 19 height 19
click at [223, 142] on button "7 pqrs" at bounding box center [220, 146] width 19 height 19
click at [222, 112] on span "4" at bounding box center [220, 113] width 4 height 11
click at [221, 147] on span "pqrs" at bounding box center [219, 150] width 11 height 7
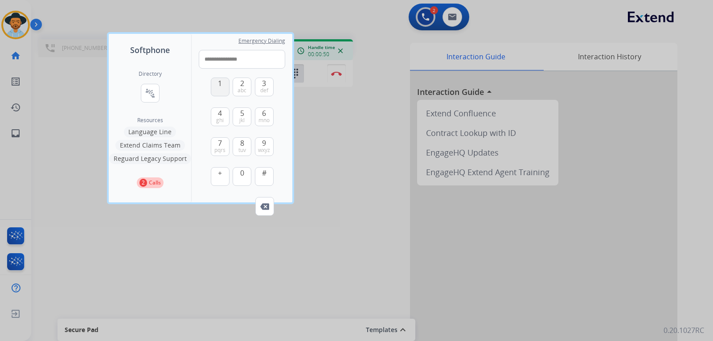
click at [221, 86] on span "1" at bounding box center [220, 83] width 4 height 11
click at [267, 87] on span "def" at bounding box center [264, 90] width 8 height 7
click at [244, 175] on span "0" at bounding box center [242, 173] width 4 height 11
click at [217, 146] on button "7 pqrs" at bounding box center [220, 146] width 19 height 19
click at [244, 175] on button "0" at bounding box center [242, 176] width 19 height 19
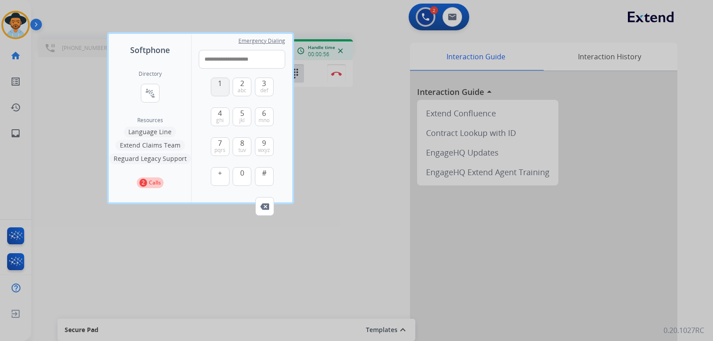
click at [225, 90] on button "1" at bounding box center [220, 87] width 19 height 19
click at [266, 179] on button "#" at bounding box center [264, 176] width 19 height 19
click at [219, 88] on span "1" at bounding box center [220, 83] width 4 height 11
click at [261, 144] on button "9 wxyz" at bounding box center [264, 146] width 19 height 19
click at [237, 85] on button "2 abc" at bounding box center [242, 87] width 19 height 19
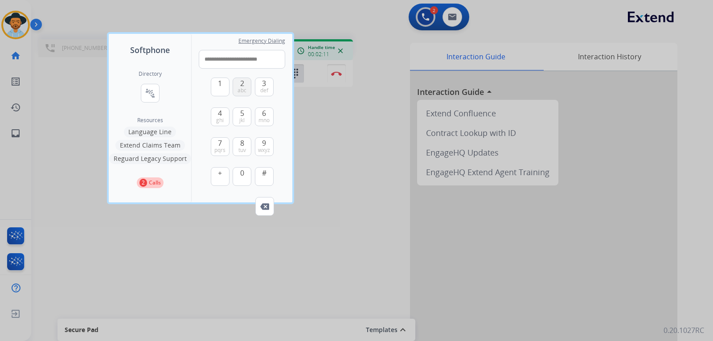
type input "**********"
click at [383, 142] on div at bounding box center [356, 170] width 713 height 341
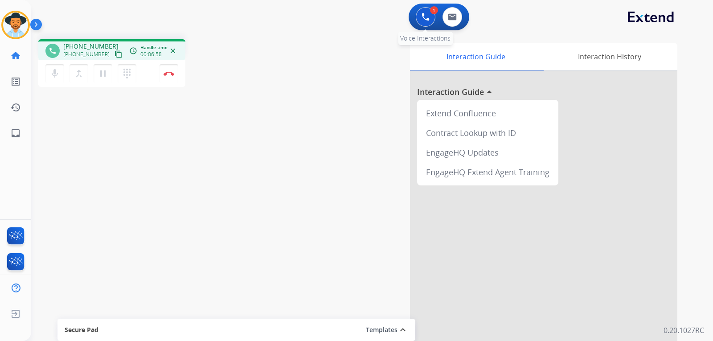
click at [422, 21] on img at bounding box center [426, 17] width 8 height 8
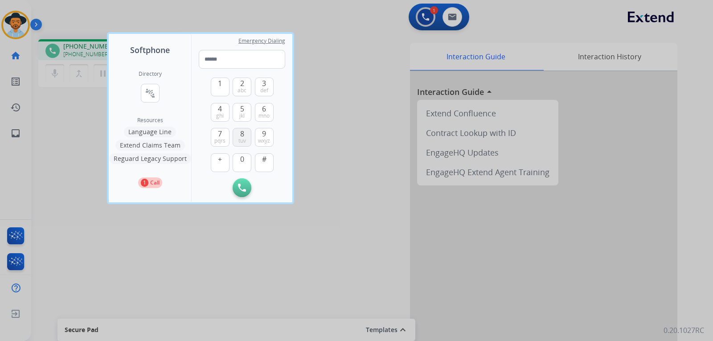
click at [244, 138] on span "tuv" at bounding box center [242, 140] width 8 height 7
type input "*"
click at [265, 186] on img at bounding box center [264, 188] width 9 height 7
click at [247, 135] on button "8 tuv" at bounding box center [242, 137] width 19 height 19
click at [243, 156] on span "0" at bounding box center [242, 159] width 4 height 11
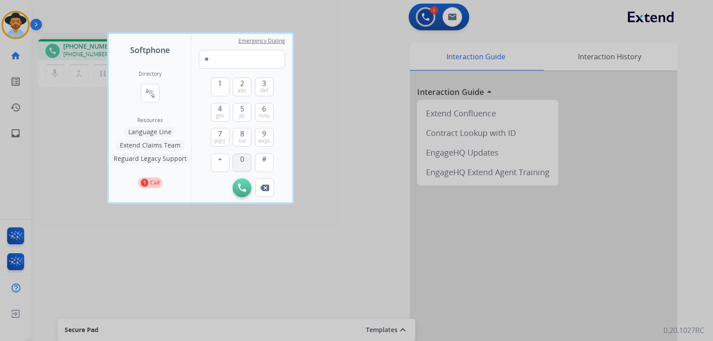
click at [243, 156] on span "0" at bounding box center [242, 159] width 4 height 11
click at [241, 139] on span "tuv" at bounding box center [242, 140] width 8 height 7
click at [222, 109] on span "4" at bounding box center [220, 108] width 4 height 11
click at [263, 84] on span "3" at bounding box center [264, 83] width 4 height 11
click at [246, 87] on span "abc" at bounding box center [242, 90] width 9 height 7
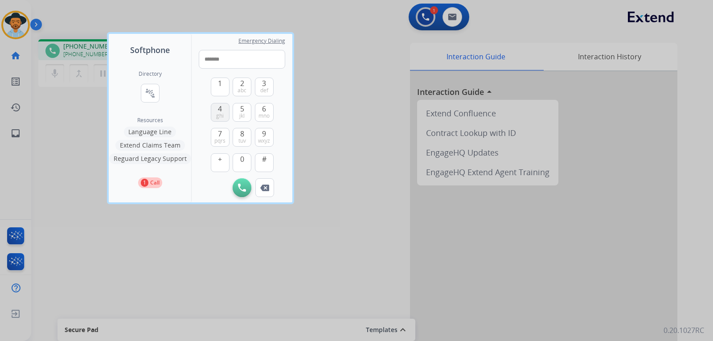
click at [222, 112] on span "ghi" at bounding box center [220, 115] width 8 height 7
click at [269, 110] on button "6 mno" at bounding box center [264, 112] width 19 height 19
click at [269, 188] on button "Remove Number" at bounding box center [264, 187] width 19 height 19
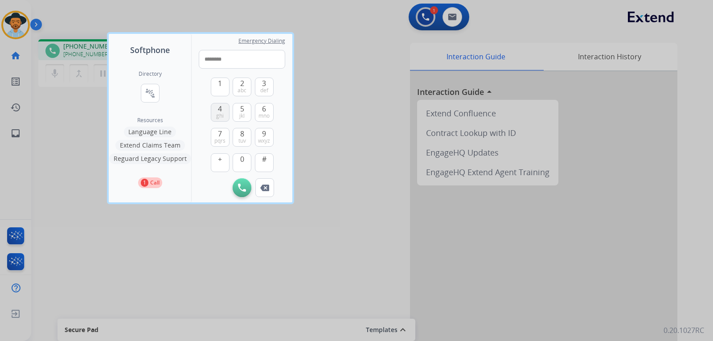
click at [222, 111] on span "4" at bounding box center [220, 108] width 4 height 11
click at [265, 115] on span "mno" at bounding box center [264, 115] width 11 height 7
type input "**********"
click at [243, 184] on img at bounding box center [242, 188] width 8 height 8
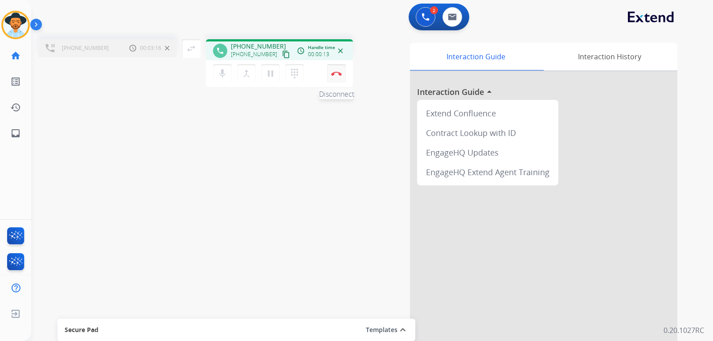
click at [336, 72] on img at bounding box center [336, 73] width 11 height 4
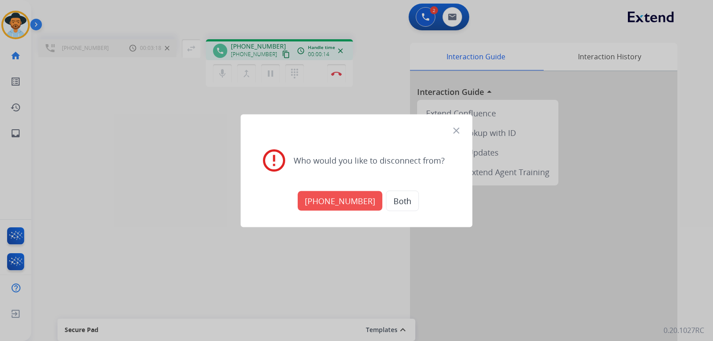
click at [336, 202] on button "[PHONE_NUMBER]" at bounding box center [340, 201] width 85 height 20
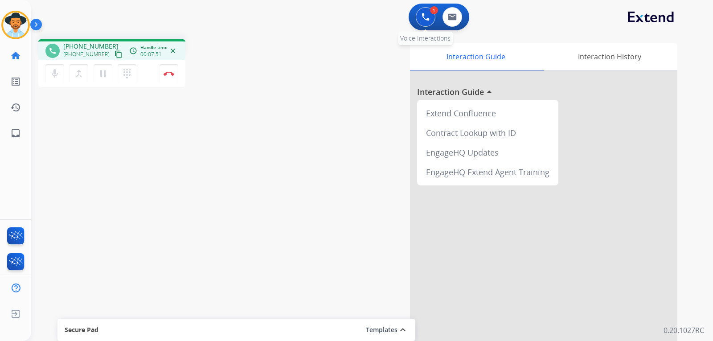
click at [428, 16] on img at bounding box center [426, 17] width 8 height 8
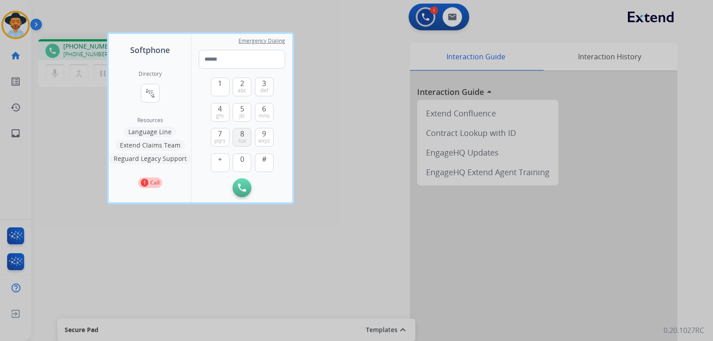
click at [243, 140] on span "tuv" at bounding box center [242, 140] width 8 height 7
click at [248, 161] on button "0" at bounding box center [242, 162] width 19 height 19
click at [242, 136] on span "8" at bounding box center [242, 133] width 4 height 11
click at [223, 115] on span "ghi" at bounding box center [220, 115] width 8 height 7
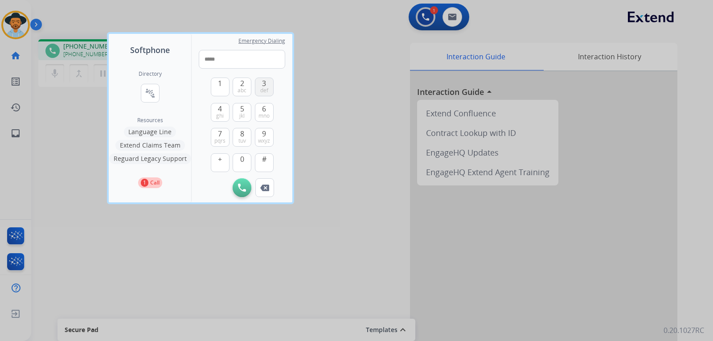
click at [271, 78] on button "3 def" at bounding box center [264, 87] width 19 height 19
click at [238, 87] on span "abc" at bounding box center [242, 90] width 9 height 7
click at [222, 107] on span "4" at bounding box center [220, 108] width 4 height 11
click at [263, 109] on span "6" at bounding box center [264, 108] width 4 height 11
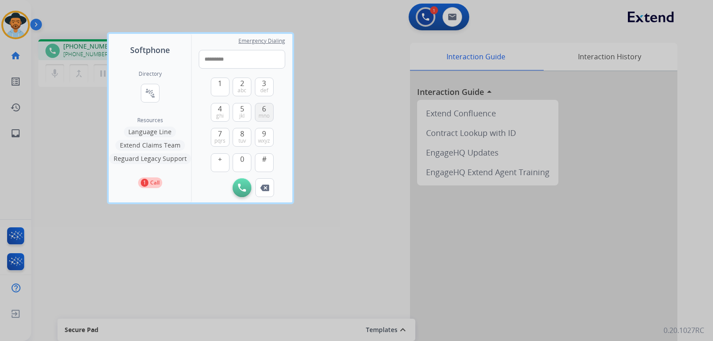
type input "**********"
click at [243, 186] on img at bounding box center [242, 188] width 8 height 8
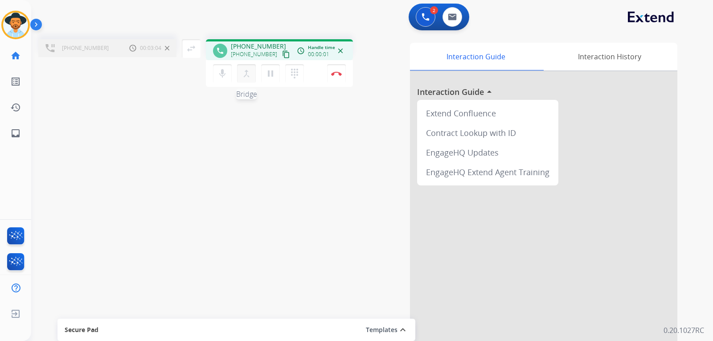
click at [250, 78] on mat-icon "merge_type" at bounding box center [246, 73] width 11 height 11
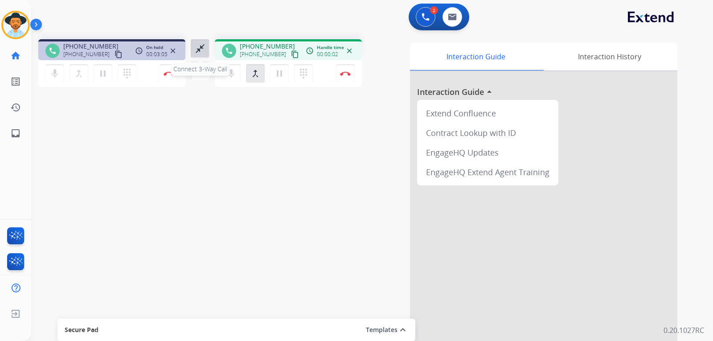
click at [204, 51] on mat-icon "close_fullscreen" at bounding box center [200, 48] width 11 height 11
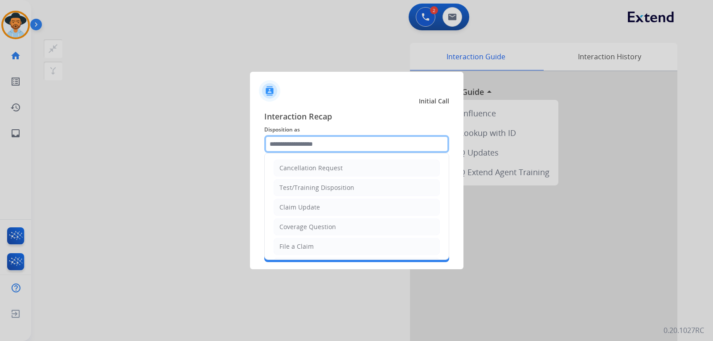
click at [375, 135] on input "text" at bounding box center [356, 144] width 185 height 18
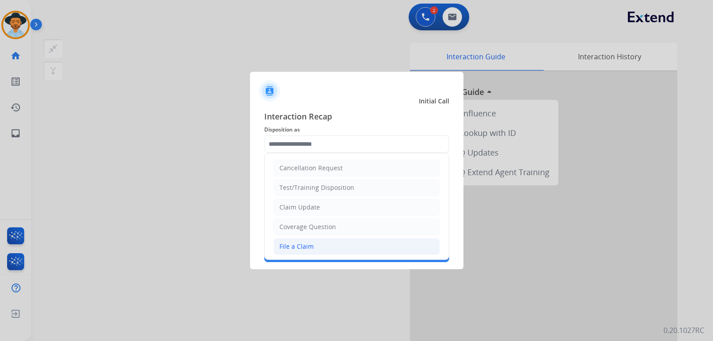
click at [306, 245] on div "File a Claim" at bounding box center [296, 246] width 34 height 9
type input "**********"
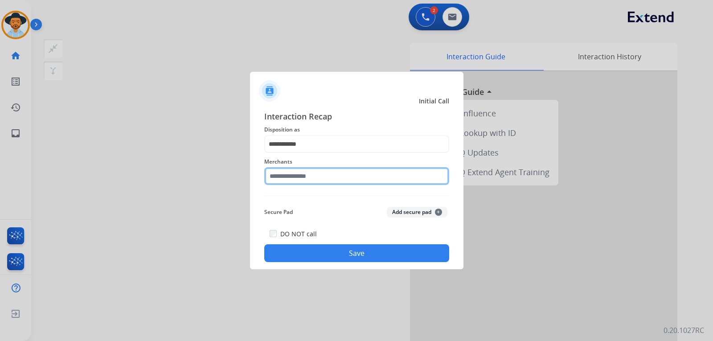
click at [310, 177] on input "text" at bounding box center [356, 176] width 185 height 18
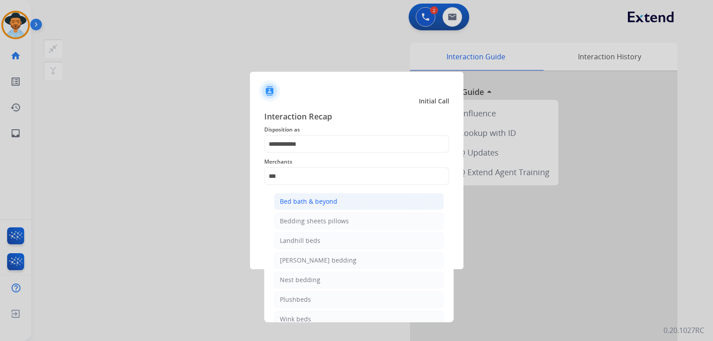
click at [316, 204] on div "Bed bath & beyond" at bounding box center [308, 201] width 57 height 9
type input "**********"
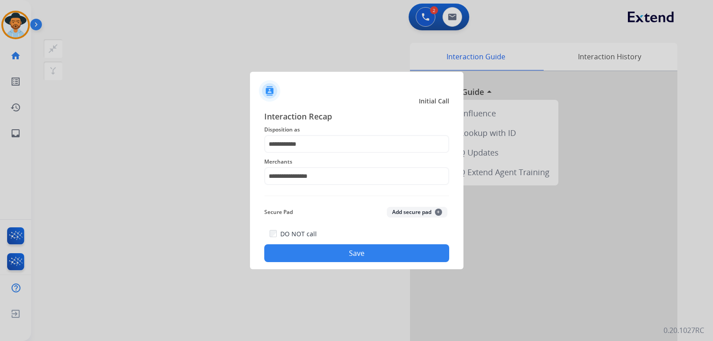
click at [322, 250] on button "Save" at bounding box center [356, 253] width 185 height 18
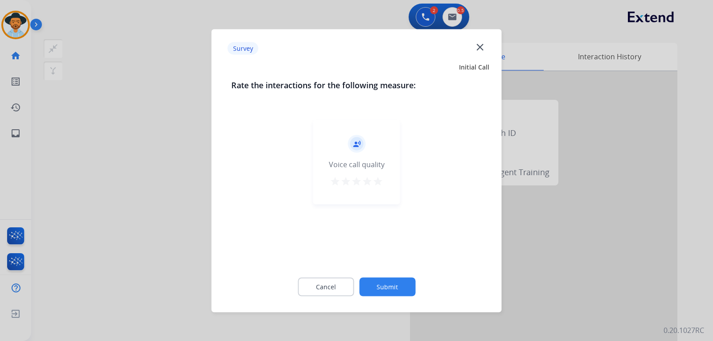
click at [469, 49] on mat-icon "close" at bounding box center [480, 47] width 12 height 12
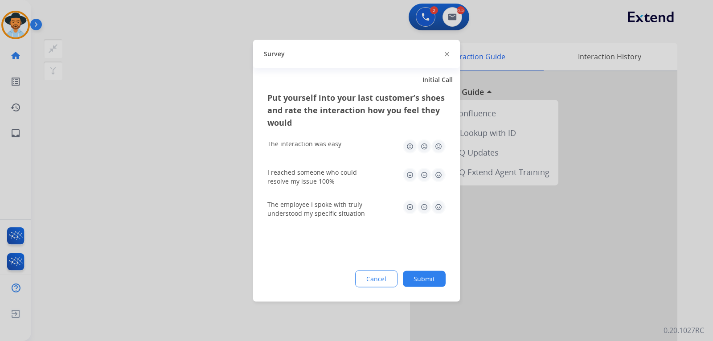
click at [449, 55] on img at bounding box center [447, 54] width 4 height 4
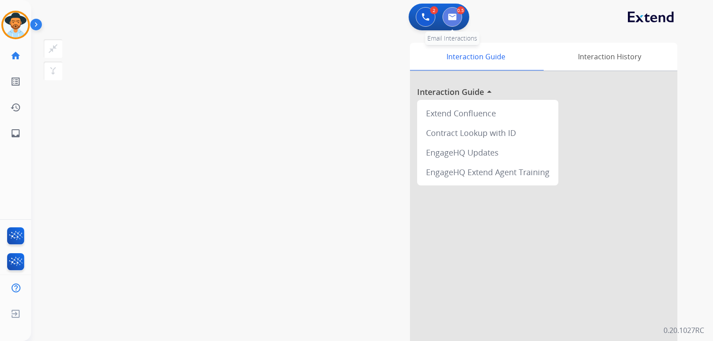
click at [451, 18] on img at bounding box center [452, 16] width 9 height 7
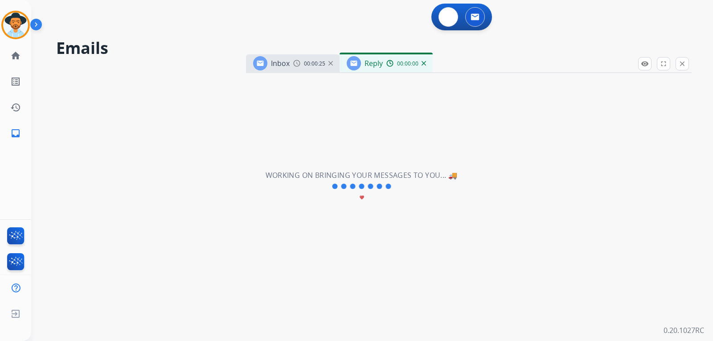
select select "**********"
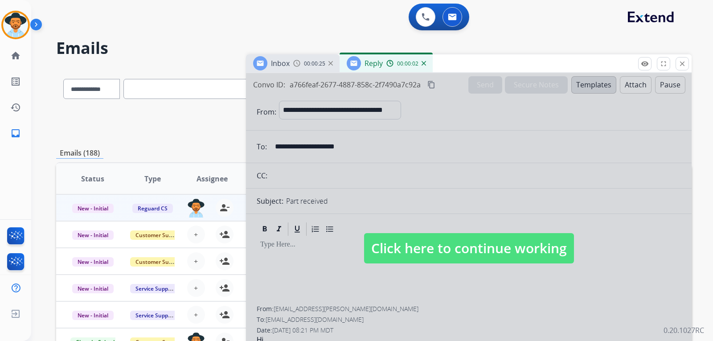
click at [469, 245] on span "Click here to continue working" at bounding box center [469, 248] width 210 height 30
select select
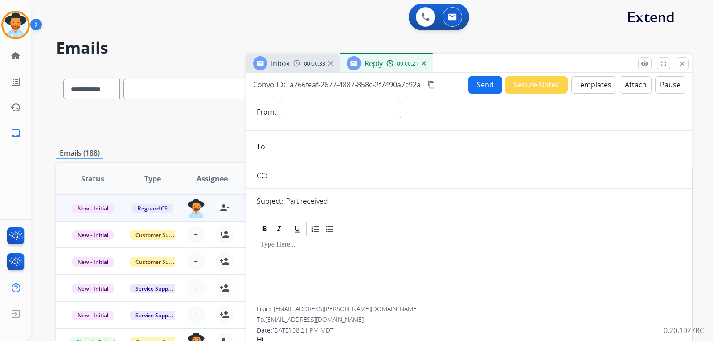
click at [469, 85] on button "Secure Notes" at bounding box center [536, 84] width 63 height 17
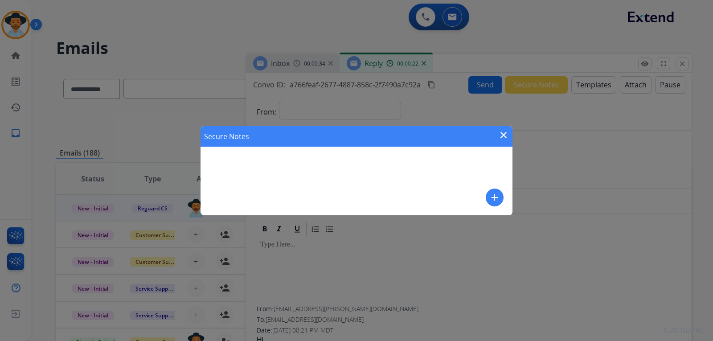
click at [321, 159] on div "Secure Notes close add" at bounding box center [357, 170] width 312 height 89
click at [469, 196] on mat-icon "add" at bounding box center [494, 197] width 11 height 11
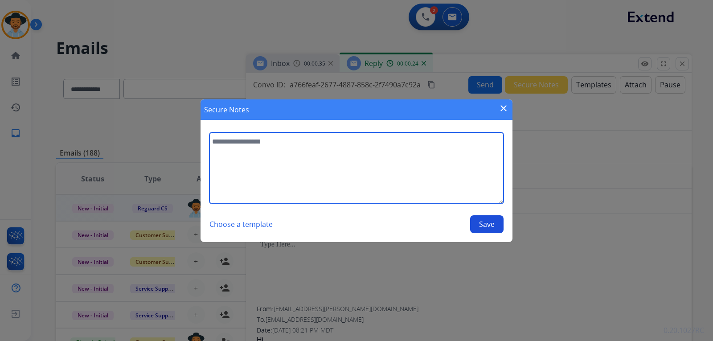
click at [279, 151] on textarea at bounding box center [356, 167] width 294 height 71
paste textarea "**********"
type textarea "**********"
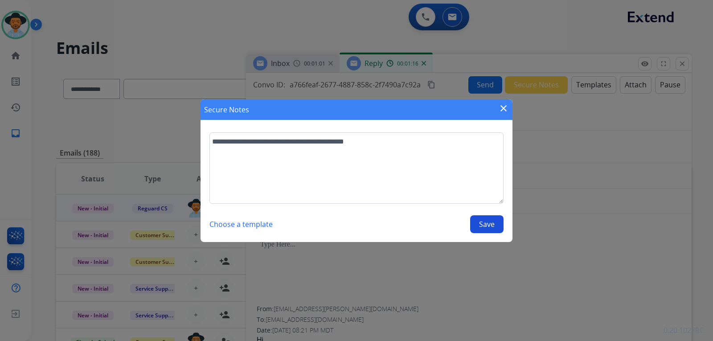
click at [469, 222] on button "Save" at bounding box center [486, 224] width 33 height 18
select select "**********"
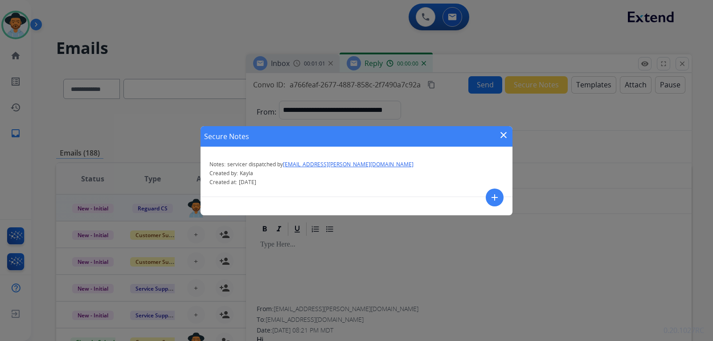
click at [469, 130] on mat-icon "close" at bounding box center [503, 135] width 11 height 11
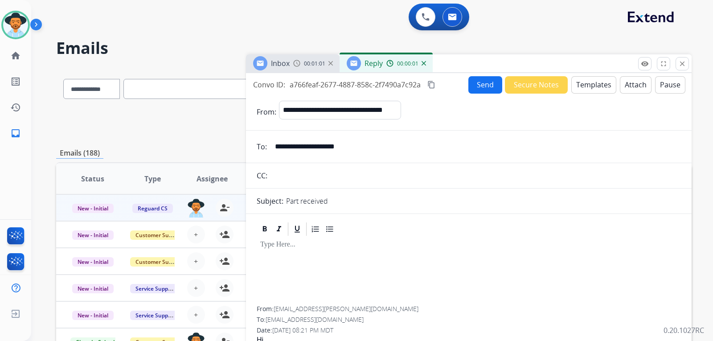
click at [420, 65] on div "00:00:01" at bounding box center [405, 63] width 39 height 8
click at [422, 62] on img at bounding box center [424, 63] width 4 height 4
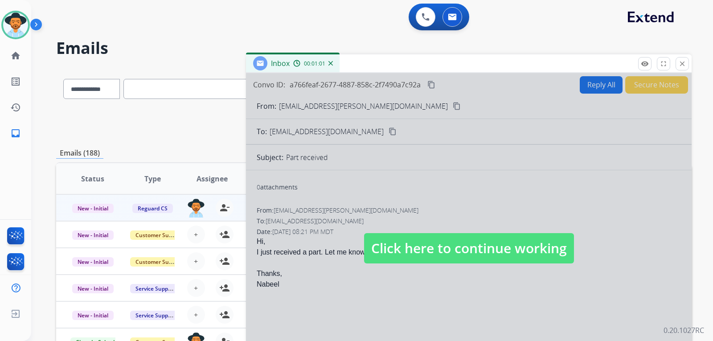
click at [333, 64] on div "Inbox 00:01:01" at bounding box center [293, 63] width 94 height 18
drag, startPoint x: 333, startPoint y: 64, endPoint x: 361, endPoint y: 121, distance: 63.8
click at [337, 72] on div "Inbox 00:01:01" at bounding box center [293, 63] width 94 height 18
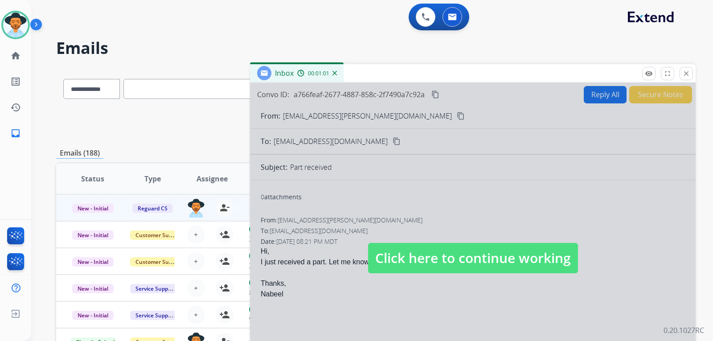
drag, startPoint x: 400, startPoint y: 258, endPoint x: 379, endPoint y: 183, distance: 77.2
click at [398, 255] on span "Click here to continue working" at bounding box center [473, 258] width 210 height 30
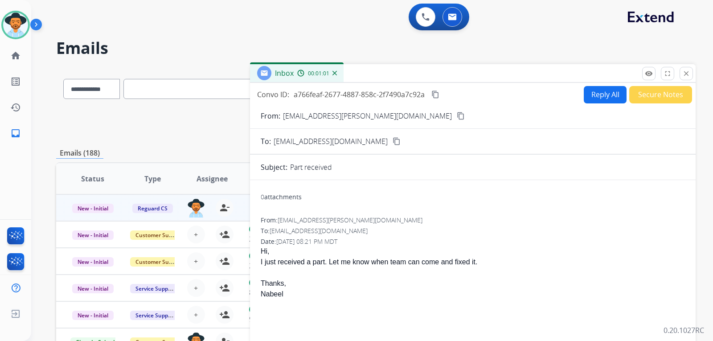
click at [335, 72] on img at bounding box center [335, 73] width 4 height 4
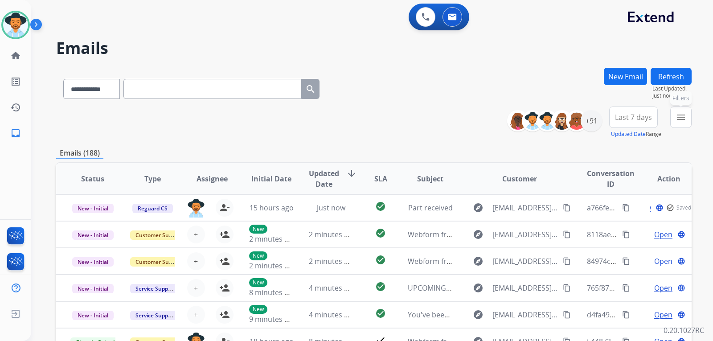
click at [469, 121] on button "menu Filters" at bounding box center [680, 117] width 21 height 21
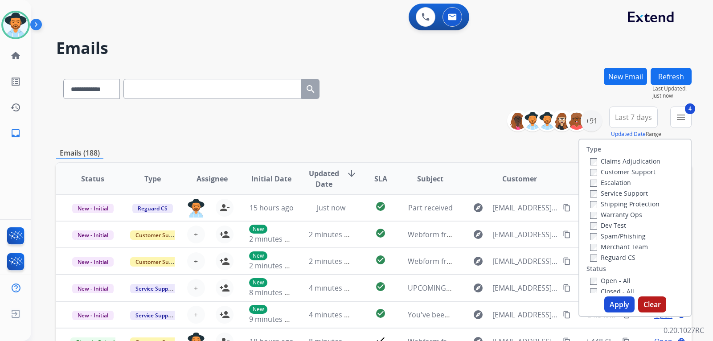
click at [469, 302] on button "Apply" at bounding box center [619, 304] width 30 height 16
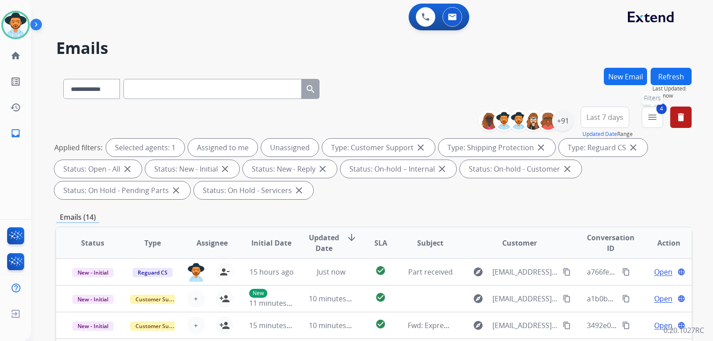
click at [469, 119] on mat-icon "menu" at bounding box center [652, 117] width 11 height 11
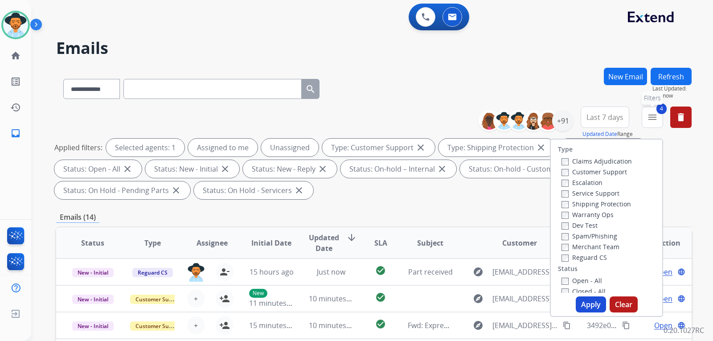
click at [469, 119] on mat-icon "menu" at bounding box center [652, 117] width 11 height 11
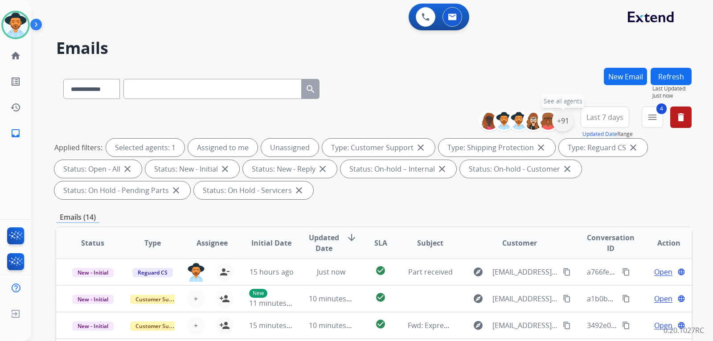
click at [469, 127] on div "+91" at bounding box center [562, 120] width 21 height 21
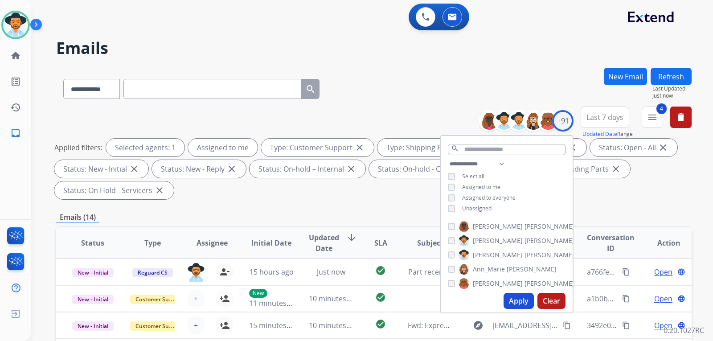
click at [469, 294] on button "Apply" at bounding box center [519, 301] width 30 height 16
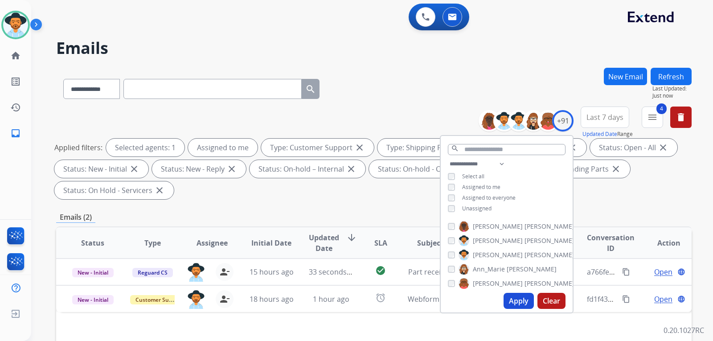
click at [469, 190] on div "Applied filters: Selected agents: 1 Assigned to me Type: Customer Support close…" at bounding box center [372, 169] width 636 height 61
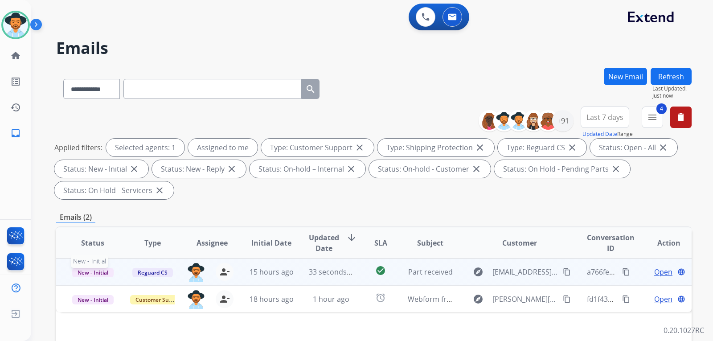
click at [86, 271] on span "New - Initial" at bounding box center [92, 272] width 41 height 9
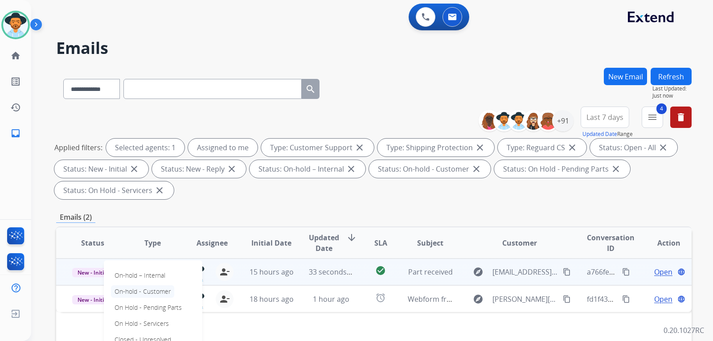
scroll to position [134, 0]
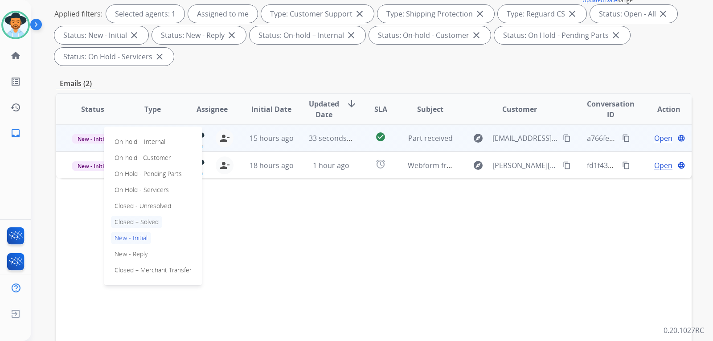
click at [152, 225] on p "Closed – Solved" at bounding box center [136, 222] width 51 height 12
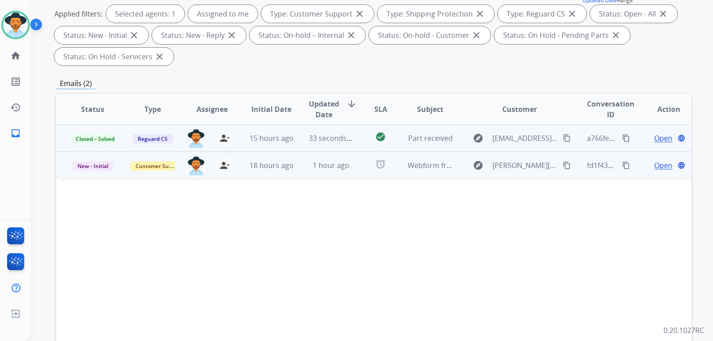
click at [469, 167] on span "Open" at bounding box center [663, 165] width 18 height 11
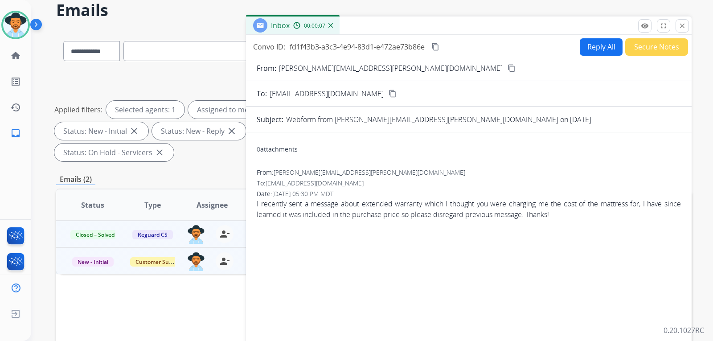
scroll to position [0, 0]
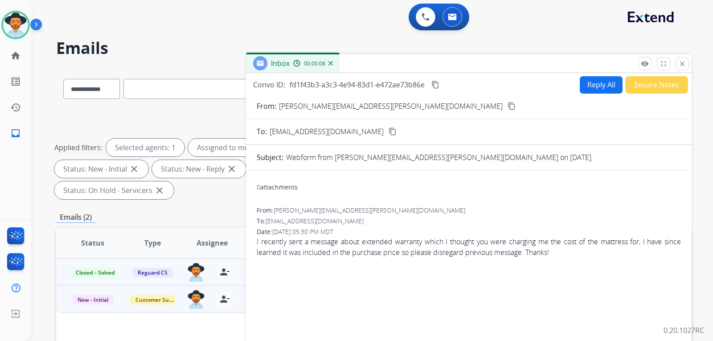
click at [469, 88] on button "Secure Notes" at bounding box center [656, 84] width 63 height 17
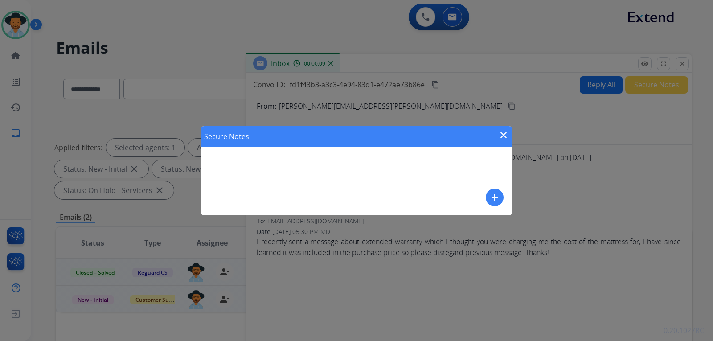
click at [325, 172] on div "Secure Notes close add" at bounding box center [357, 170] width 312 height 89
click at [469, 205] on button "add" at bounding box center [495, 198] width 18 height 18
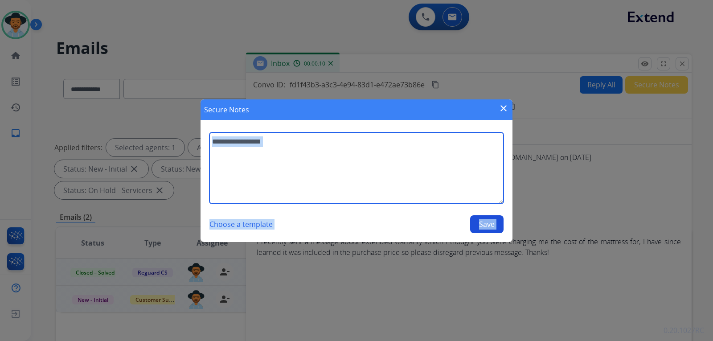
click at [296, 150] on textarea at bounding box center [356, 167] width 294 height 71
type textarea "**********"
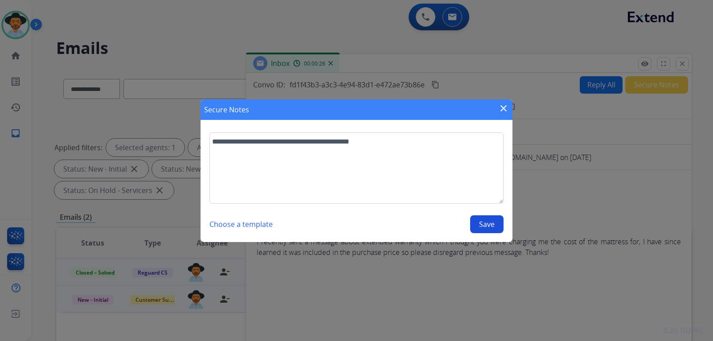
click at [469, 225] on button "Save" at bounding box center [486, 224] width 33 height 18
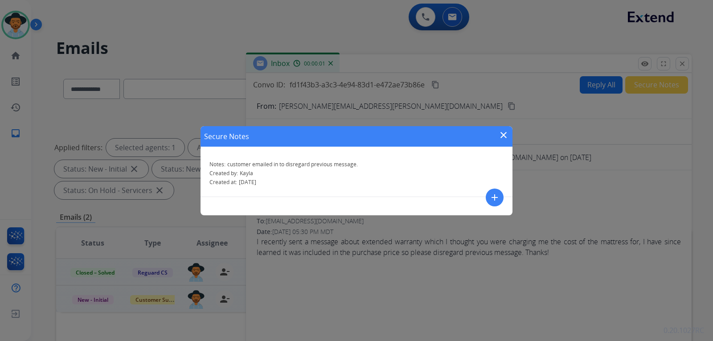
click at [469, 137] on mat-icon "close" at bounding box center [503, 135] width 11 height 11
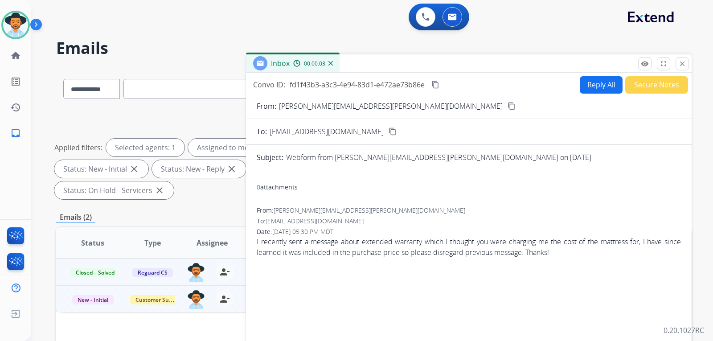
click at [332, 62] on img at bounding box center [330, 63] width 4 height 4
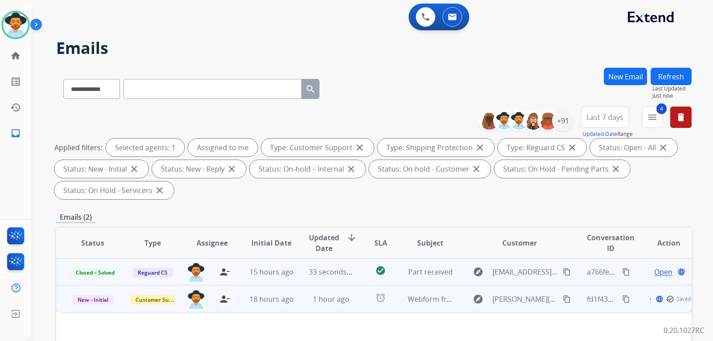
click at [103, 306] on td "New - Initial" at bounding box center [86, 298] width 60 height 27
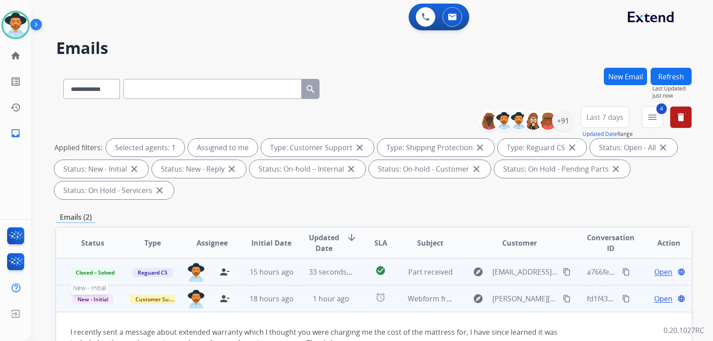
click at [103, 302] on span "New - Initial" at bounding box center [92, 299] width 41 height 9
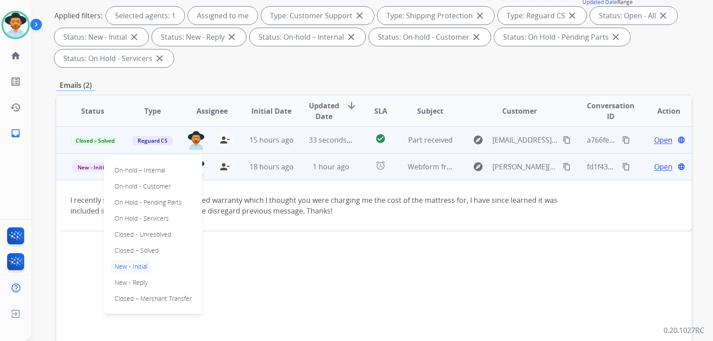
scroll to position [178, 0]
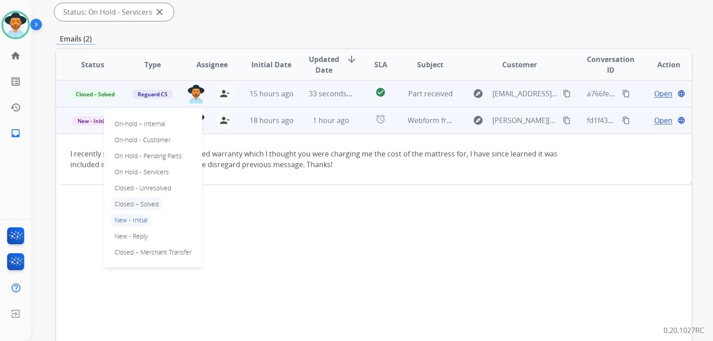
click at [149, 204] on p "Closed – Solved" at bounding box center [136, 204] width 51 height 12
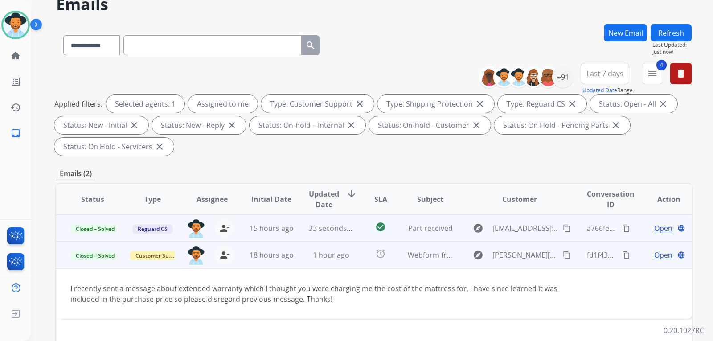
scroll to position [0, 0]
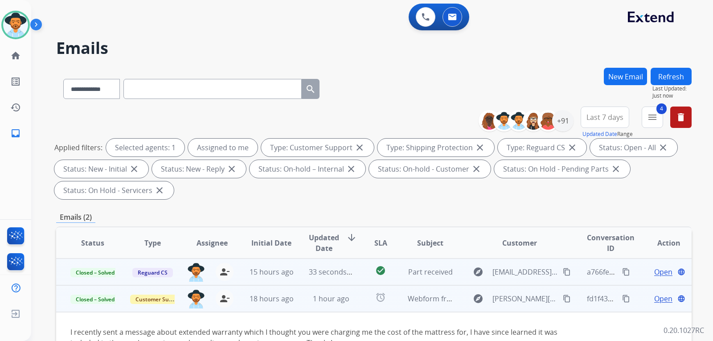
click at [469, 72] on button "Refresh" at bounding box center [671, 76] width 41 height 17
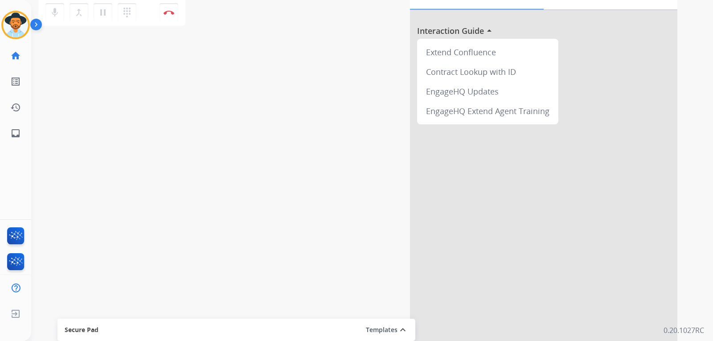
scroll to position [63, 0]
click at [102, 15] on mat-icon "pause" at bounding box center [103, 10] width 11 height 11
click at [101, 16] on button "play_arrow Hold" at bounding box center [103, 10] width 19 height 19
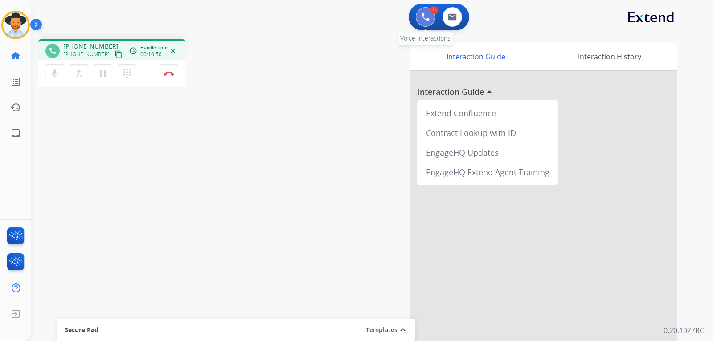
click at [422, 21] on img at bounding box center [426, 17] width 8 height 8
click at [426, 8] on button at bounding box center [426, 17] width 20 height 20
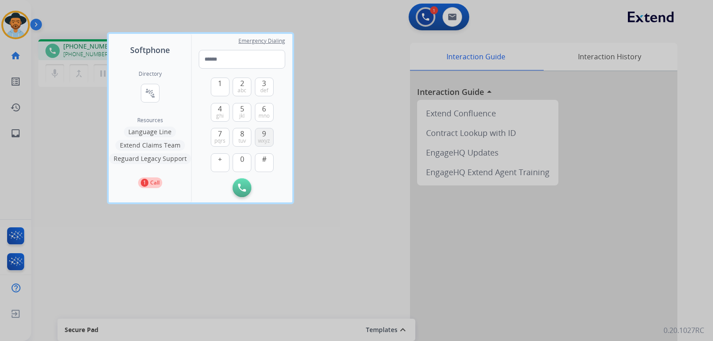
click at [264, 131] on span "9" at bounding box center [264, 133] width 4 height 11
click at [263, 135] on span "9" at bounding box center [264, 133] width 4 height 11
click at [267, 139] on span "wxyz" at bounding box center [264, 140] width 12 height 7
click at [248, 53] on input "tel" at bounding box center [242, 59] width 86 height 19
click at [267, 134] on button "9 wxyz" at bounding box center [264, 137] width 19 height 19
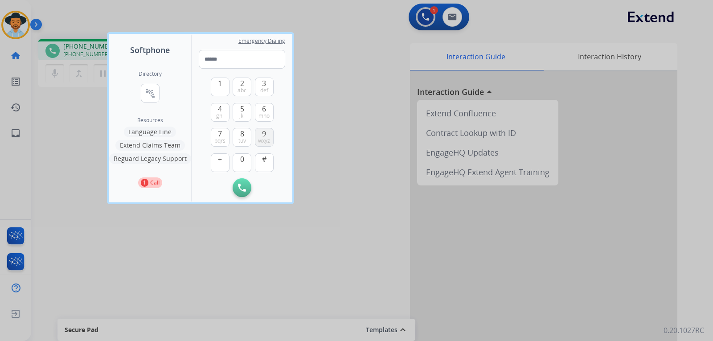
click at [270, 138] on button "9 wxyz" at bounding box center [264, 137] width 19 height 19
click at [223, 53] on input "tel" at bounding box center [242, 59] width 86 height 19
click at [263, 134] on span "9" at bounding box center [264, 133] width 4 height 11
click at [265, 142] on span "wxyz" at bounding box center [264, 140] width 12 height 7
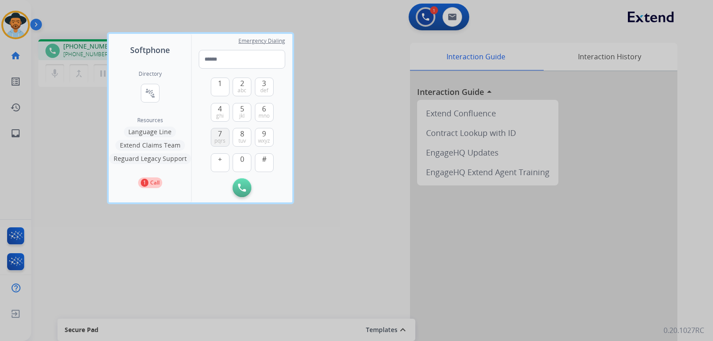
click at [223, 135] on button "7 pqrs" at bounding box center [220, 137] width 19 height 19
click at [214, 131] on button "7 pqrs" at bounding box center [220, 137] width 19 height 19
click at [267, 70] on div "1 2 abc 3 def 4 ghi 5 jkl 6 mno 7 pqrs 8 tuv 9 wxyz + 0 #" at bounding box center [242, 124] width 63 height 110
click at [347, 95] on div at bounding box center [356, 170] width 713 height 341
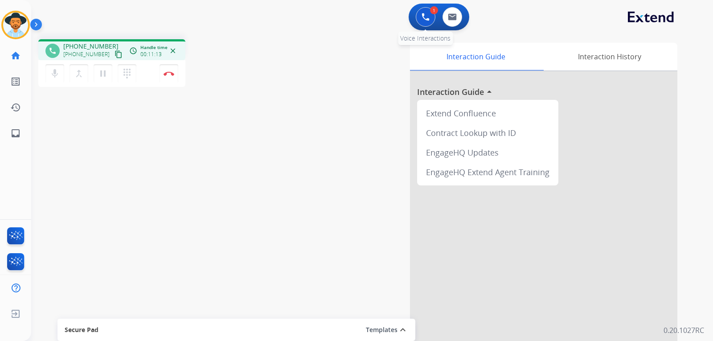
click at [424, 24] on button at bounding box center [426, 17] width 20 height 20
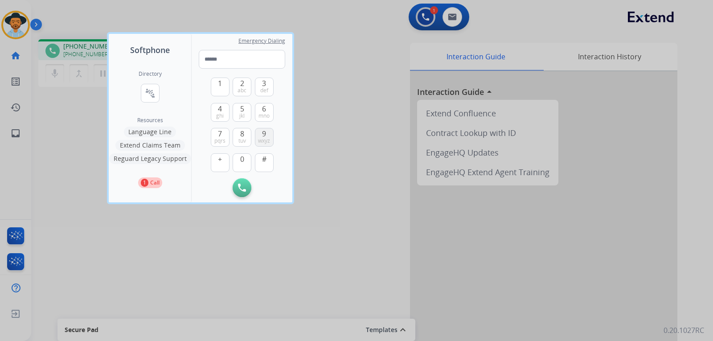
click at [261, 138] on span "wxyz" at bounding box center [264, 140] width 12 height 7
click at [220, 111] on span "4" at bounding box center [220, 108] width 4 height 11
click at [266, 138] on span "wxyz" at bounding box center [264, 140] width 12 height 7
drag, startPoint x: 262, startPoint y: 114, endPoint x: 232, endPoint y: 109, distance: 30.7
click at [261, 113] on span "mno" at bounding box center [264, 115] width 11 height 7
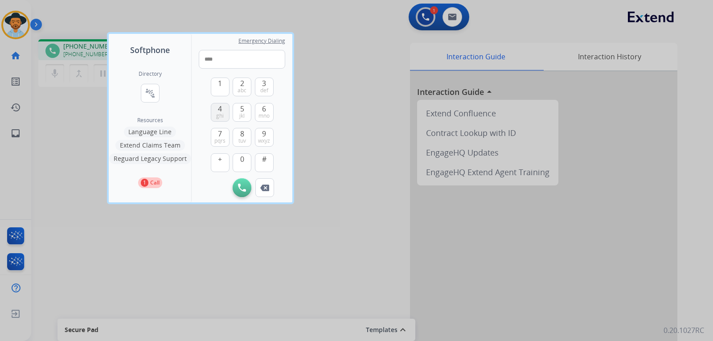
click at [221, 107] on span "4" at bounding box center [220, 108] width 4 height 11
click at [271, 136] on button "9 wxyz" at bounding box center [264, 137] width 19 height 19
click at [222, 112] on span "ghi" at bounding box center [220, 115] width 8 height 7
click at [268, 115] on span "mno" at bounding box center [264, 115] width 11 height 7
click at [246, 163] on button "0" at bounding box center [242, 162] width 19 height 19
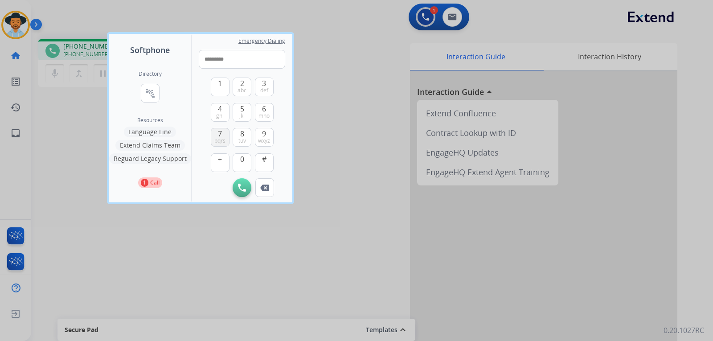
click at [225, 136] on button "7 pqrs" at bounding box center [220, 137] width 19 height 19
type input "**********"
click at [245, 185] on img at bounding box center [242, 188] width 8 height 8
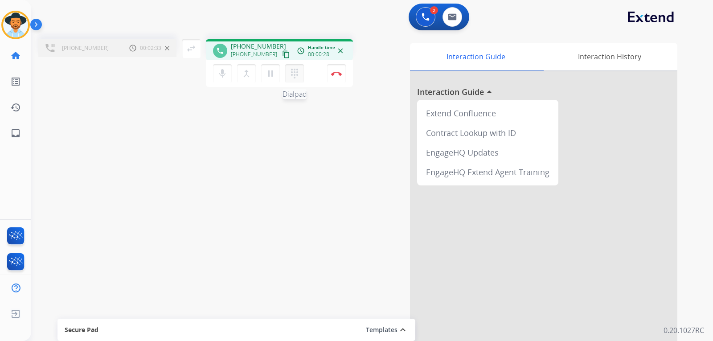
click at [298, 69] on mat-icon "dialpad" at bounding box center [294, 73] width 11 height 11
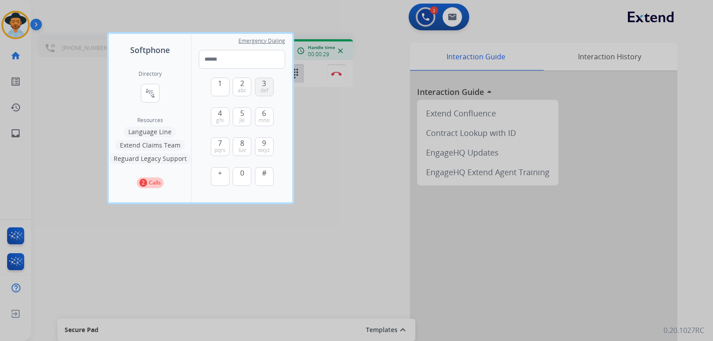
click at [256, 86] on button "3 def" at bounding box center [264, 87] width 19 height 19
type input "*"
click at [337, 125] on div at bounding box center [356, 170] width 713 height 341
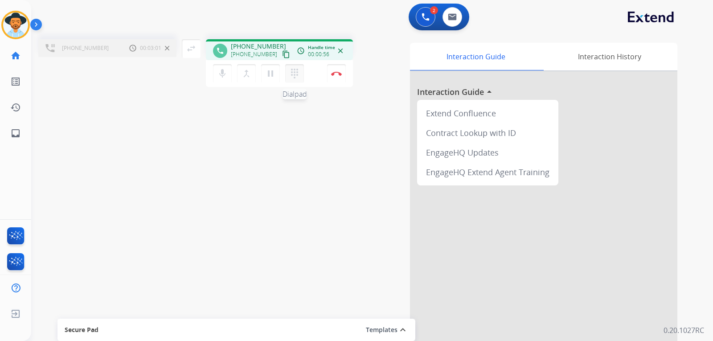
click at [298, 71] on mat-icon "dialpad" at bounding box center [294, 73] width 11 height 11
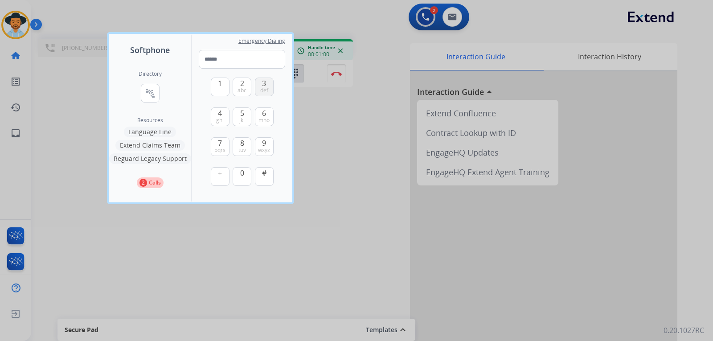
click at [267, 86] on button "3 def" at bounding box center [264, 87] width 19 height 19
type input "*"
click at [344, 193] on div at bounding box center [356, 170] width 713 height 341
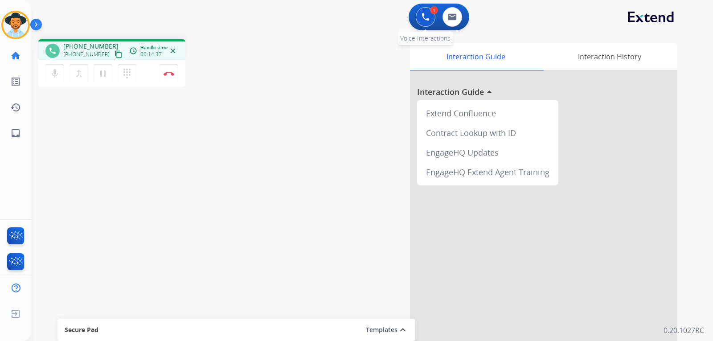
click at [422, 19] on img at bounding box center [426, 17] width 8 height 8
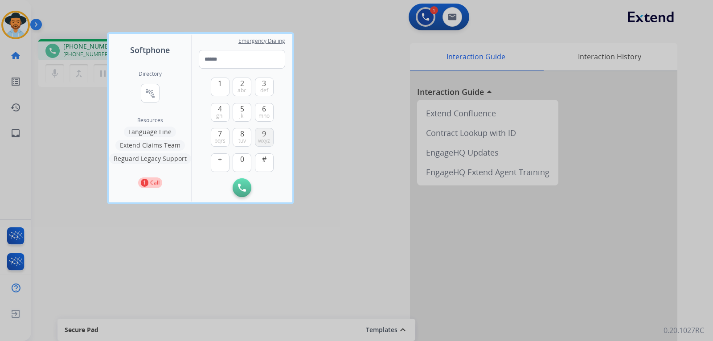
click at [268, 137] on span "wxyz" at bounding box center [264, 140] width 12 height 7
click at [217, 109] on button "4 ghi" at bounding box center [220, 112] width 19 height 19
click at [263, 137] on span "wxyz" at bounding box center [264, 140] width 12 height 7
click at [266, 113] on span "mno" at bounding box center [264, 115] width 11 height 7
click at [224, 114] on button "4 ghi" at bounding box center [220, 112] width 19 height 19
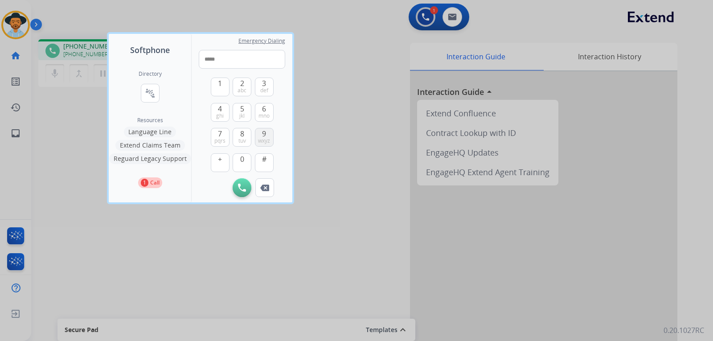
click at [270, 139] on span "wxyz" at bounding box center [264, 140] width 12 height 7
click at [225, 111] on button "4 ghi" at bounding box center [220, 112] width 19 height 19
click at [260, 111] on button "6 mno" at bounding box center [264, 112] width 19 height 19
drag, startPoint x: 245, startPoint y: 164, endPoint x: 239, endPoint y: 154, distance: 12.0
click at [244, 163] on button "0" at bounding box center [242, 162] width 19 height 19
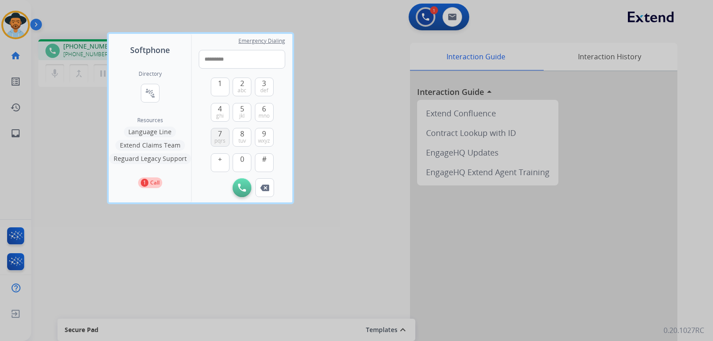
click at [225, 137] on span "pqrs" at bounding box center [219, 140] width 11 height 7
type input "**********"
click at [243, 184] on img at bounding box center [242, 188] width 8 height 8
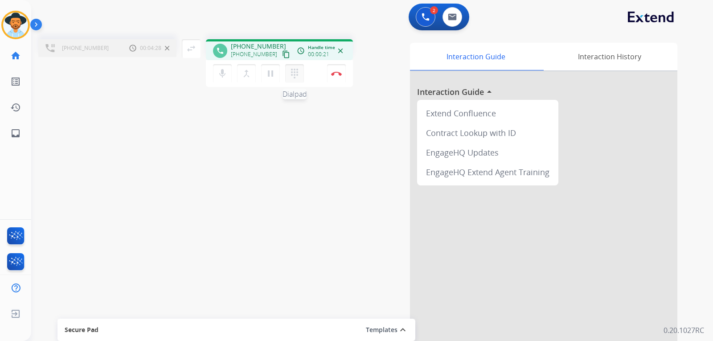
click at [296, 78] on mat-icon "dialpad" at bounding box center [294, 73] width 11 height 11
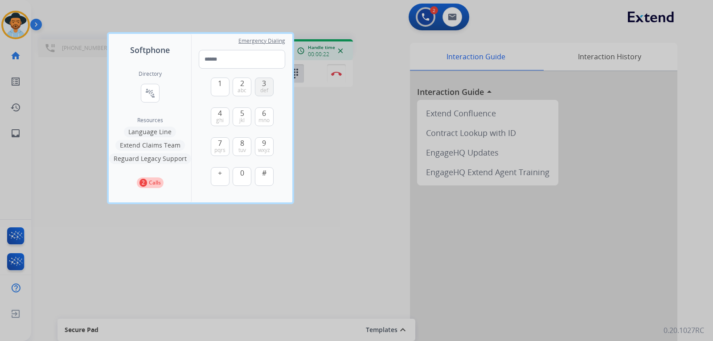
click at [265, 84] on span "3" at bounding box center [264, 83] width 4 height 11
click at [259, 89] on button "3 def" at bounding box center [264, 87] width 19 height 19
type input "**"
click at [367, 193] on div at bounding box center [356, 170] width 713 height 341
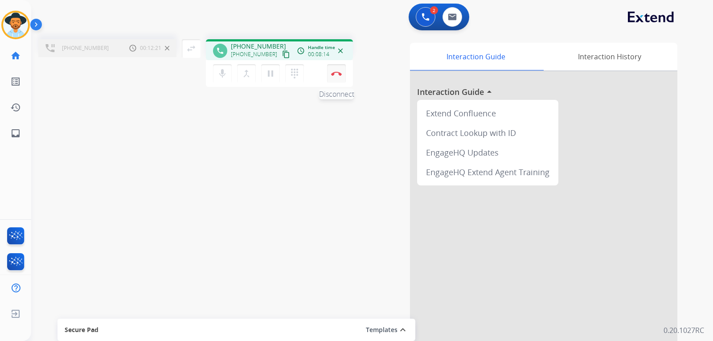
click at [340, 74] on img at bounding box center [336, 73] width 11 height 4
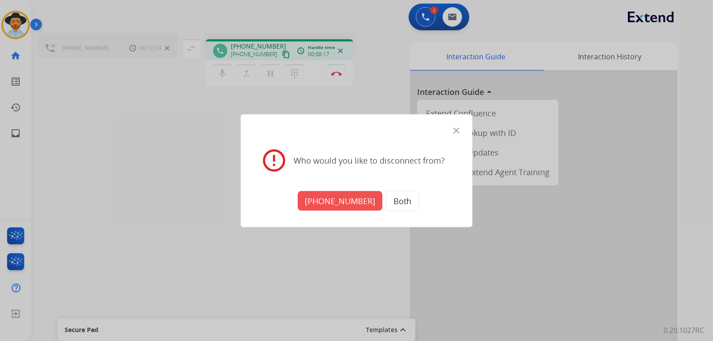
click at [335, 202] on button "[PHONE_NUMBER]" at bounding box center [340, 201] width 85 height 20
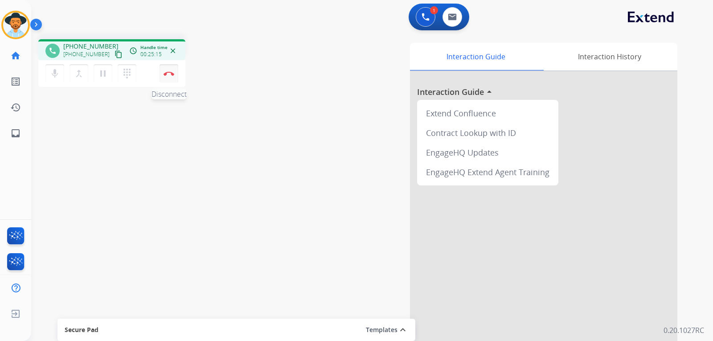
click at [173, 75] on button "Disconnect" at bounding box center [169, 73] width 19 height 19
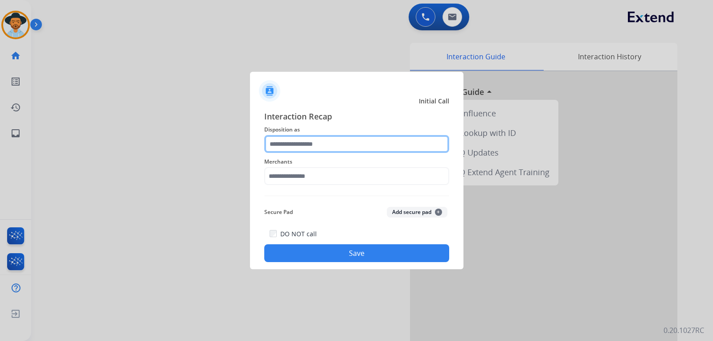
click at [326, 140] on input "text" at bounding box center [356, 144] width 185 height 18
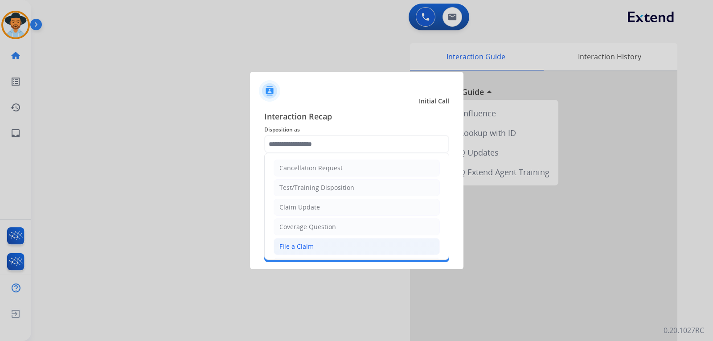
click at [312, 246] on div "File a Claim" at bounding box center [296, 246] width 34 height 9
type input "**********"
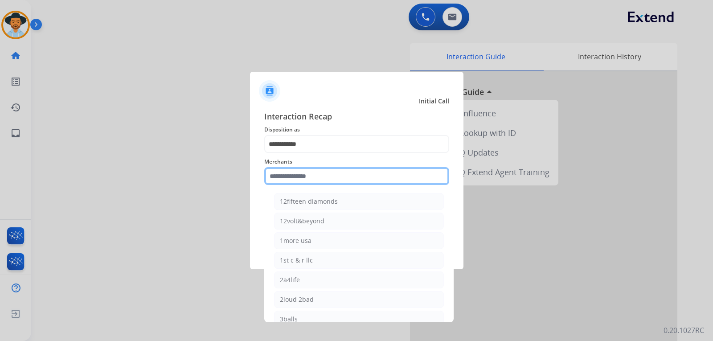
click at [318, 178] on input "text" at bounding box center [356, 176] width 185 height 18
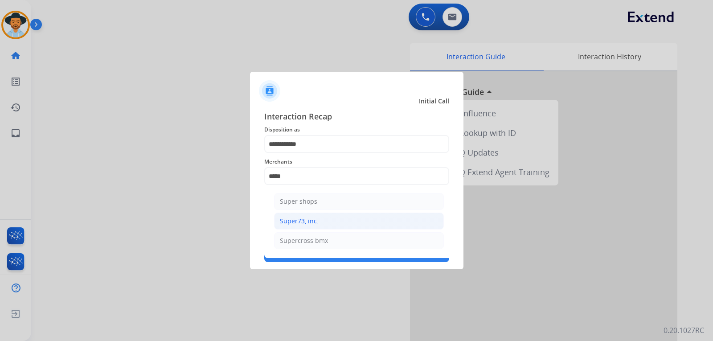
click at [306, 217] on div "Super73, inc." at bounding box center [299, 221] width 39 height 9
type input "**********"
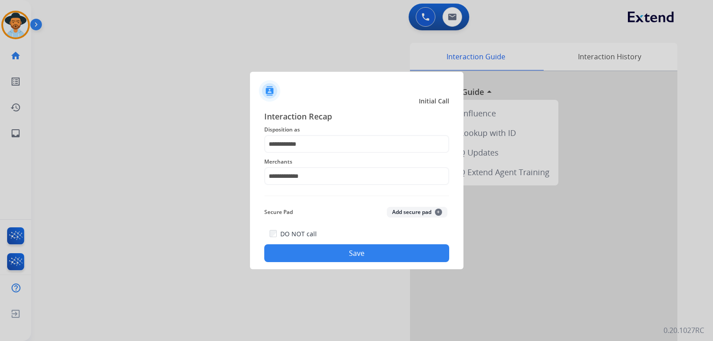
click at [333, 245] on button "Save" at bounding box center [356, 253] width 185 height 18
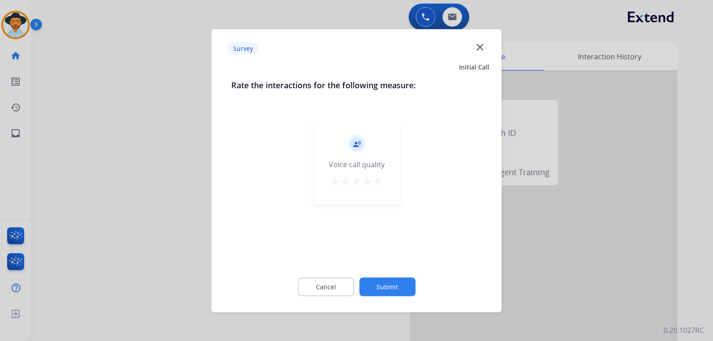
click at [469, 268] on div at bounding box center [356, 170] width 713 height 341
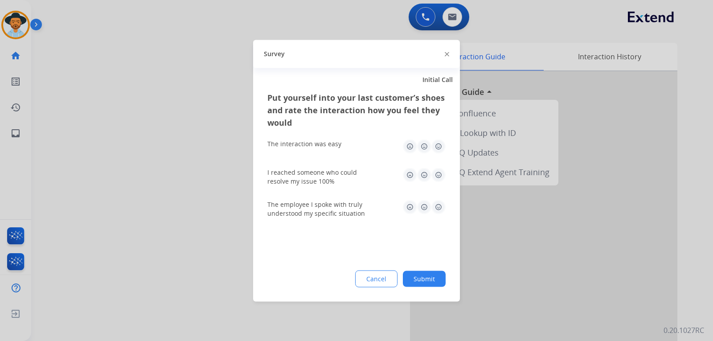
click at [469, 268] on div at bounding box center [356, 170] width 713 height 341
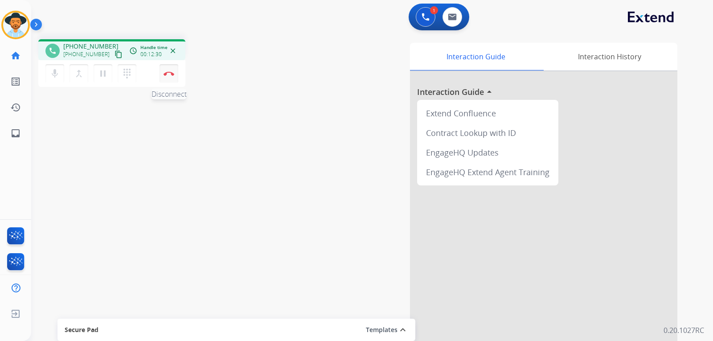
click at [169, 74] on img at bounding box center [169, 73] width 11 height 4
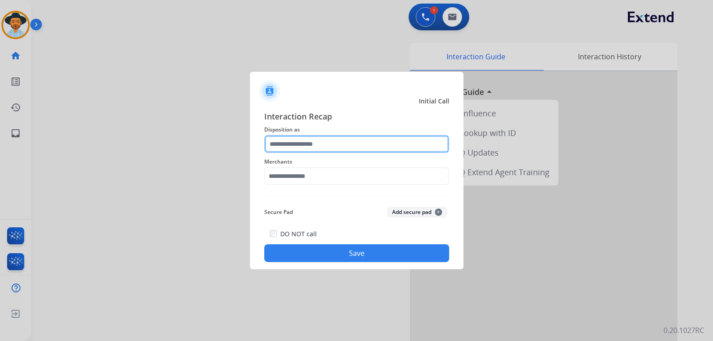
click at [314, 143] on input "text" at bounding box center [356, 144] width 185 height 18
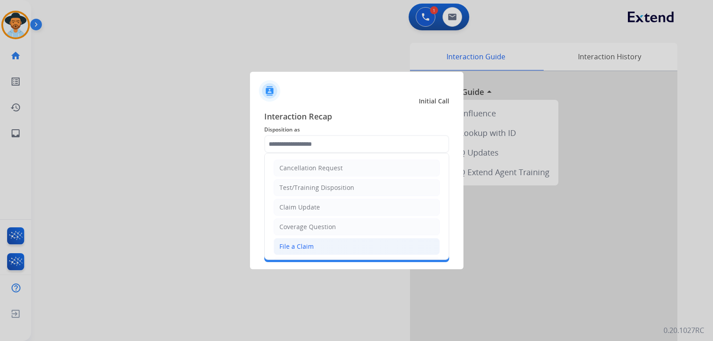
click at [281, 243] on div "File a Claim" at bounding box center [296, 246] width 34 height 9
type input "**********"
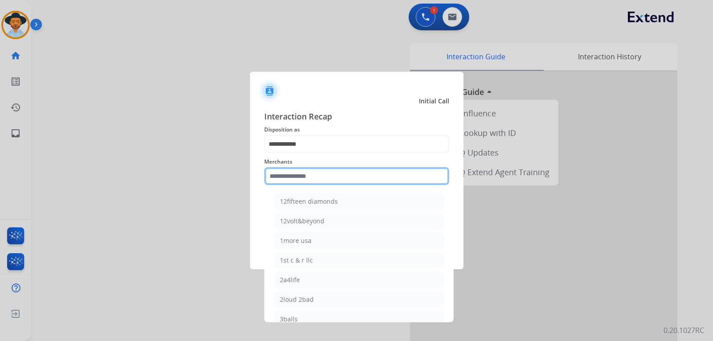
click at [316, 178] on input "text" at bounding box center [356, 176] width 185 height 18
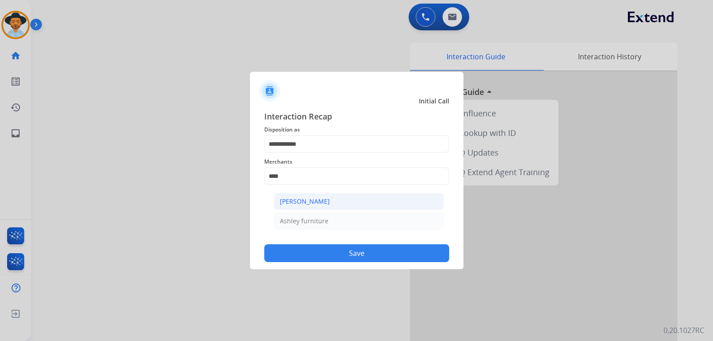
click at [305, 196] on li "[PERSON_NAME]" at bounding box center [359, 201] width 170 height 17
type input "**********"
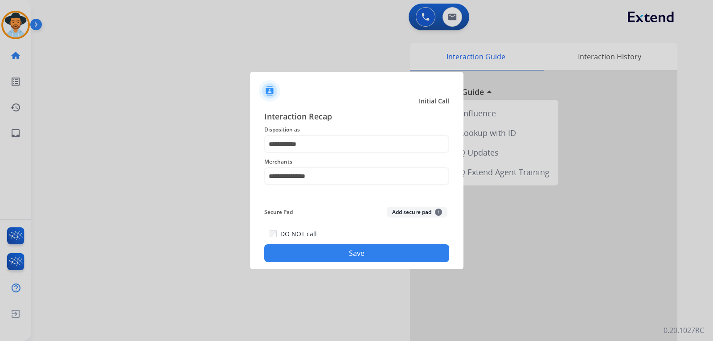
click at [350, 266] on div "**********" at bounding box center [356, 186] width 213 height 166
click at [350, 254] on button "Save" at bounding box center [356, 253] width 185 height 18
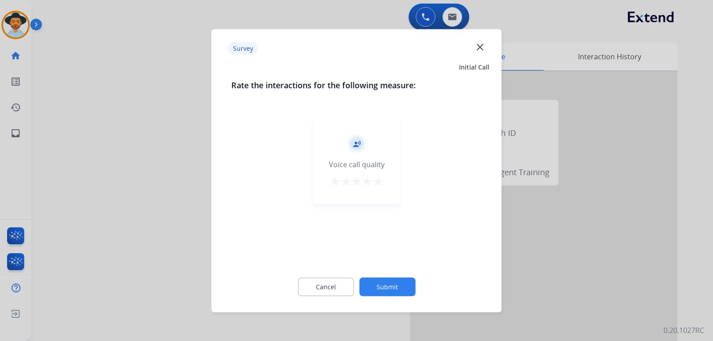
click at [469, 274] on div at bounding box center [356, 170] width 713 height 341
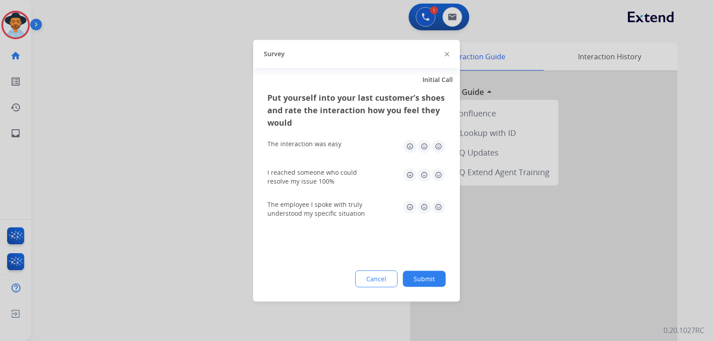
click at [435, 94] on div "Queue General Customer Support timer 00:01" at bounding box center [357, 101] width 192 height 18
click at [444, 95] on div "Queue General Customer Support timer 00:01" at bounding box center [357, 101] width 192 height 18
click at [444, 103] on img at bounding box center [443, 100] width 7 height 7
click at [162, 116] on div at bounding box center [356, 170] width 713 height 341
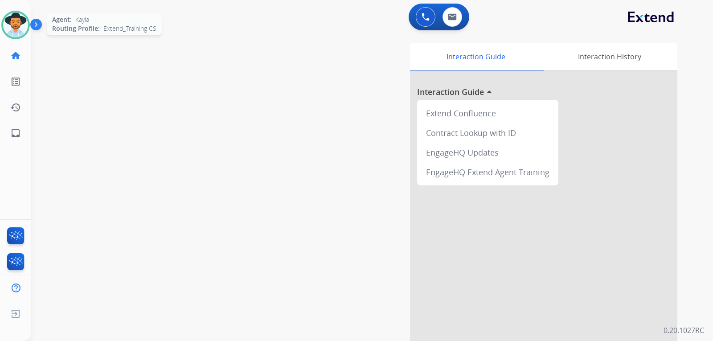
click at [22, 25] on img at bounding box center [15, 24] width 25 height 25
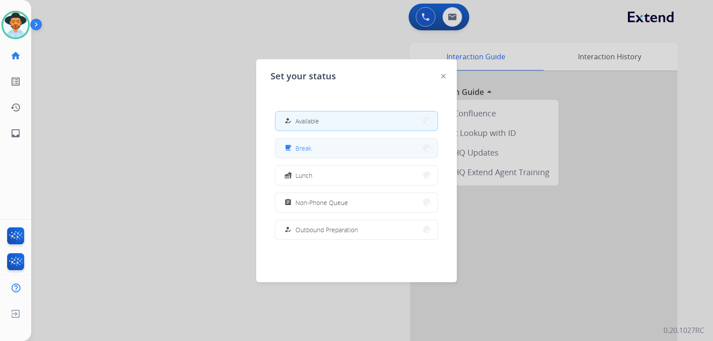
click at [310, 148] on span "Break" at bounding box center [304, 148] width 16 height 9
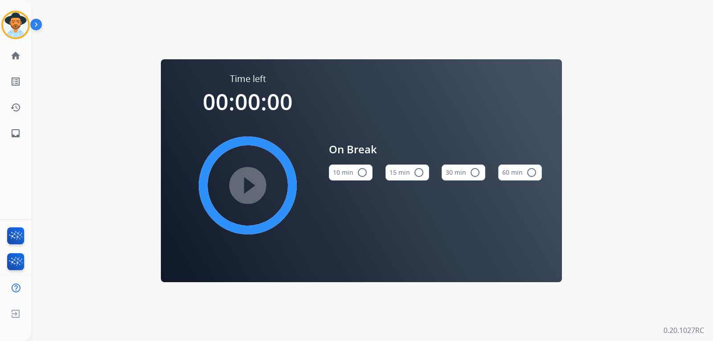
click at [354, 177] on button "10 min radio_button_unchecked" at bounding box center [351, 172] width 44 height 16
